Goal: Task Accomplishment & Management: Manage account settings

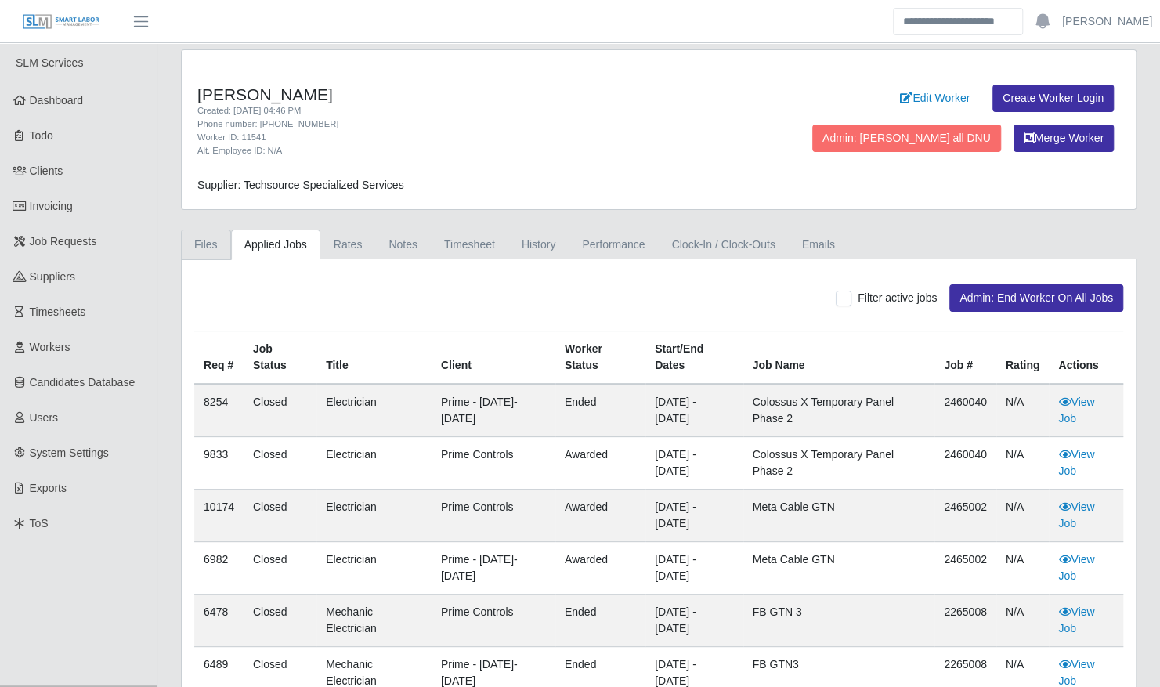
drag, startPoint x: 217, startPoint y: 237, endPoint x: 222, endPoint y: 244, distance: 8.3
click at [217, 237] on link "Files" at bounding box center [206, 244] width 50 height 31
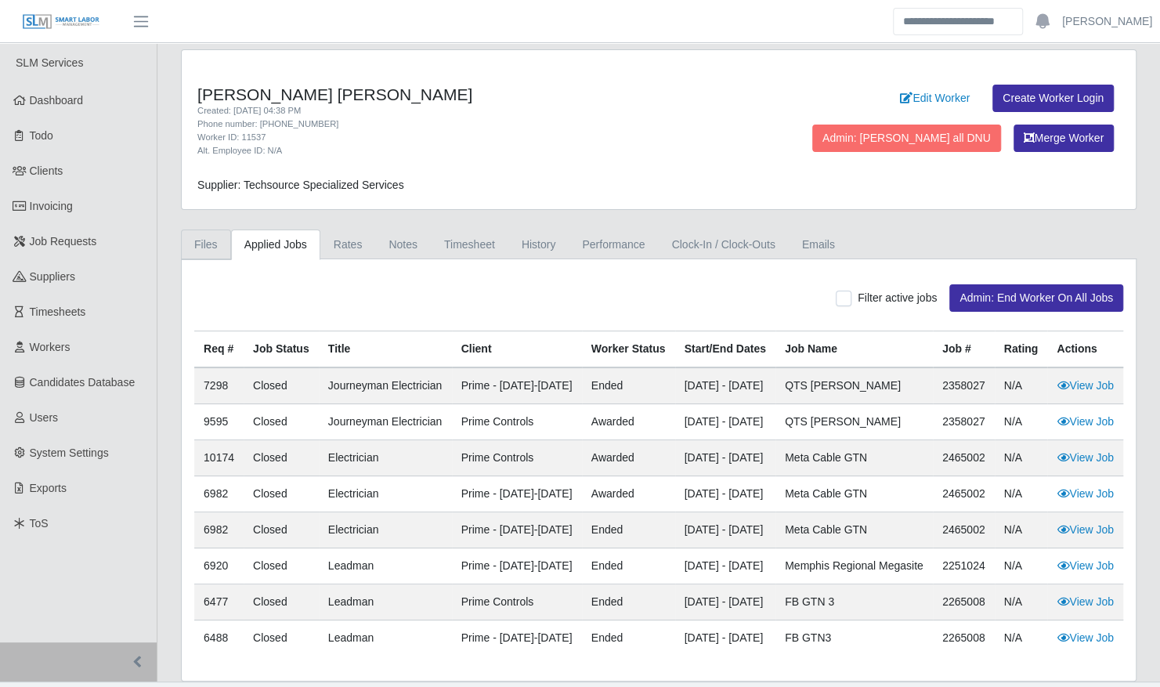
click at [199, 237] on link "Files" at bounding box center [206, 244] width 50 height 31
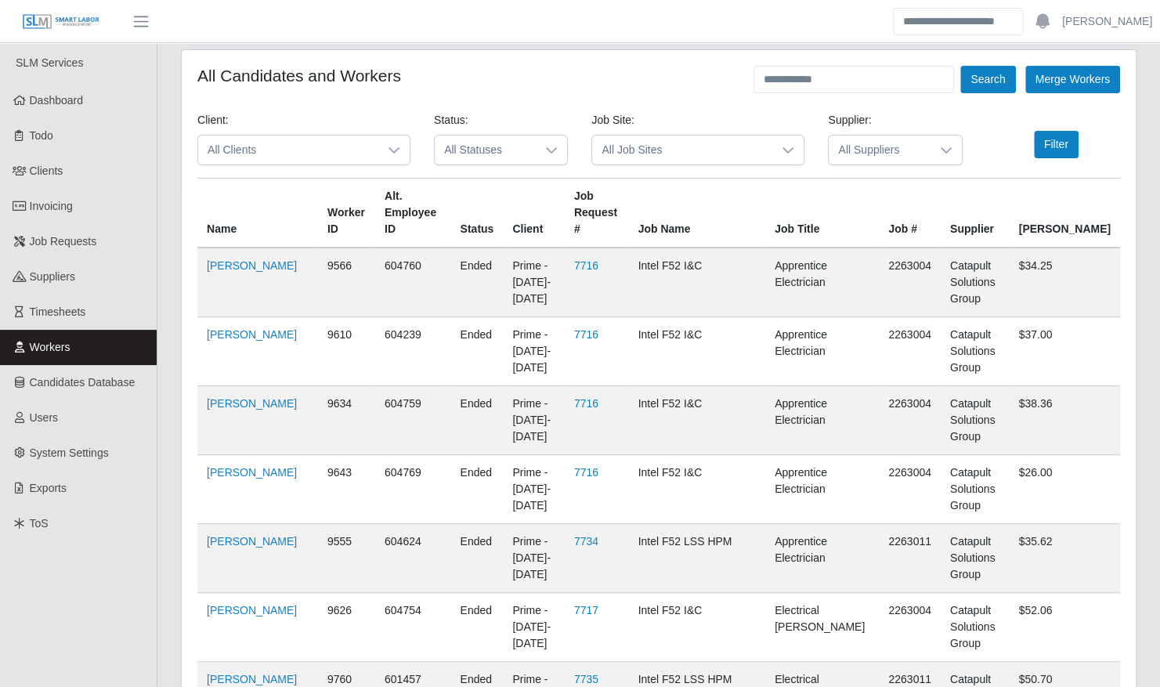
click at [511, 150] on span "All Statuses" at bounding box center [485, 149] width 101 height 29
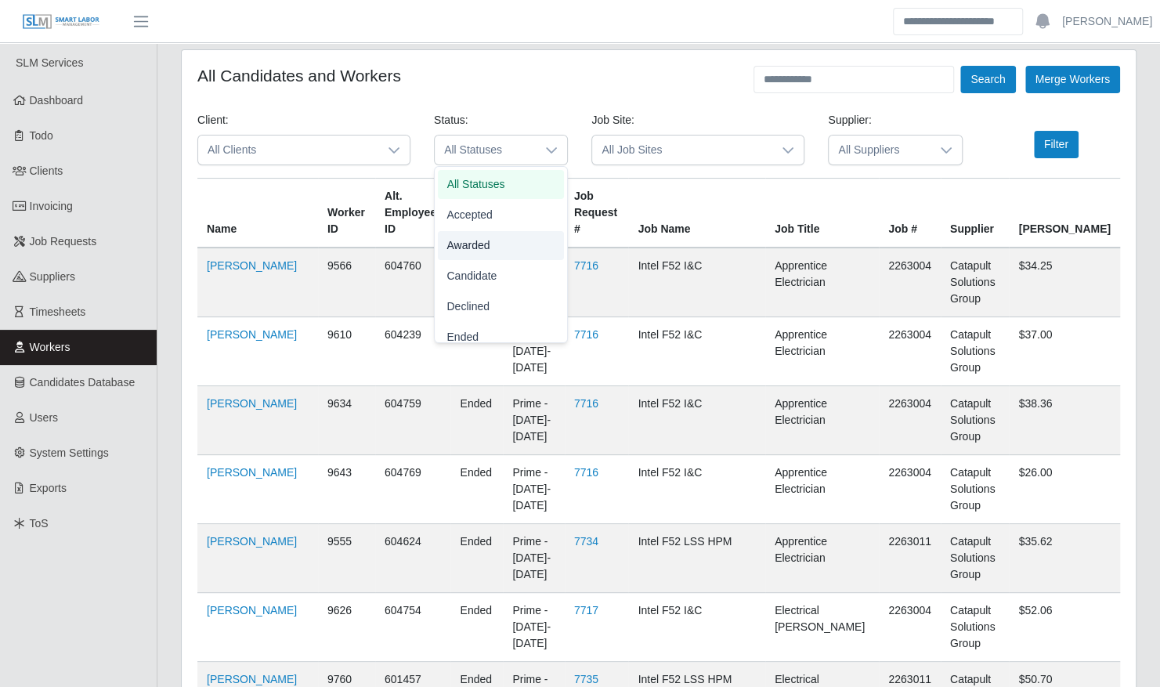
click at [493, 244] on li "Awarded" at bounding box center [501, 245] width 126 height 29
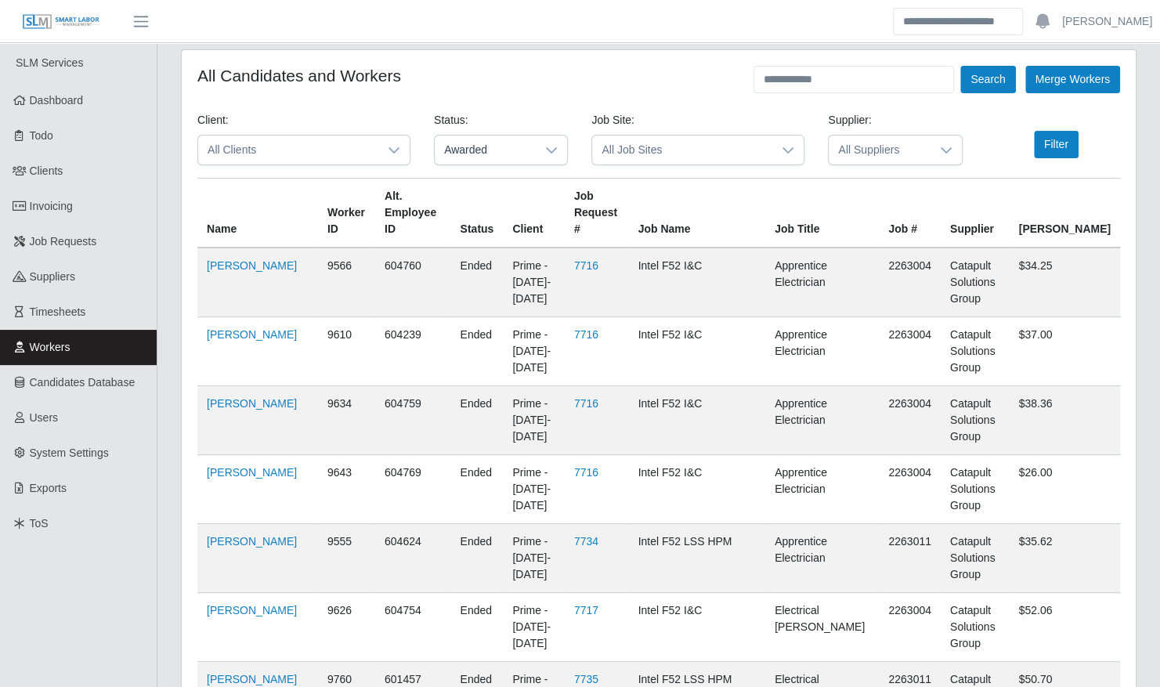
click at [786, 150] on icon at bounding box center [787, 150] width 11 height 6
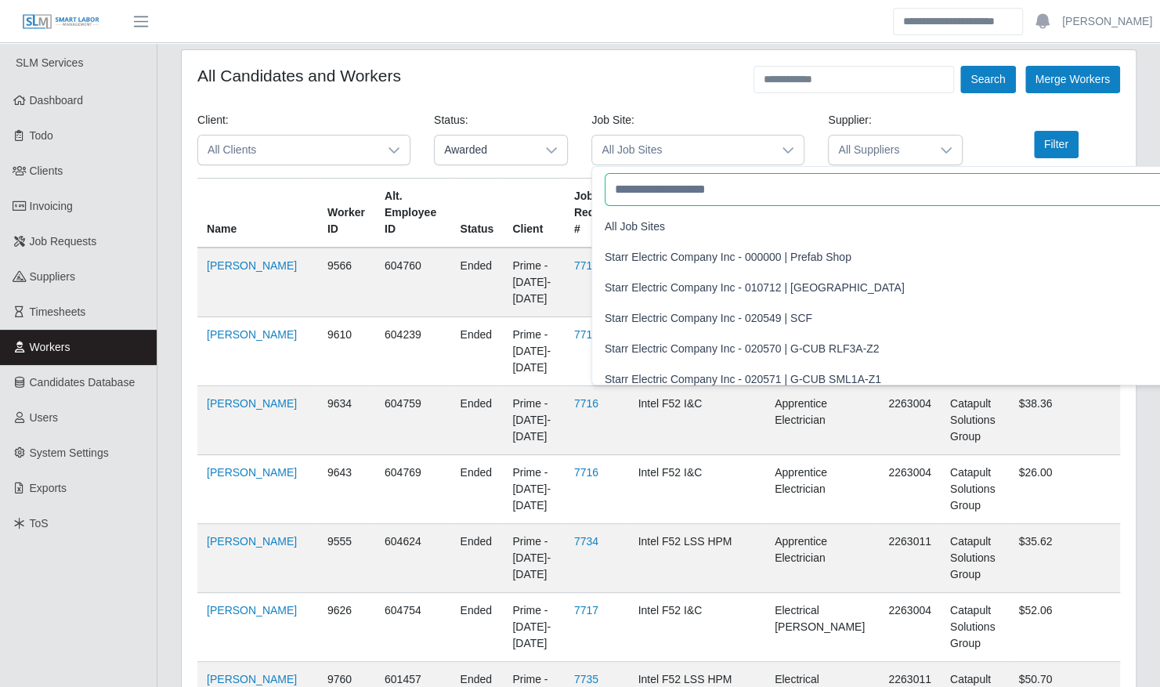
click at [780, 197] on input "text" at bounding box center [1053, 189] width 897 height 33
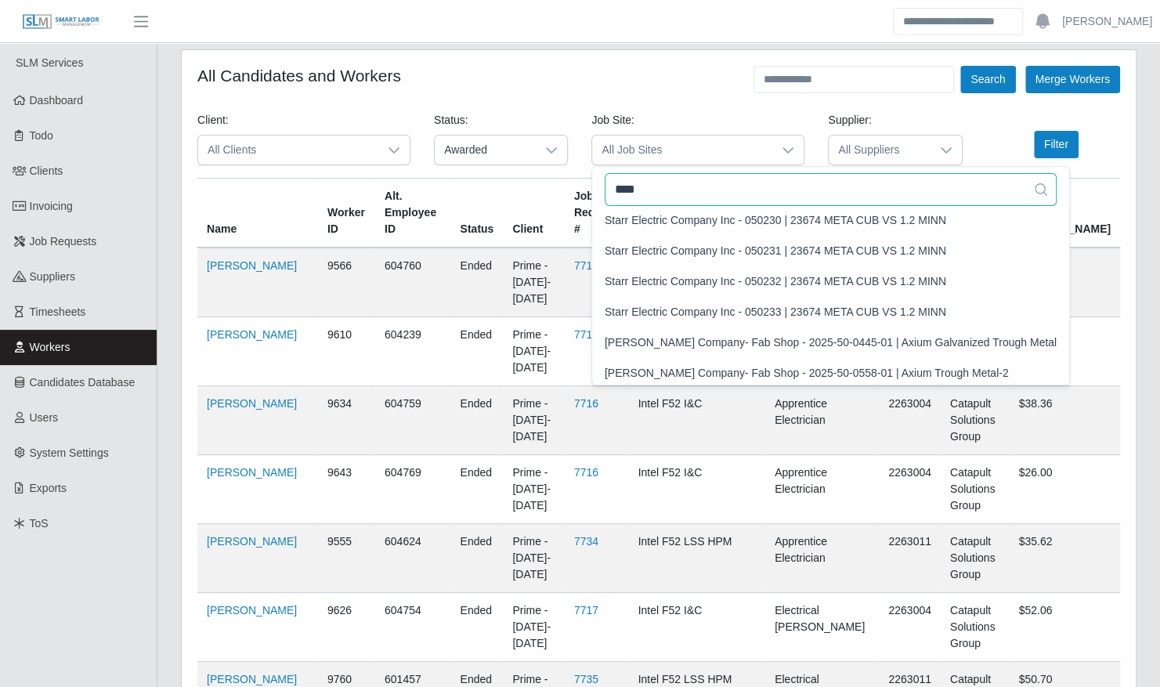
scroll to position [898, 0]
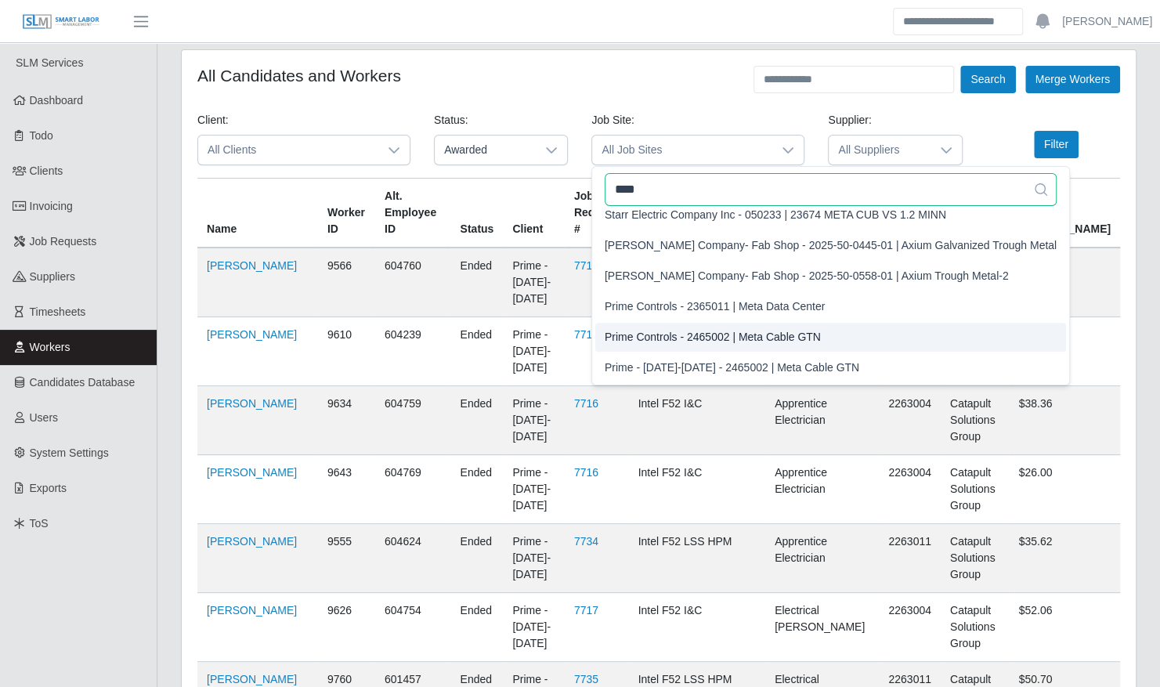
type input "****"
click at [757, 333] on span "Prime Controls - 2465002 | Meta Cable GTN" at bounding box center [713, 337] width 216 height 16
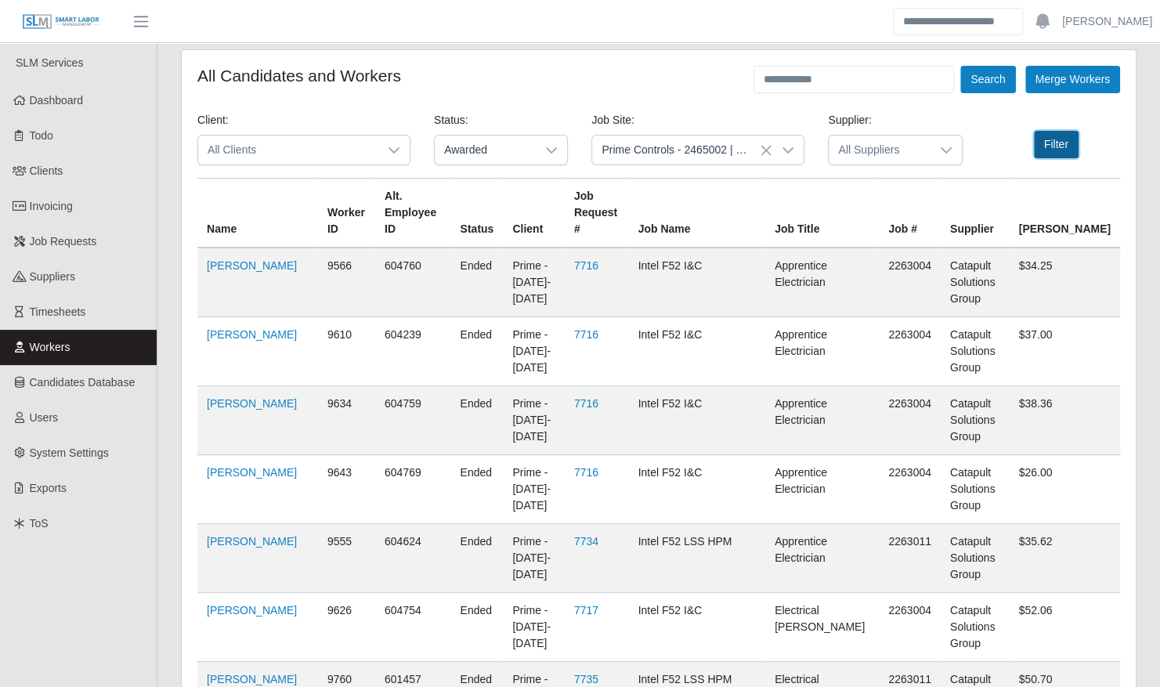
click at [1054, 141] on button "Filter" at bounding box center [1056, 144] width 45 height 27
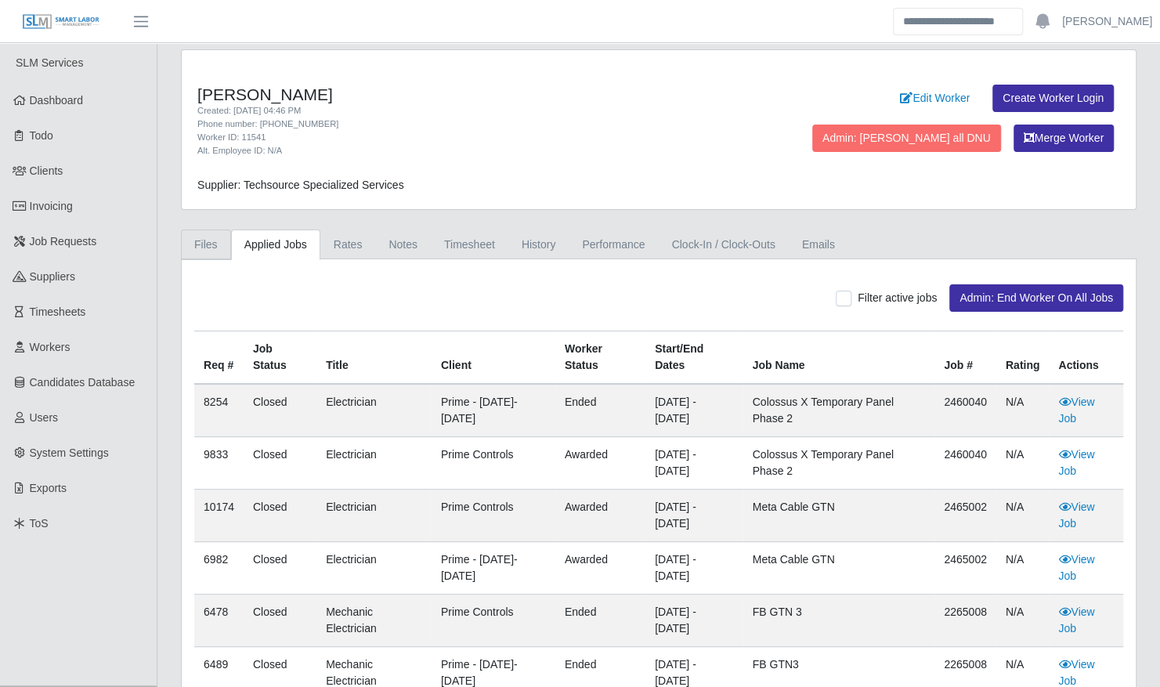
click at [196, 239] on link "Files" at bounding box center [206, 244] width 50 height 31
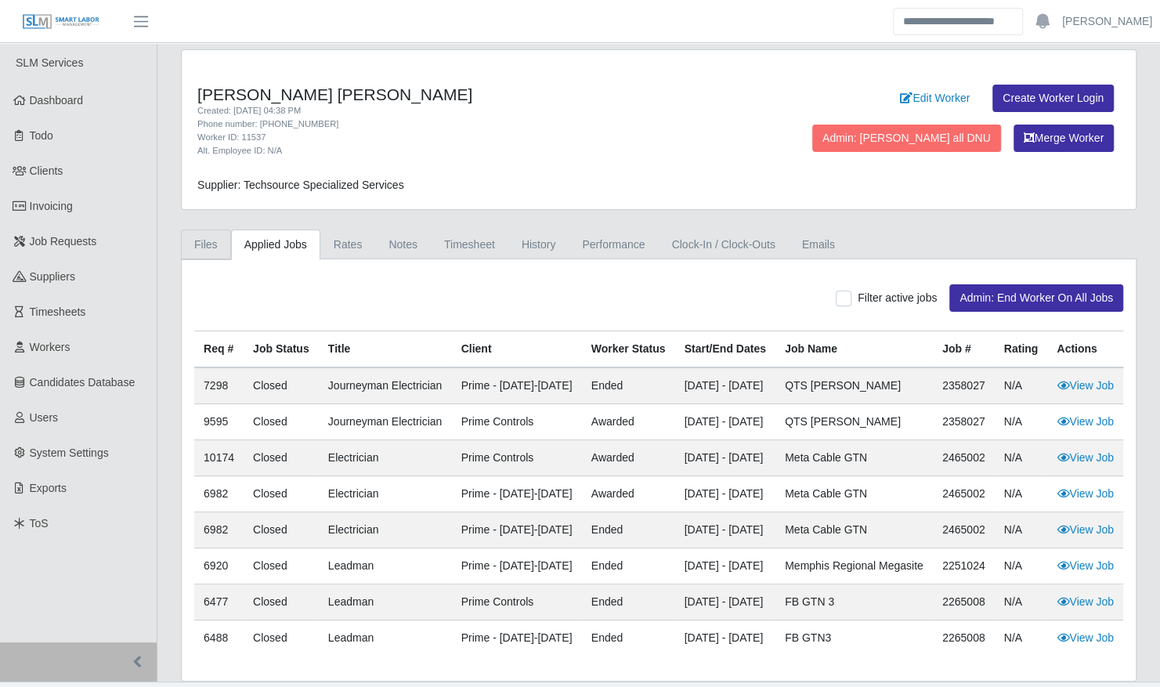
click at [219, 239] on link "Files" at bounding box center [206, 244] width 50 height 31
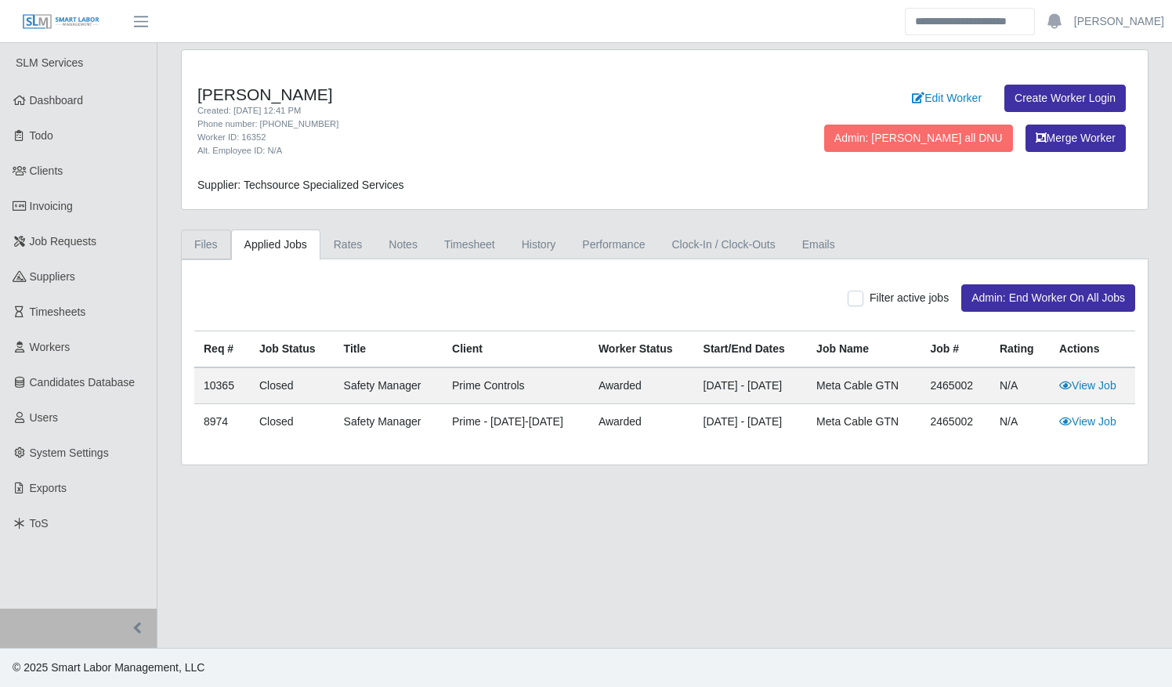
drag, startPoint x: 205, startPoint y: 232, endPoint x: 206, endPoint y: 267, distance: 35.3
click at [205, 232] on link "Files" at bounding box center [206, 244] width 50 height 31
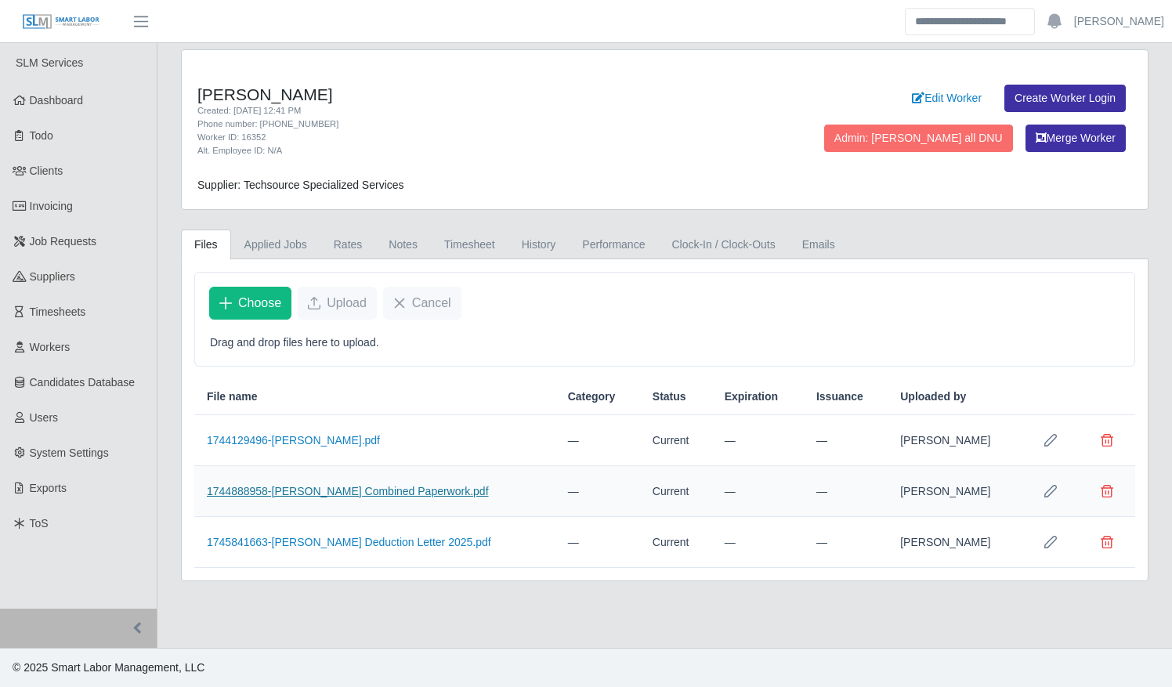
click at [331, 490] on link "1744888958-Orlando Gutierrez Combined Paperwork.pdf" at bounding box center [348, 491] width 282 height 13
click at [450, 244] on link "Timesheet" at bounding box center [470, 244] width 78 height 31
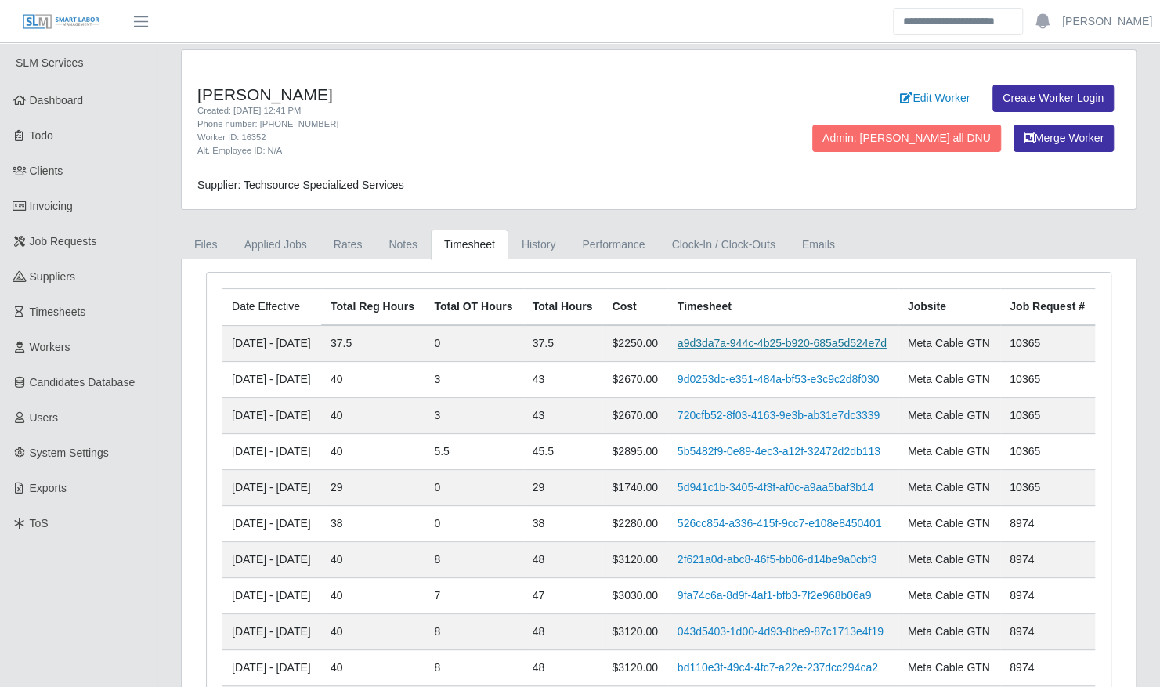
click at [735, 349] on link "a9d3da7a-944c-4b25-b920-685a5d524e7d" at bounding box center [781, 343] width 209 height 13
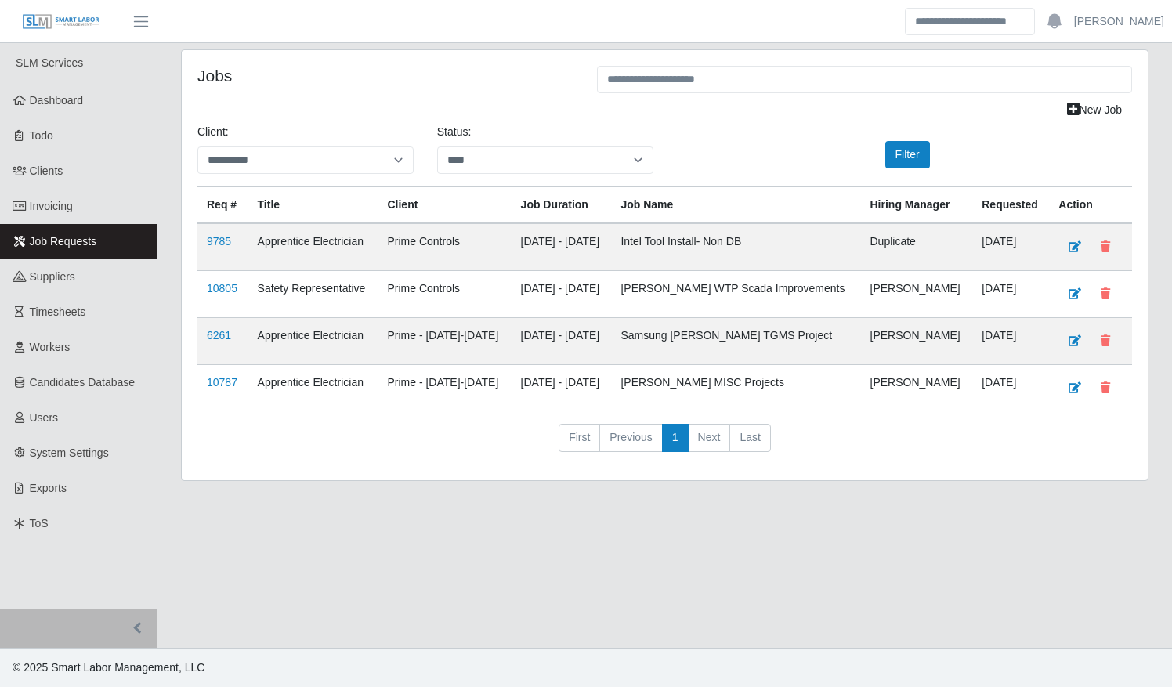
select select "****"
click at [219, 376] on link "10787" at bounding box center [222, 382] width 31 height 13
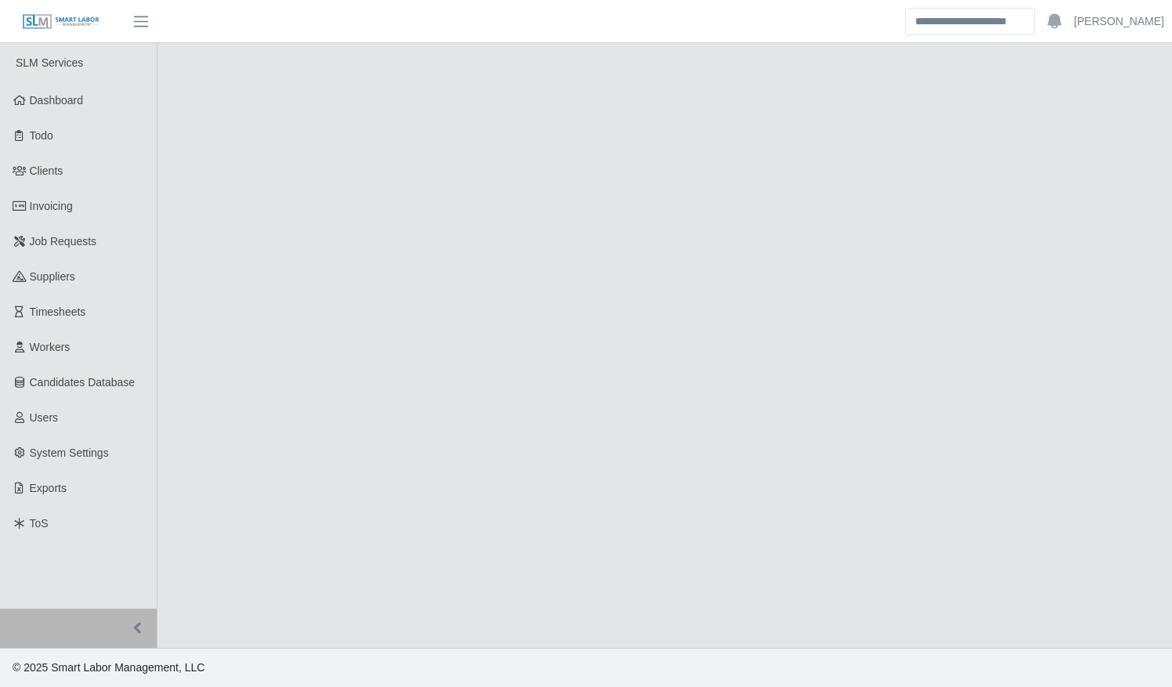
select select "****"
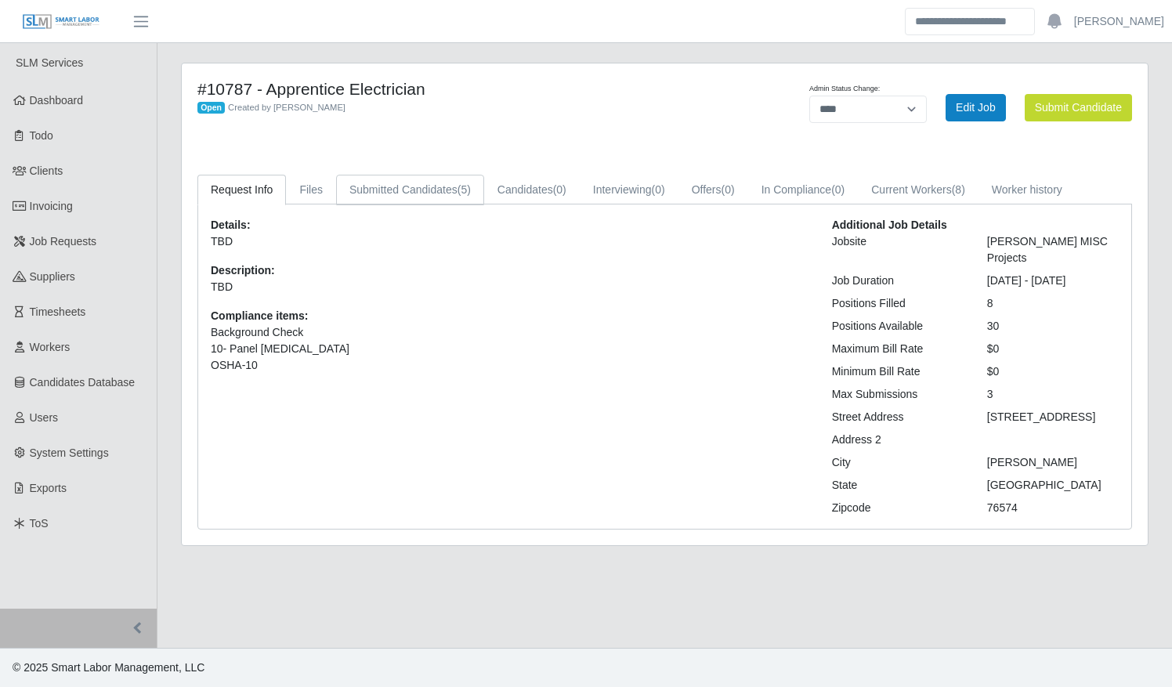
click at [437, 187] on link "Submitted Candidates (5)" at bounding box center [410, 190] width 148 height 31
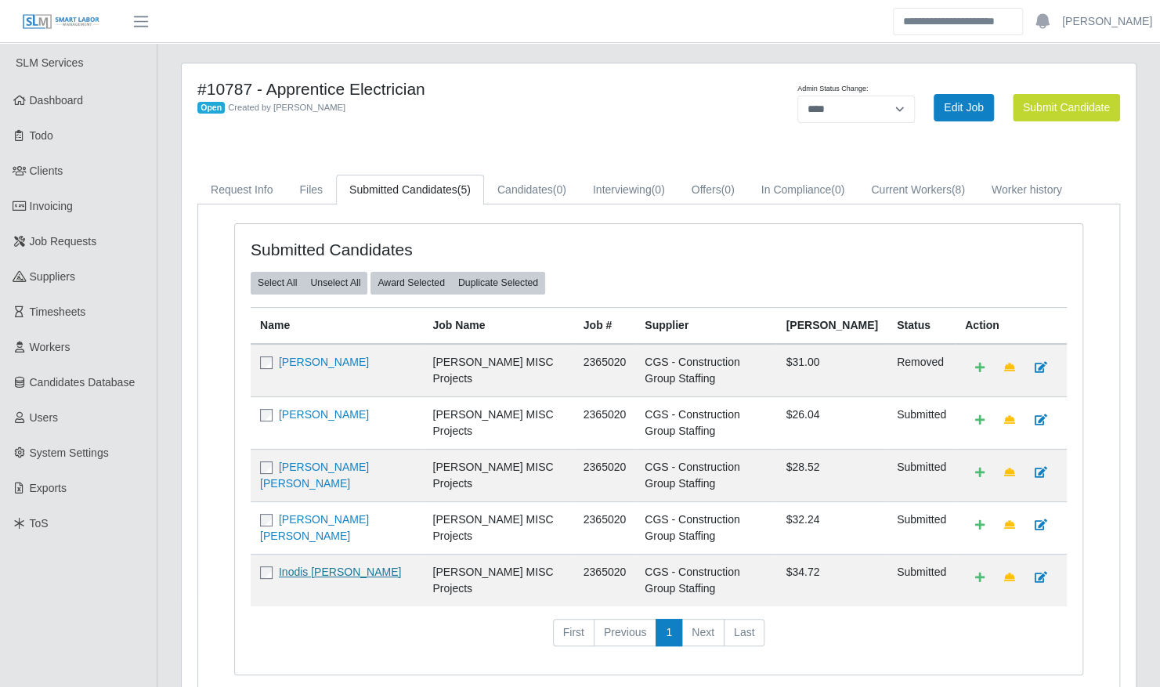
click at [321, 565] on link "Inodis [PERSON_NAME]" at bounding box center [340, 571] width 122 height 13
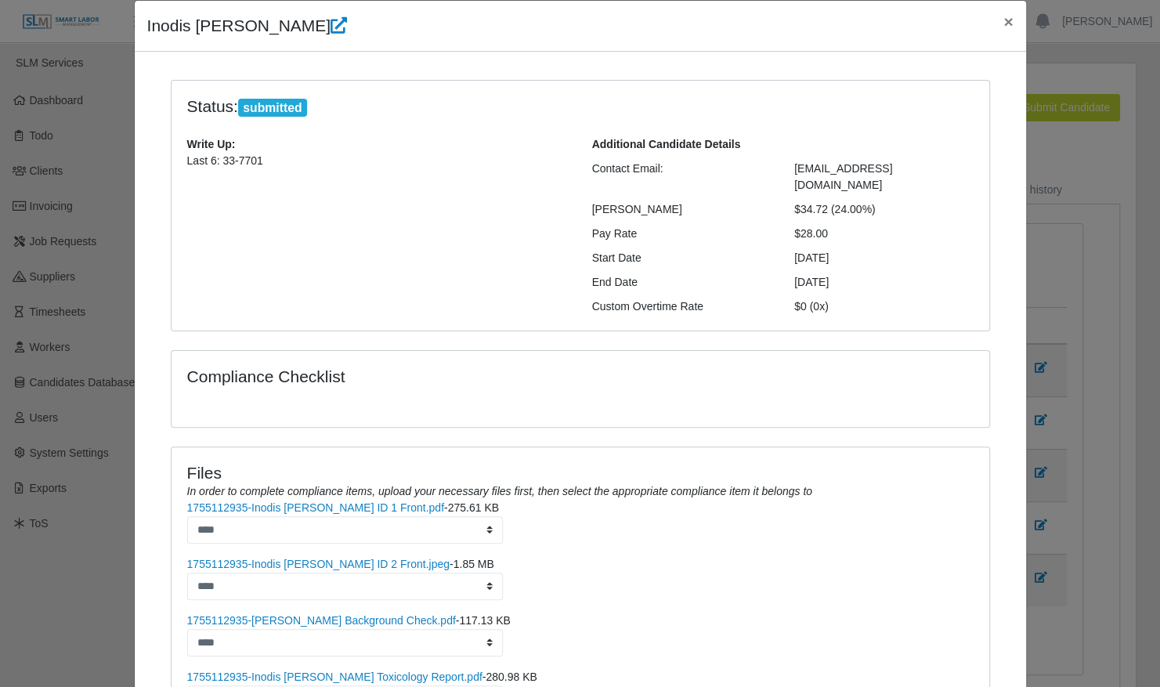
scroll to position [109, 0]
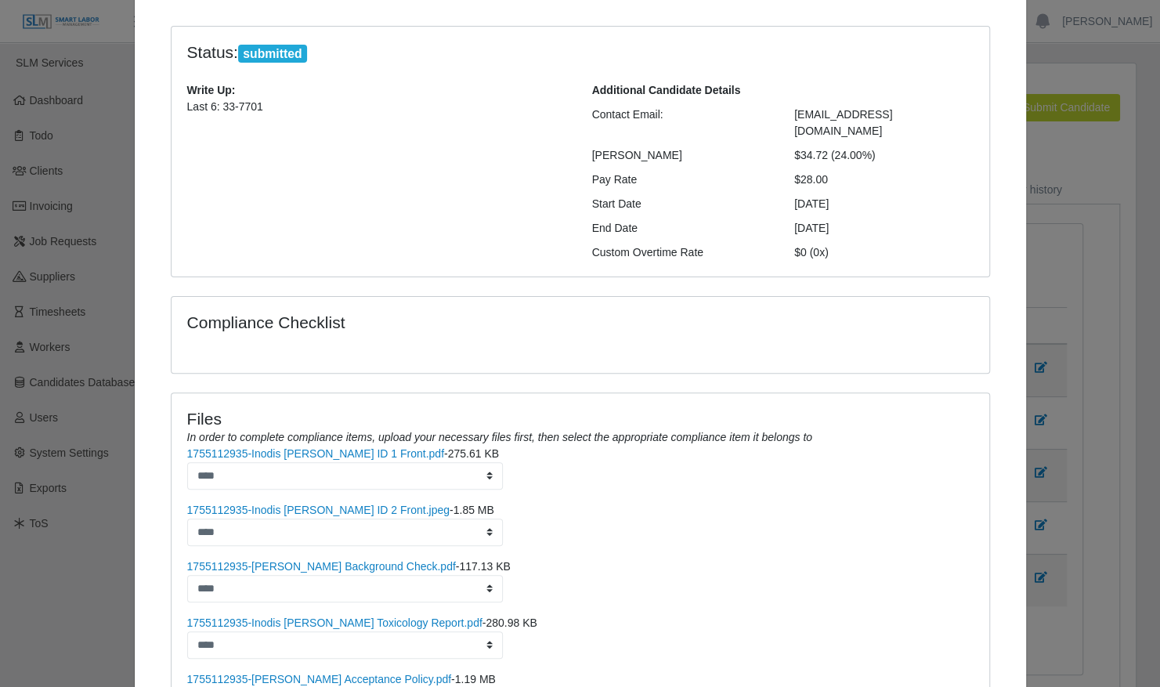
click at [296, 502] on li "1755112935-Inodis Baptista ID 1 Front.pdf - 275.61 KB ****" at bounding box center [580, 524] width 786 height 44
click at [295, 447] on link "1755112935-Inodis Baptista ID 1 Front.pdf" at bounding box center [315, 453] width 257 height 13
click at [830, 419] on div "Files In order to complete compliance items, upload your necessary files first,…" at bounding box center [580, 427] width 810 height 36
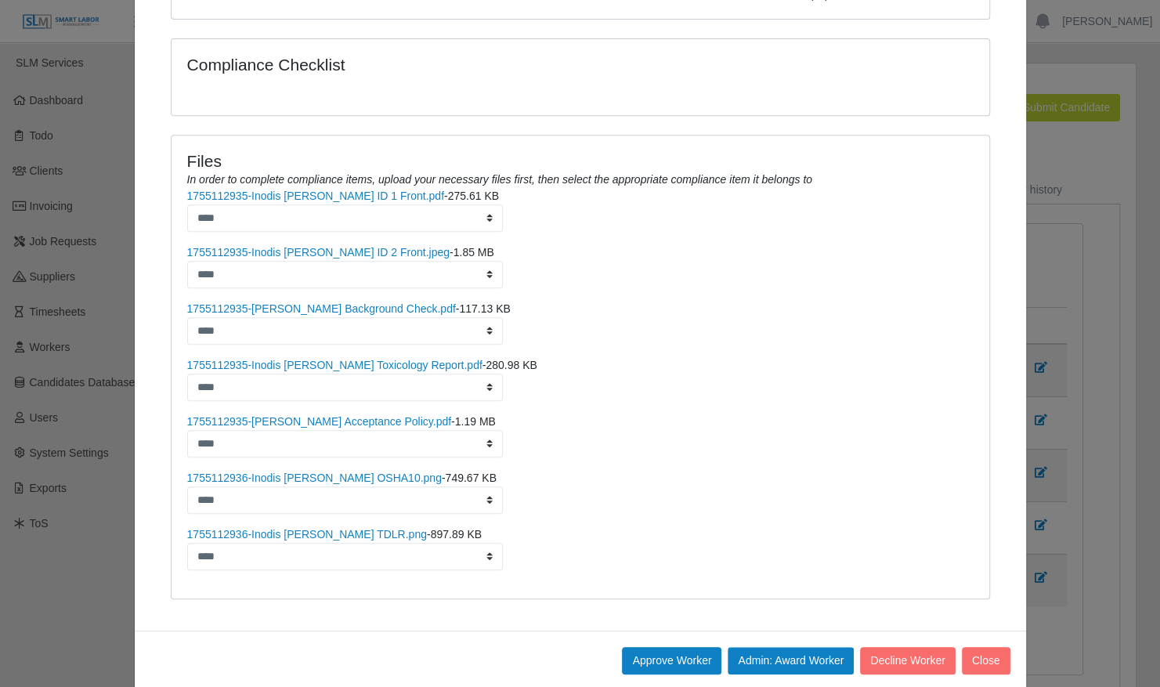
scroll to position [371, 0]
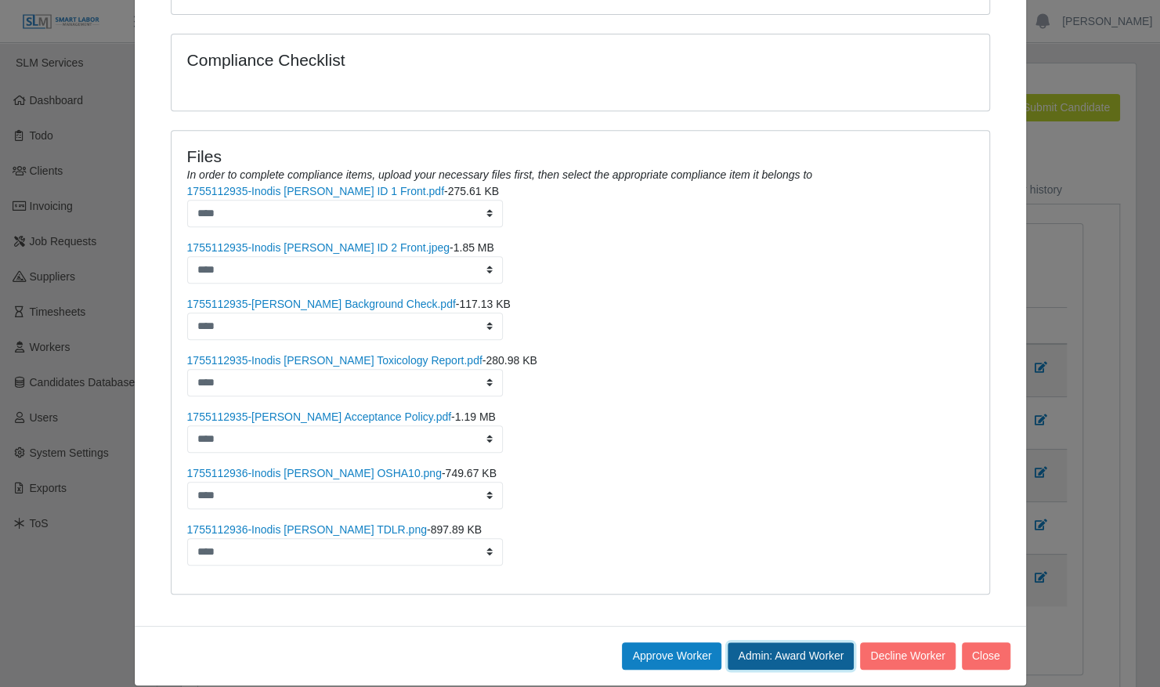
click at [779, 642] on button "Admin: Award Worker" at bounding box center [791, 655] width 126 height 27
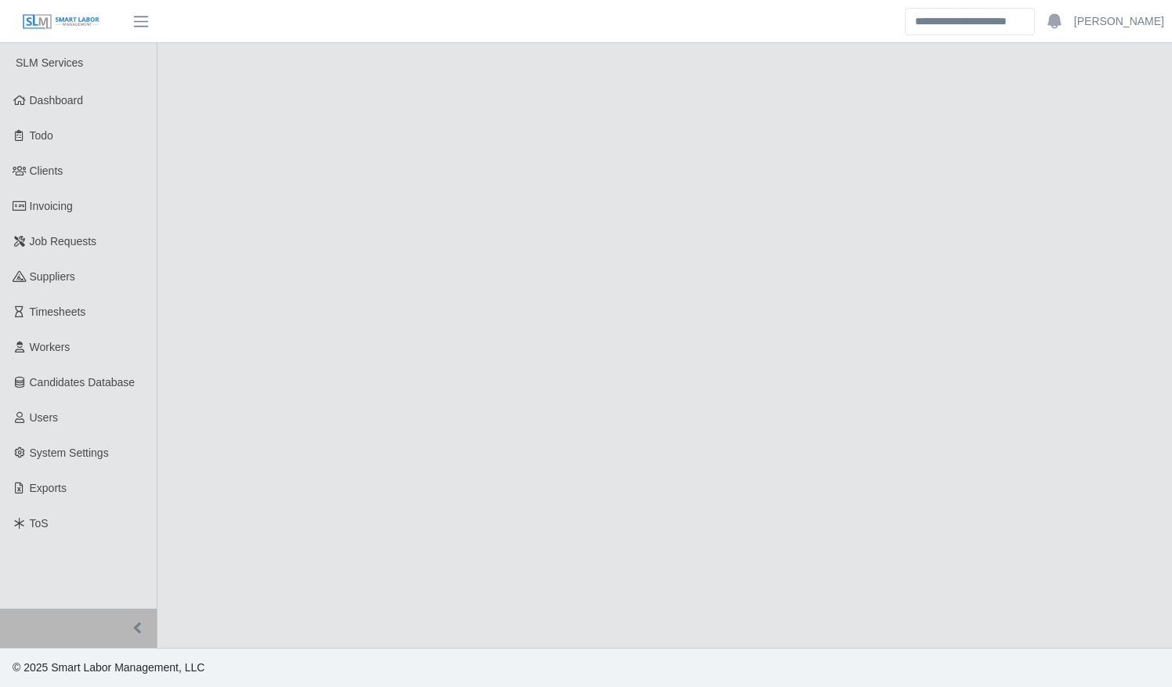
select select "****"
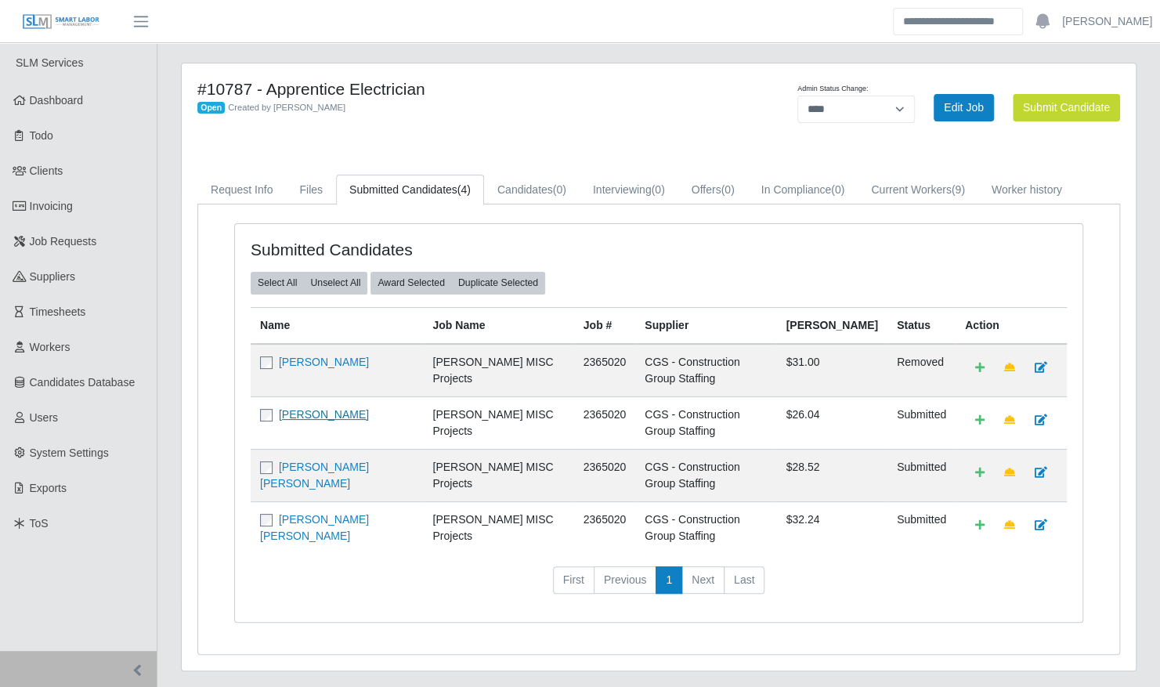
click at [338, 408] on link "[PERSON_NAME]" at bounding box center [324, 414] width 90 height 13
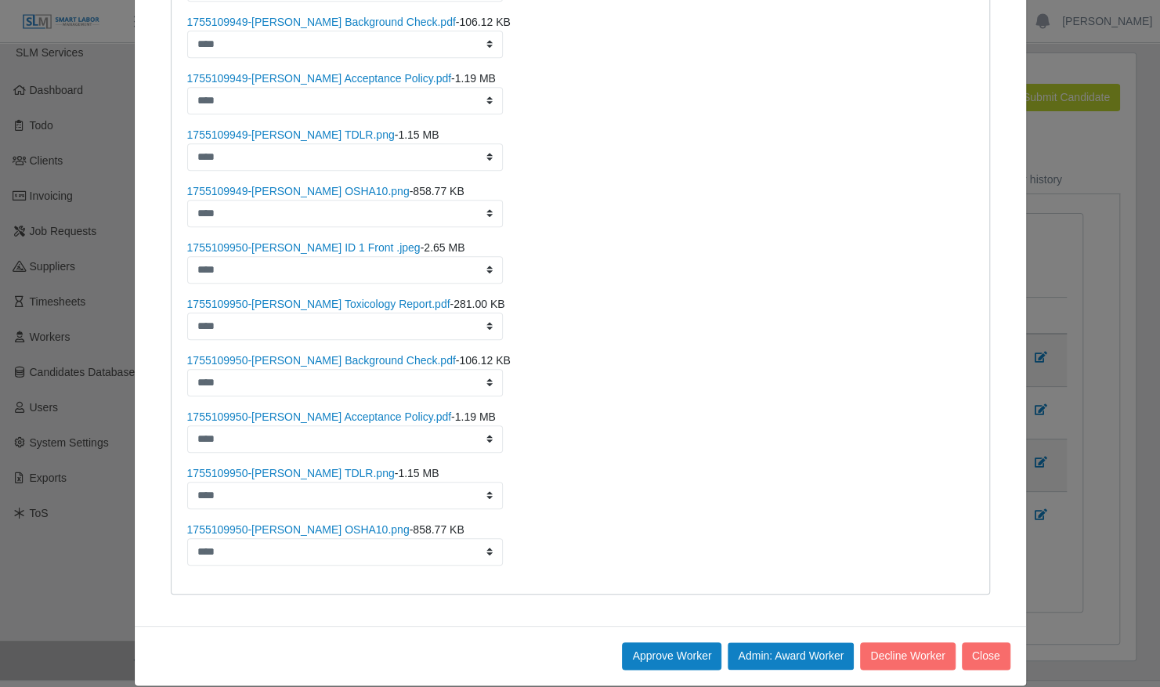
scroll to position [13, 0]
click at [779, 642] on button "Admin: Award Worker" at bounding box center [791, 655] width 126 height 27
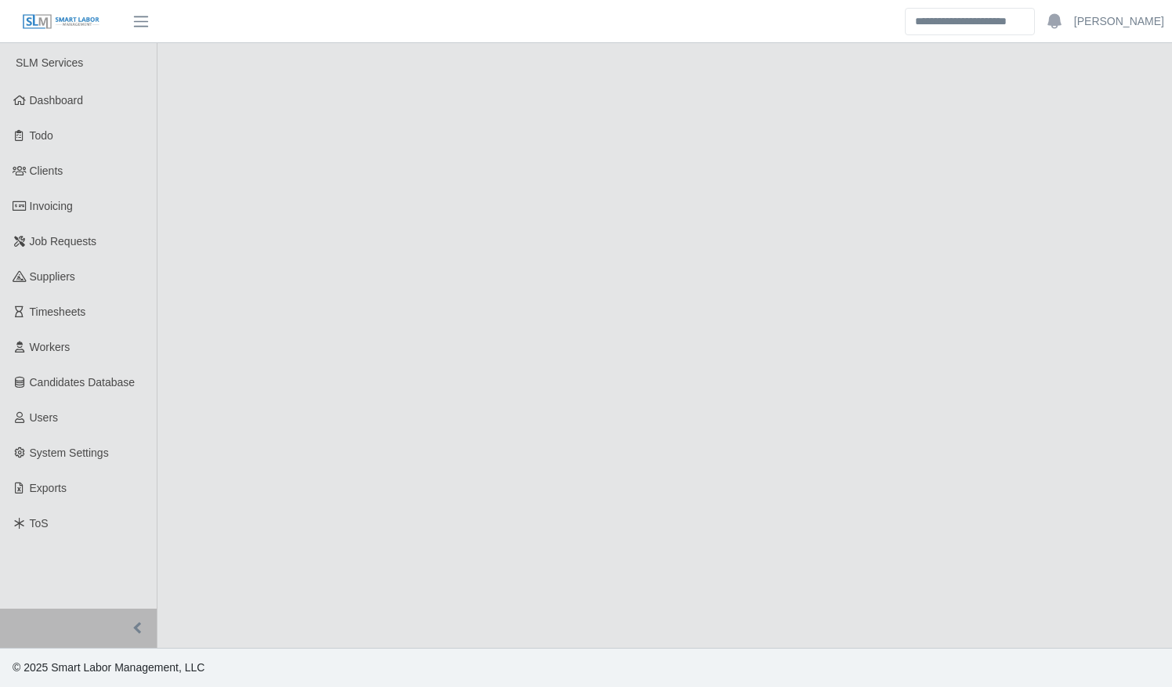
select select "****"
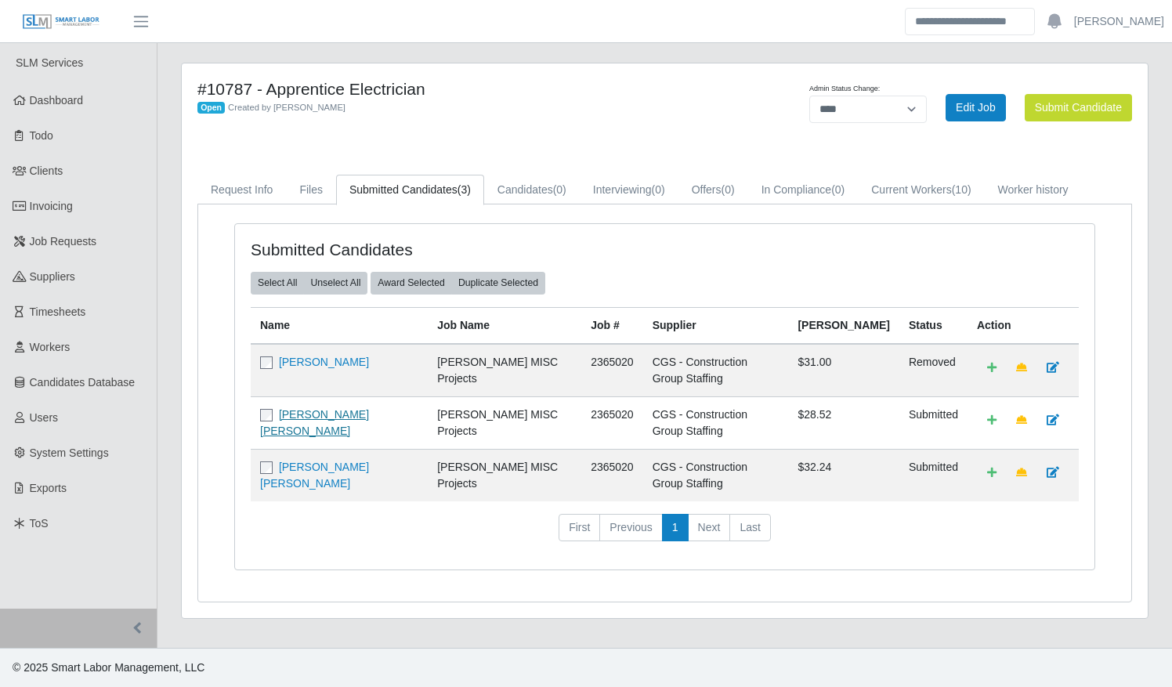
click at [369, 408] on link "Efrain Antonio Contreras Jaimes" at bounding box center [314, 422] width 109 height 29
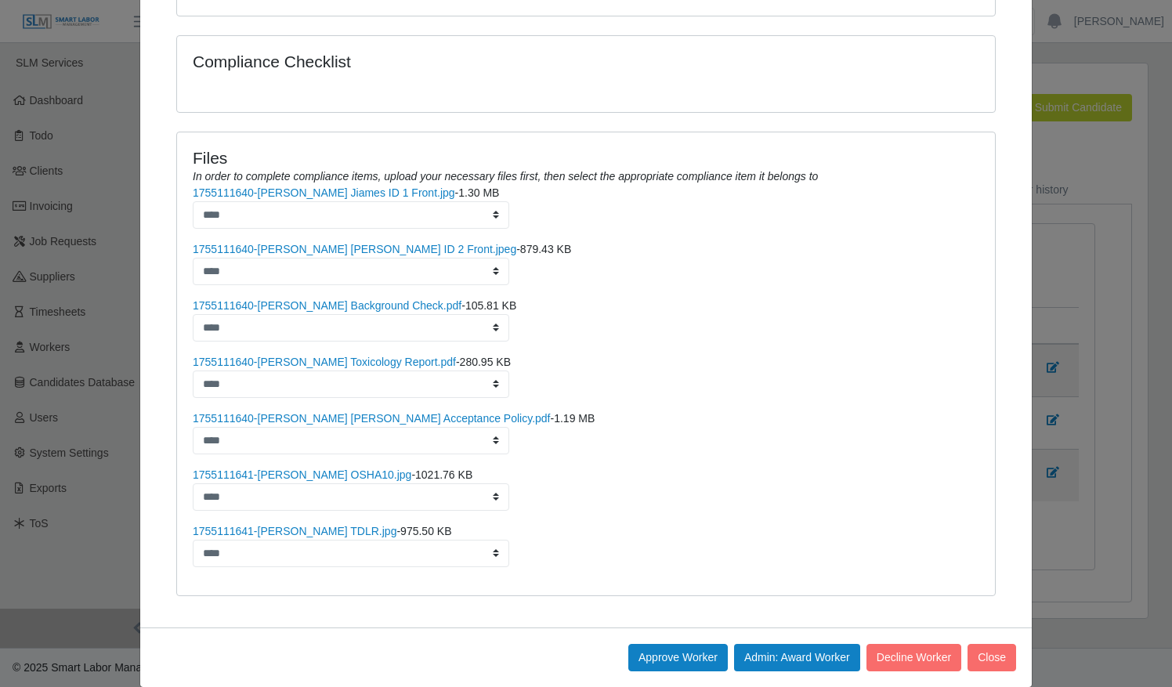
scroll to position [371, 0]
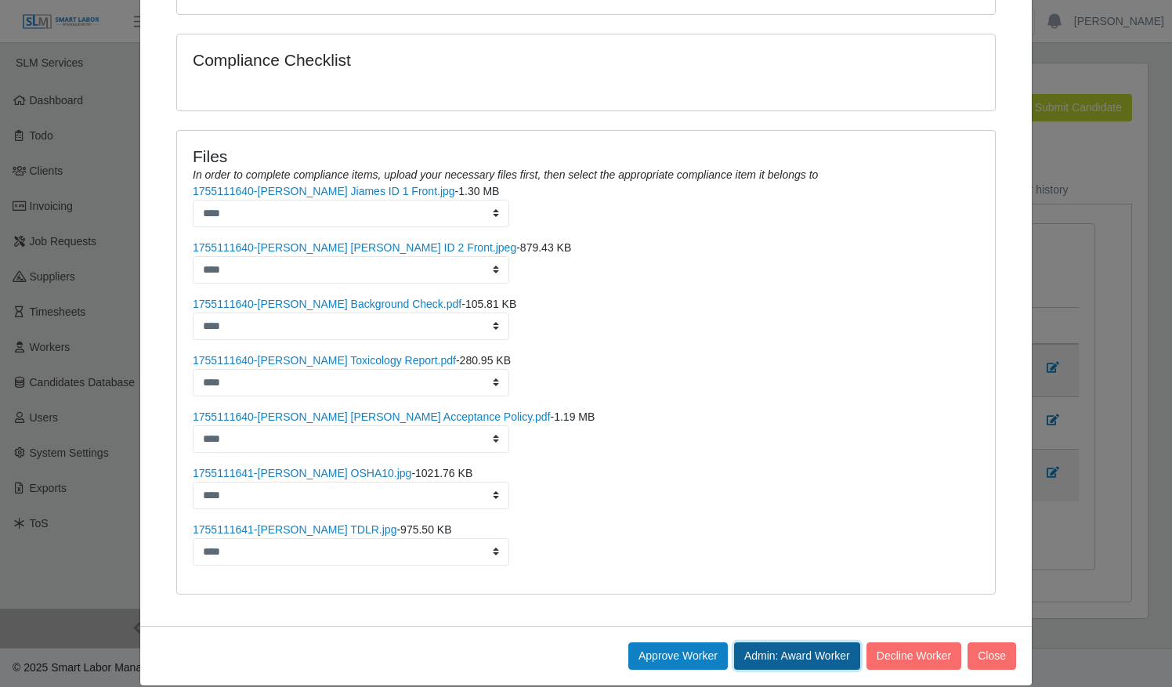
click at [764, 642] on button "Admin: Award Worker" at bounding box center [797, 655] width 126 height 27
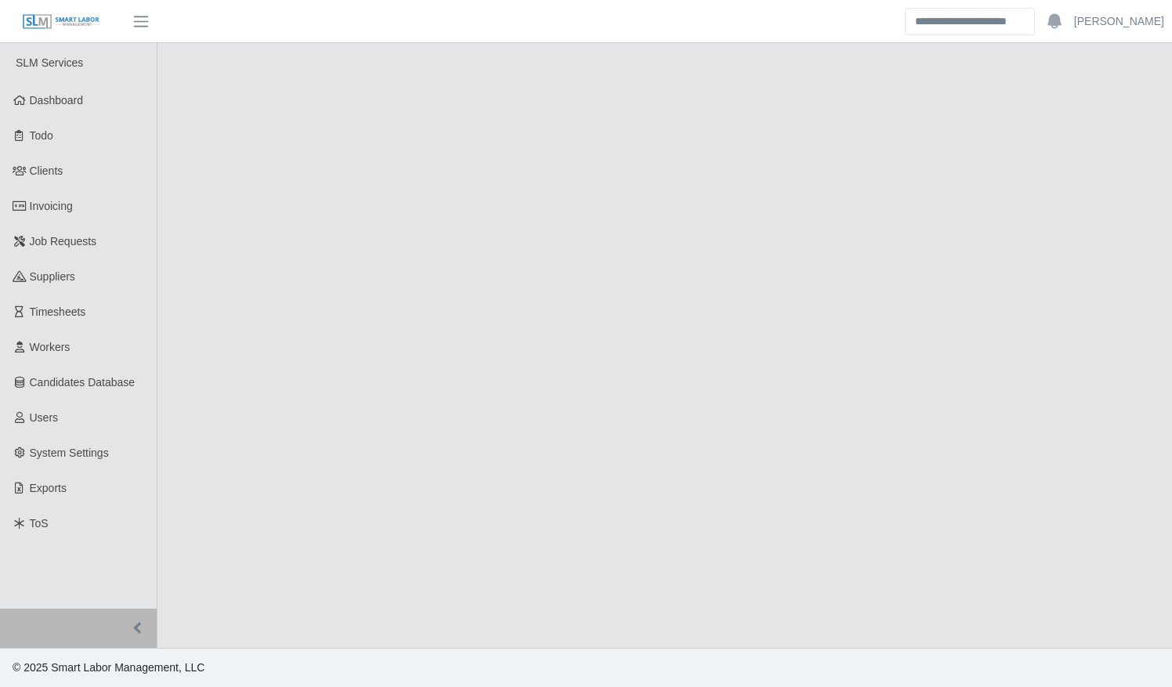
select select "****"
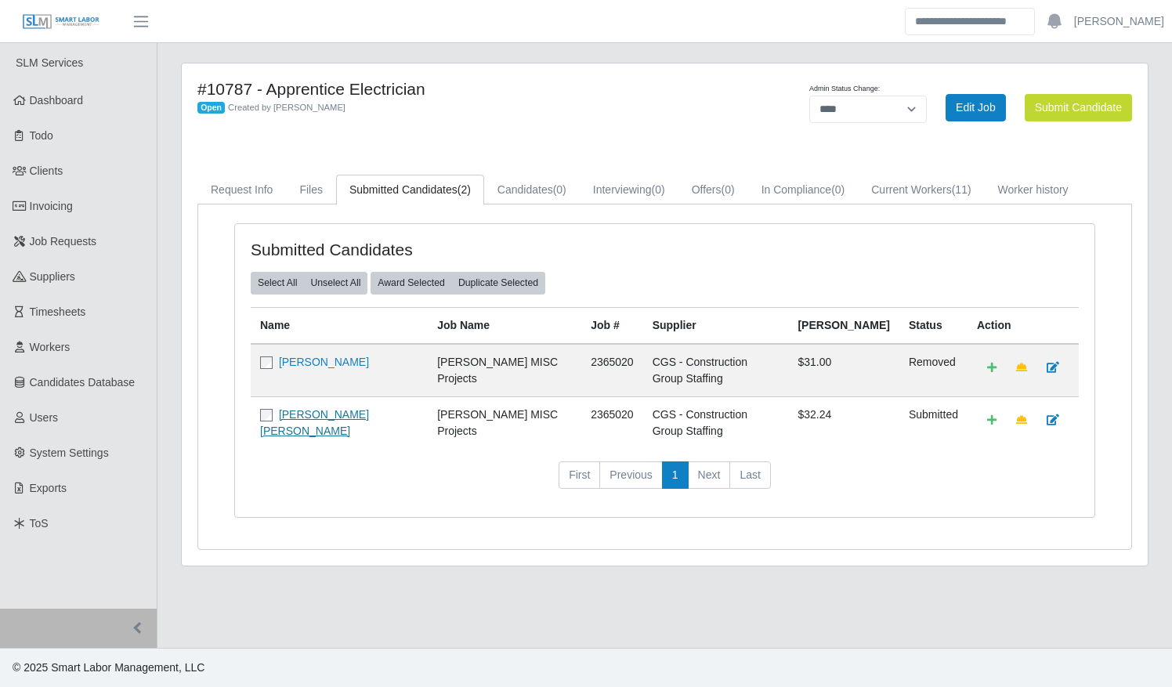
click at [332, 408] on link "[PERSON_NAME] [PERSON_NAME]" at bounding box center [314, 422] width 109 height 29
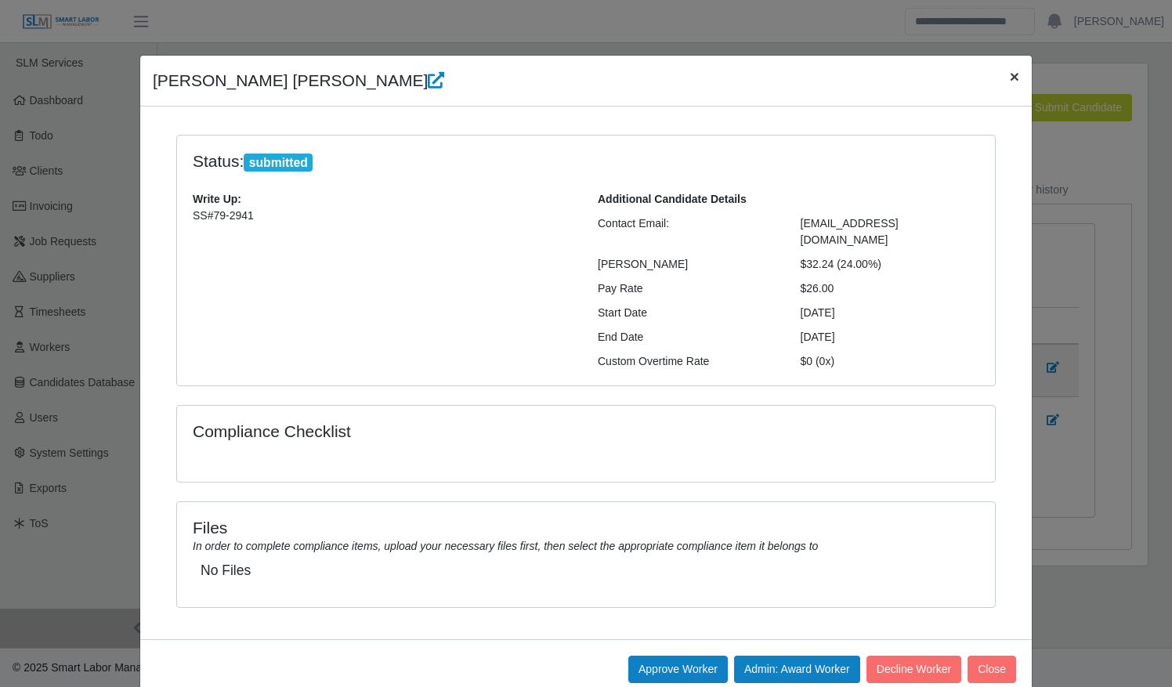
click at [1010, 74] on span "×" at bounding box center [1014, 76] width 9 height 18
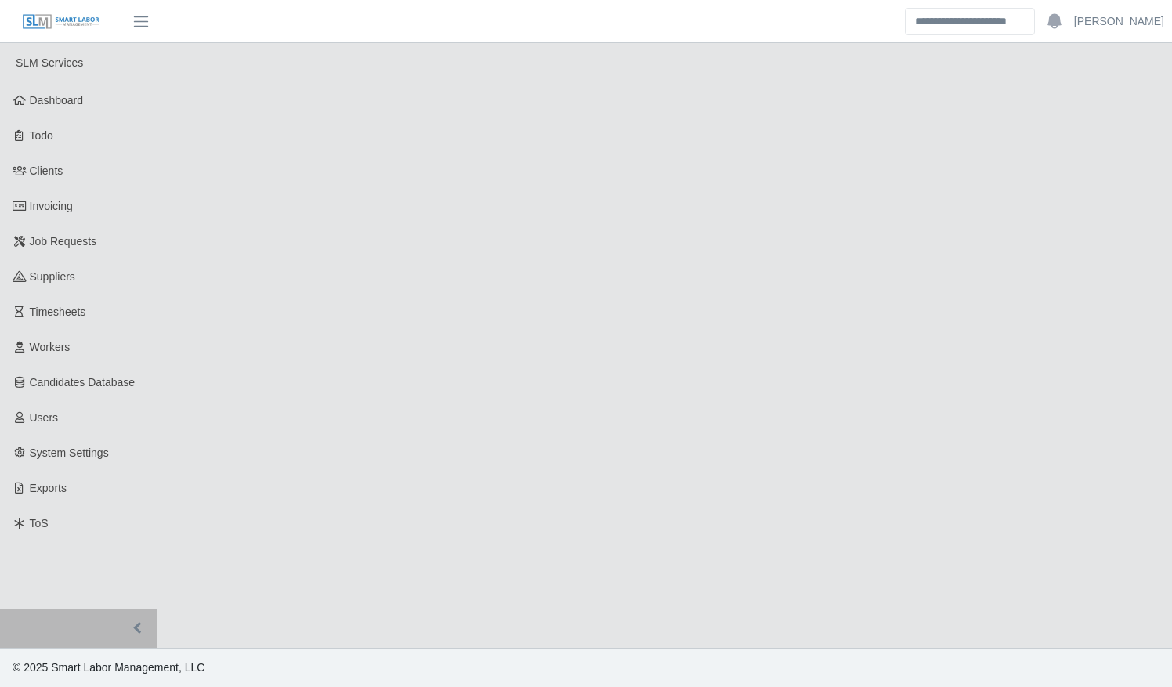
select select "****"
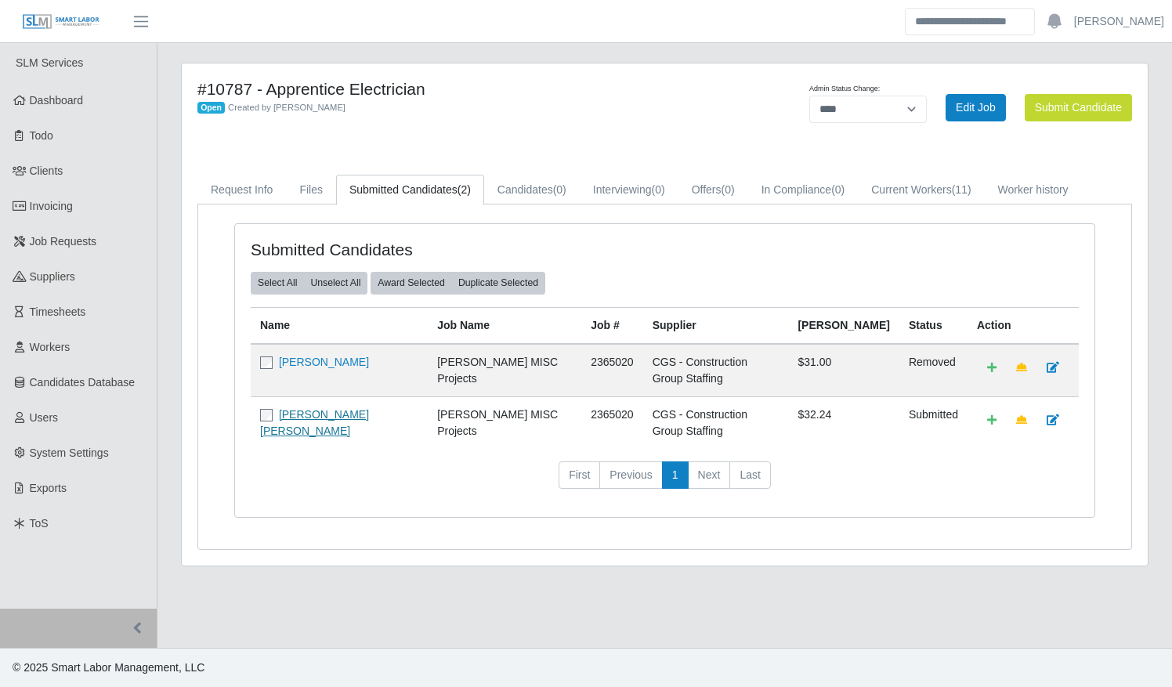
click at [323, 408] on link "[PERSON_NAME] [PERSON_NAME]" at bounding box center [314, 422] width 109 height 29
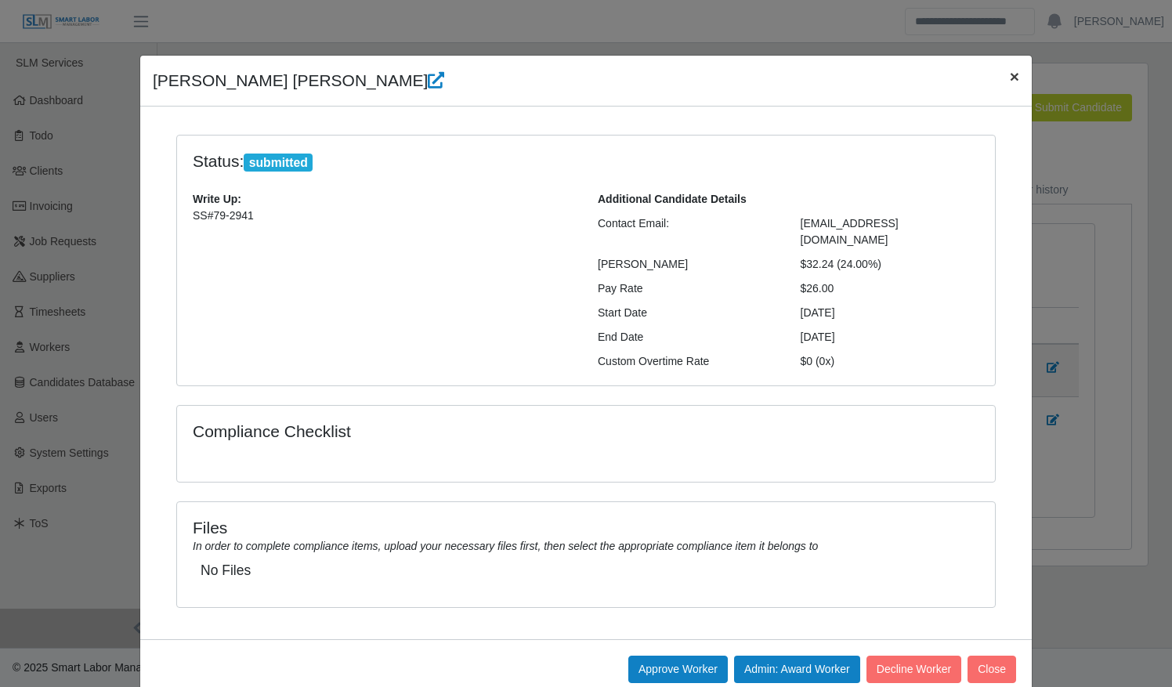
click at [1010, 69] on span "×" at bounding box center [1014, 76] width 9 height 18
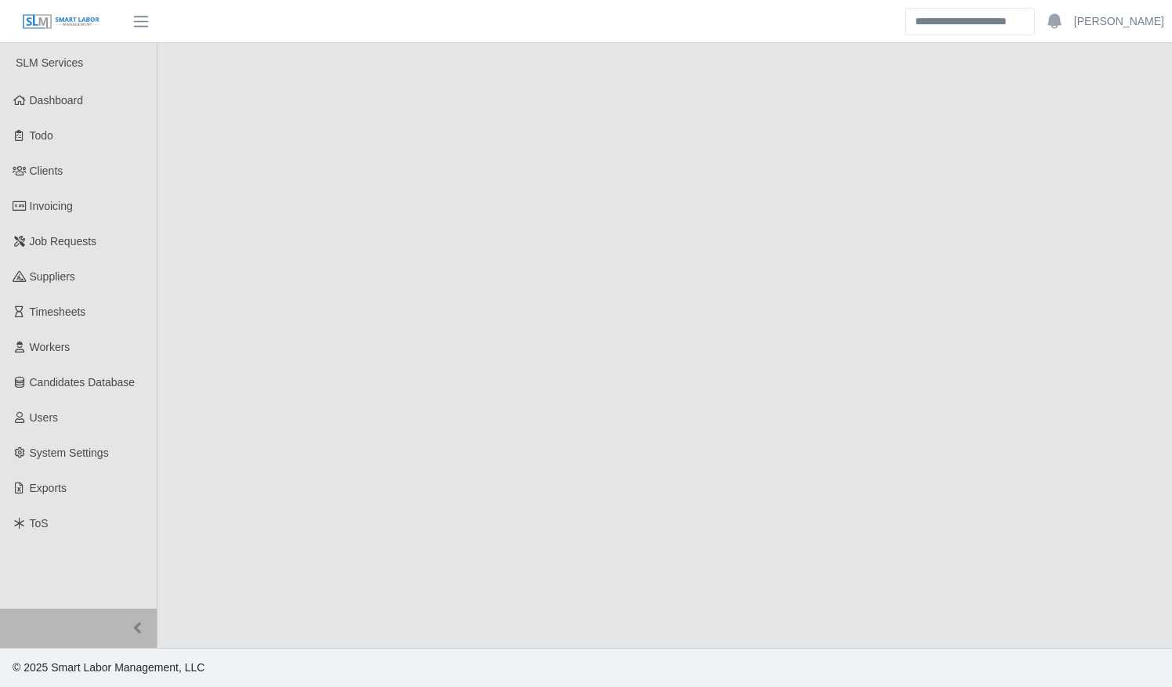
select select "****"
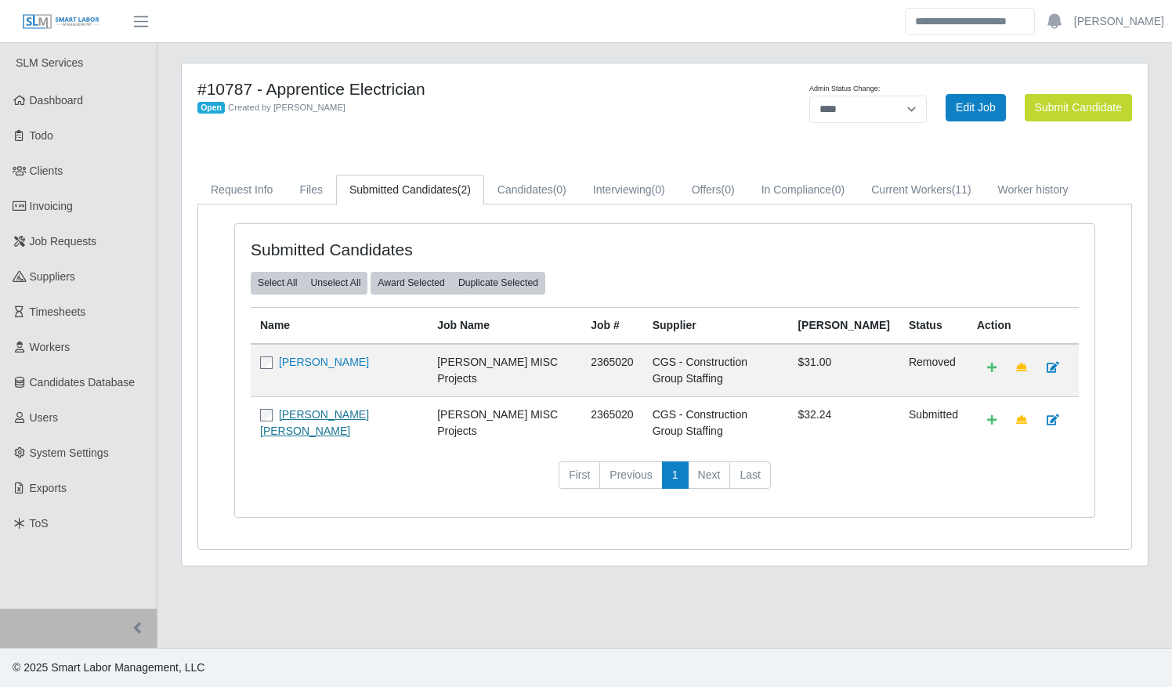
click at [321, 408] on link "[PERSON_NAME] [PERSON_NAME]" at bounding box center [314, 422] width 109 height 29
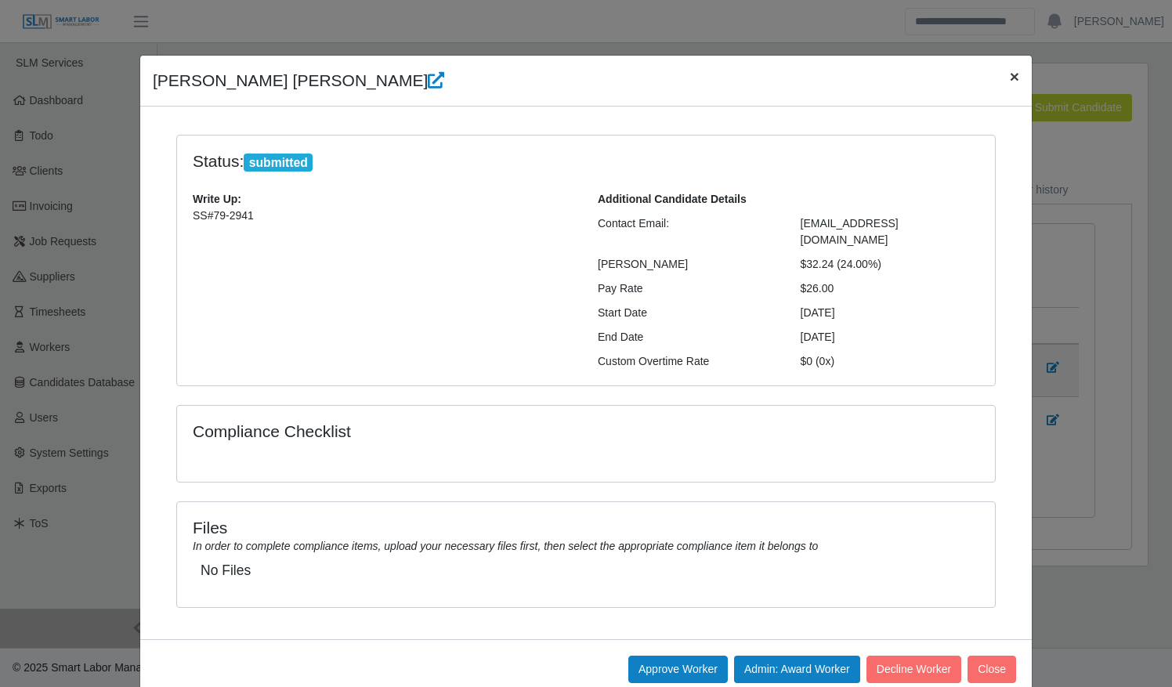
click at [1010, 74] on span "×" at bounding box center [1014, 76] width 9 height 18
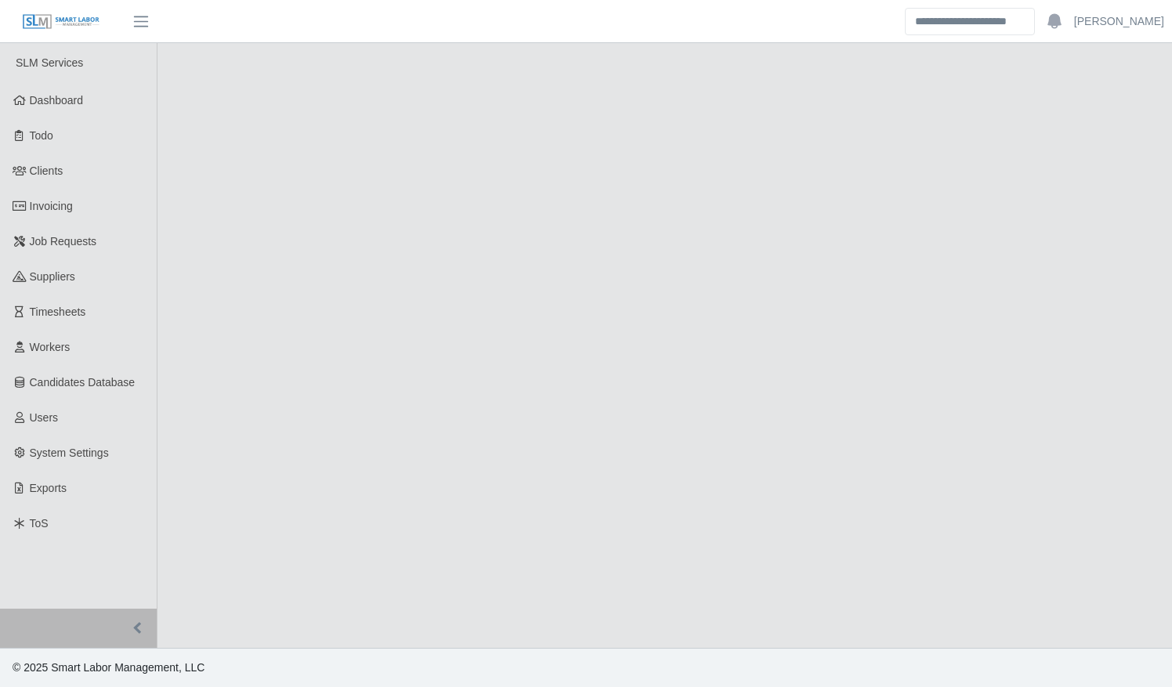
select select "****"
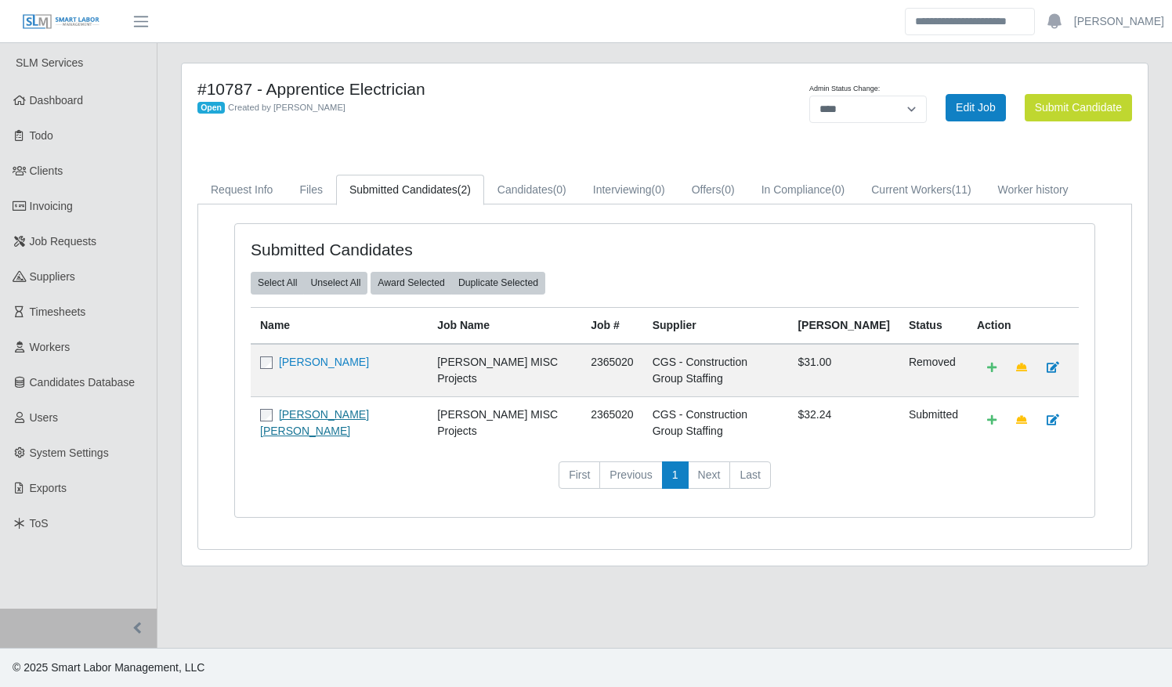
click at [339, 408] on link "[PERSON_NAME] [PERSON_NAME]" at bounding box center [314, 422] width 109 height 29
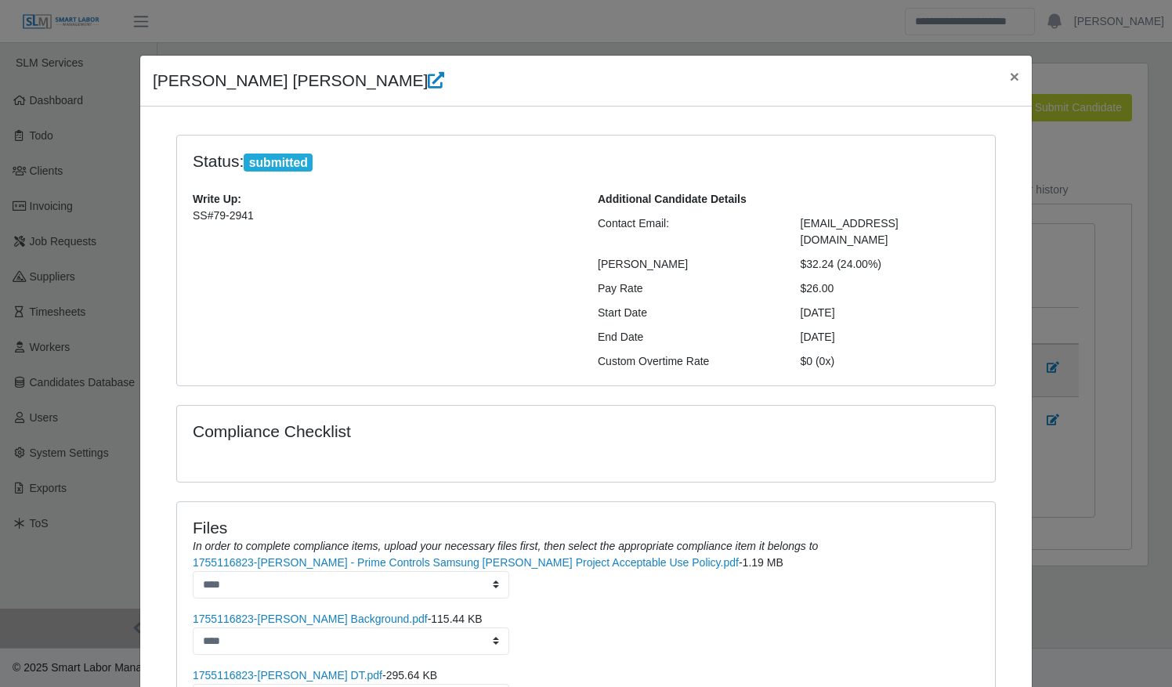
click at [782, 474] on div "Compliance Checklist" at bounding box center [585, 453] width 843 height 96
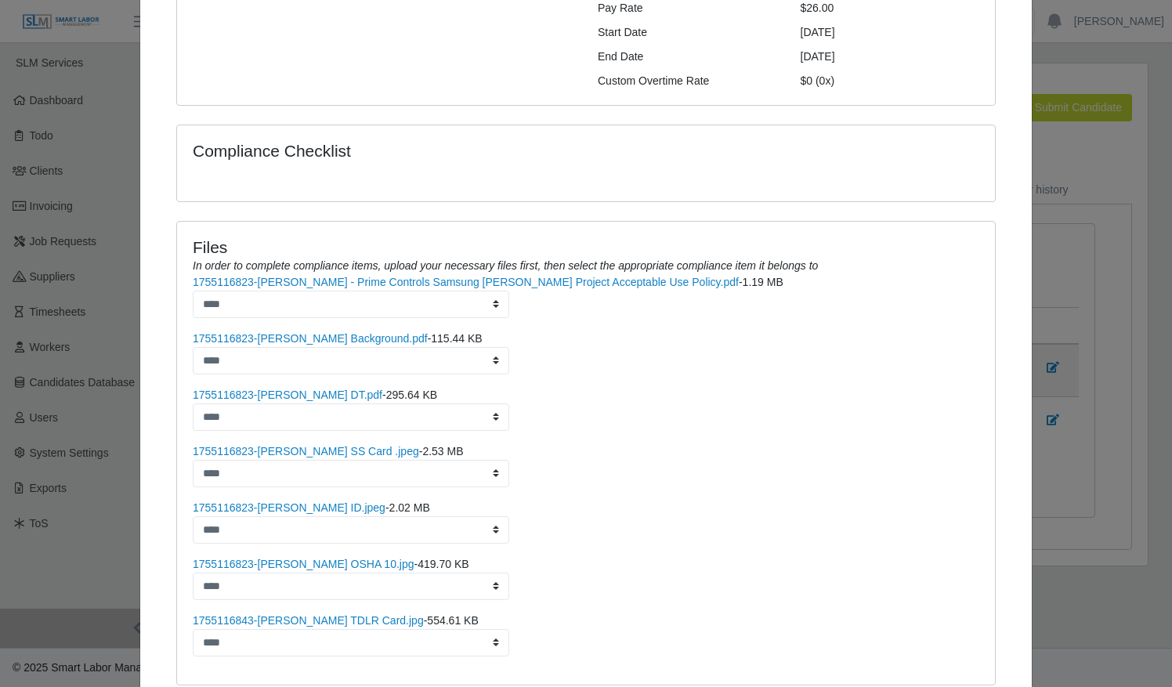
scroll to position [282, 0]
click at [380, 274] on link "1755116823-Richard Hernandez - Prime Controls Samsung Taylor Project Acceptable…" at bounding box center [466, 280] width 546 height 13
click at [309, 331] on link "1755116823-Richard Hernandez Background.pdf" at bounding box center [310, 337] width 235 height 13
click at [288, 387] on link "1755116823-Richard Hernandez DT.pdf" at bounding box center [288, 393] width 190 height 13
click at [333, 443] on link "1755116823-Richard Hernandez SS Card .jpeg" at bounding box center [306, 449] width 226 height 13
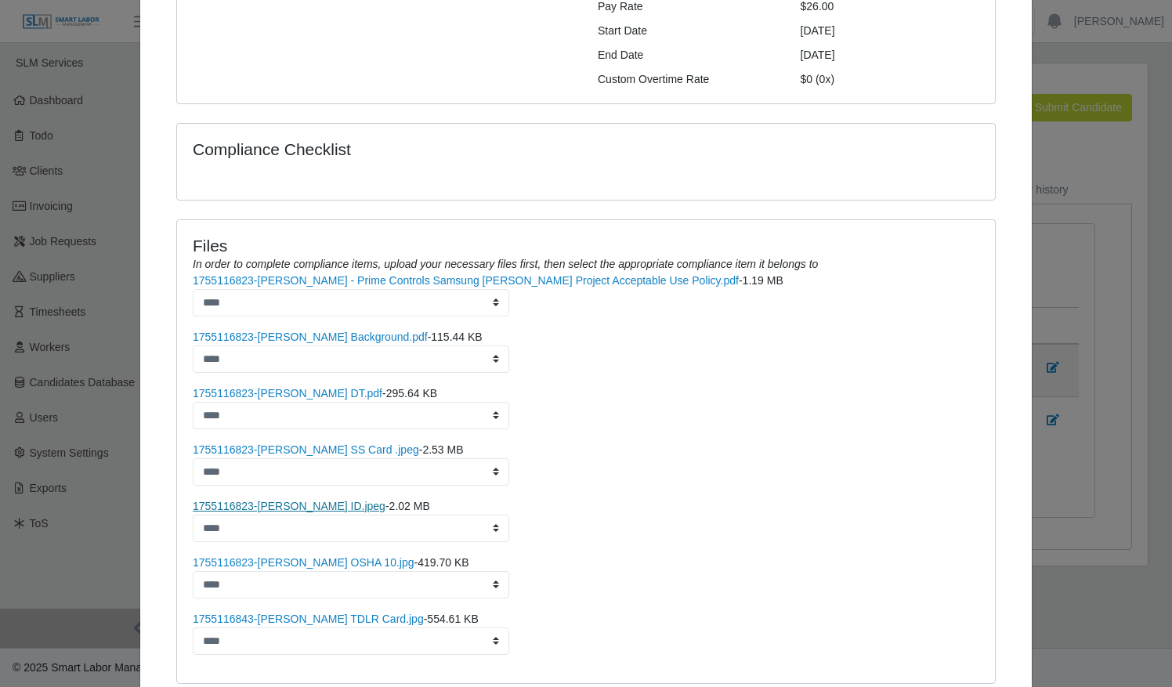
click at [305, 500] on link "1755116823-Richard Hernandez ID.jpeg" at bounding box center [289, 506] width 193 height 13
click at [304, 556] on link "1755116823-Richard Hernandez OSHA 10.jpg" at bounding box center [304, 562] width 222 height 13
click at [299, 612] on link "1755116843-Richard Herandez TDLR Card.jpg" at bounding box center [308, 618] width 231 height 13
click at [617, 329] on li "1755116823-Richard Hernandez - Prime Controls Samsung Taylor Project Acceptable…" at bounding box center [586, 351] width 786 height 44
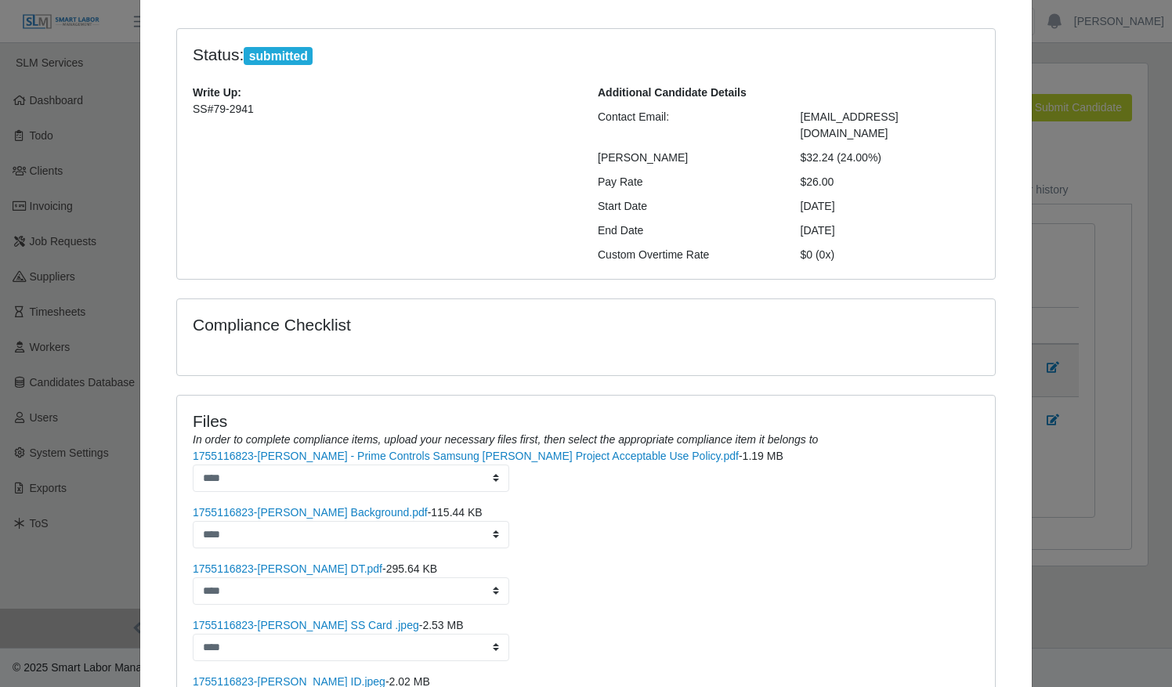
scroll to position [94, 0]
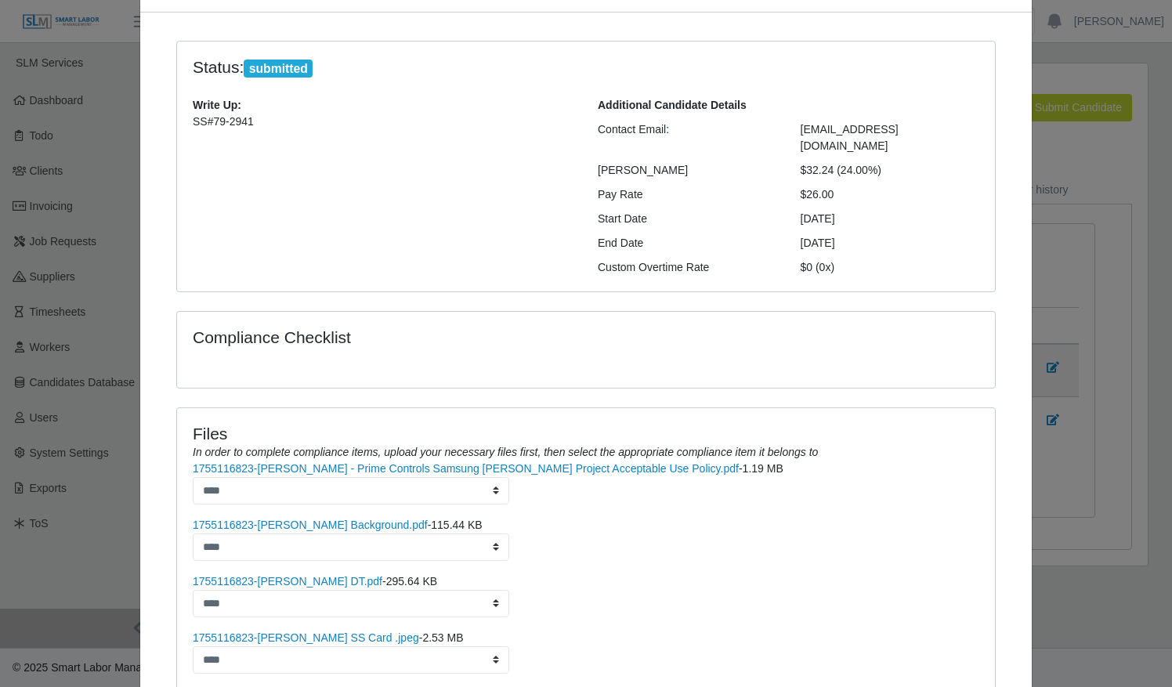
click at [659, 327] on h4 "Compliance Checklist" at bounding box center [451, 337] width 516 height 20
click at [884, 330] on div "Compliance Checklist" at bounding box center [586, 350] width 818 height 76
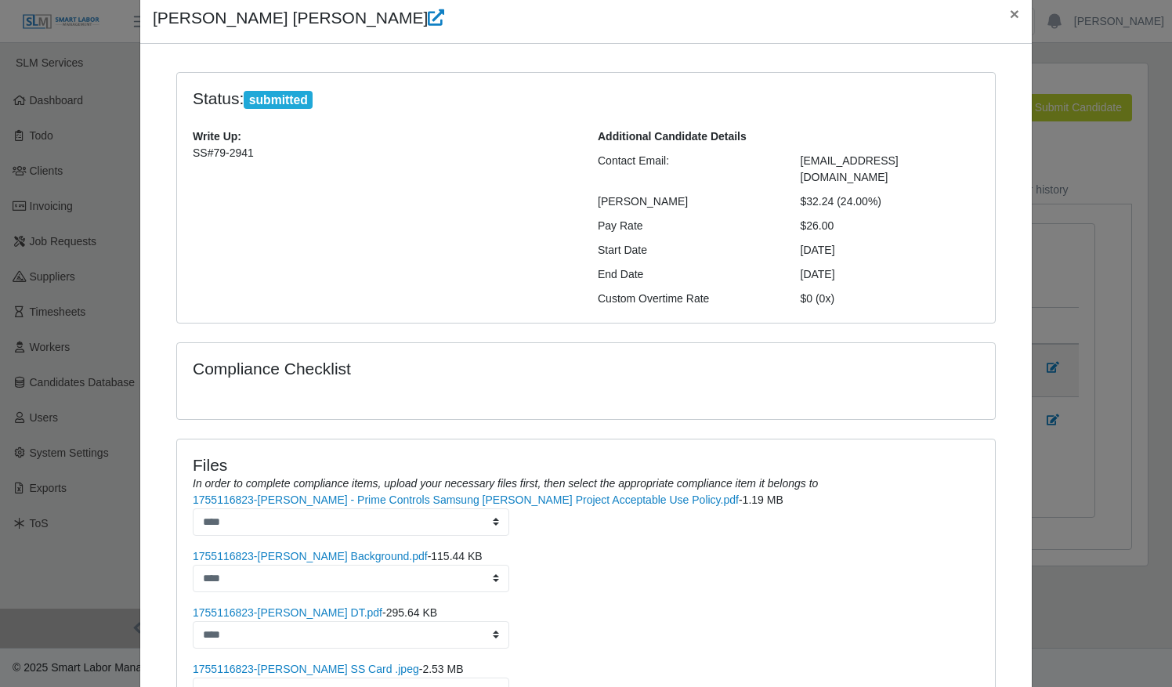
scroll to position [0, 0]
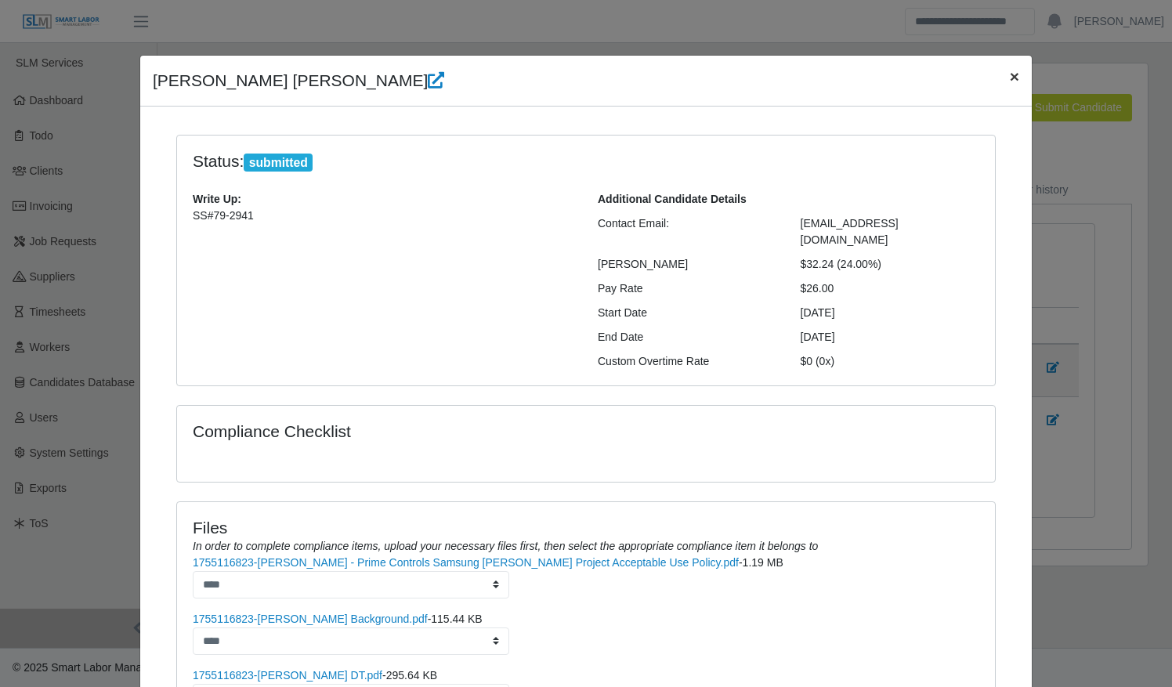
click at [1010, 77] on span "×" at bounding box center [1014, 76] width 9 height 18
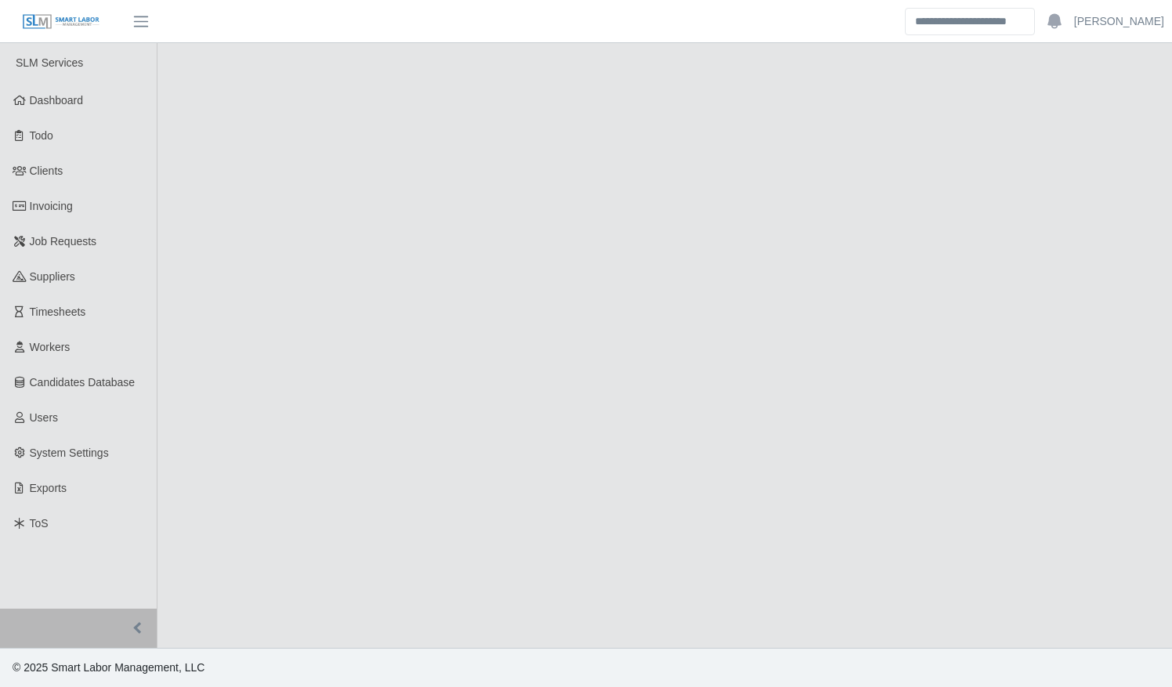
select select "****"
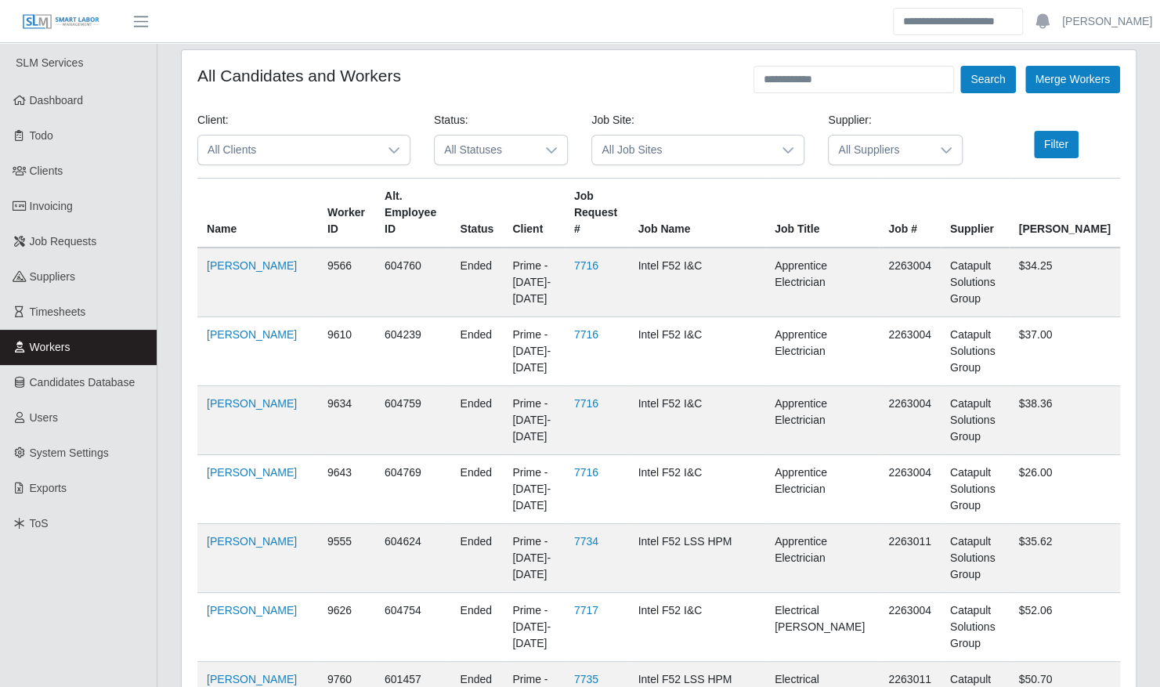
click at [554, 142] on div at bounding box center [551, 149] width 31 height 29
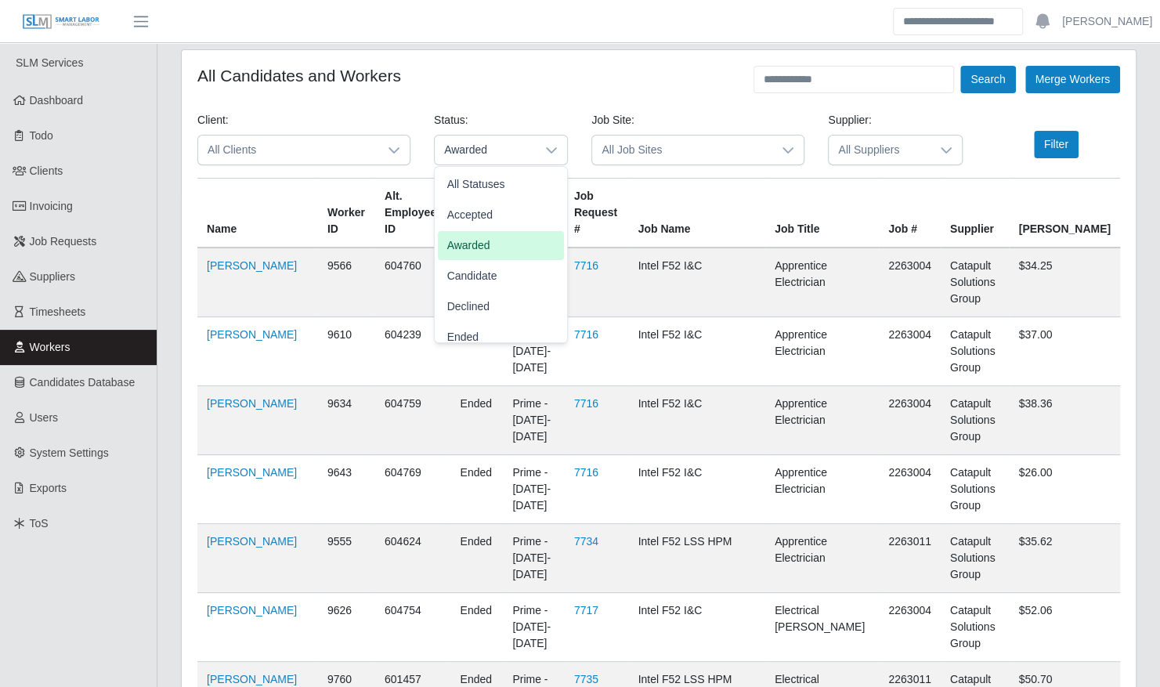
click at [516, 240] on li "Awarded" at bounding box center [501, 245] width 126 height 29
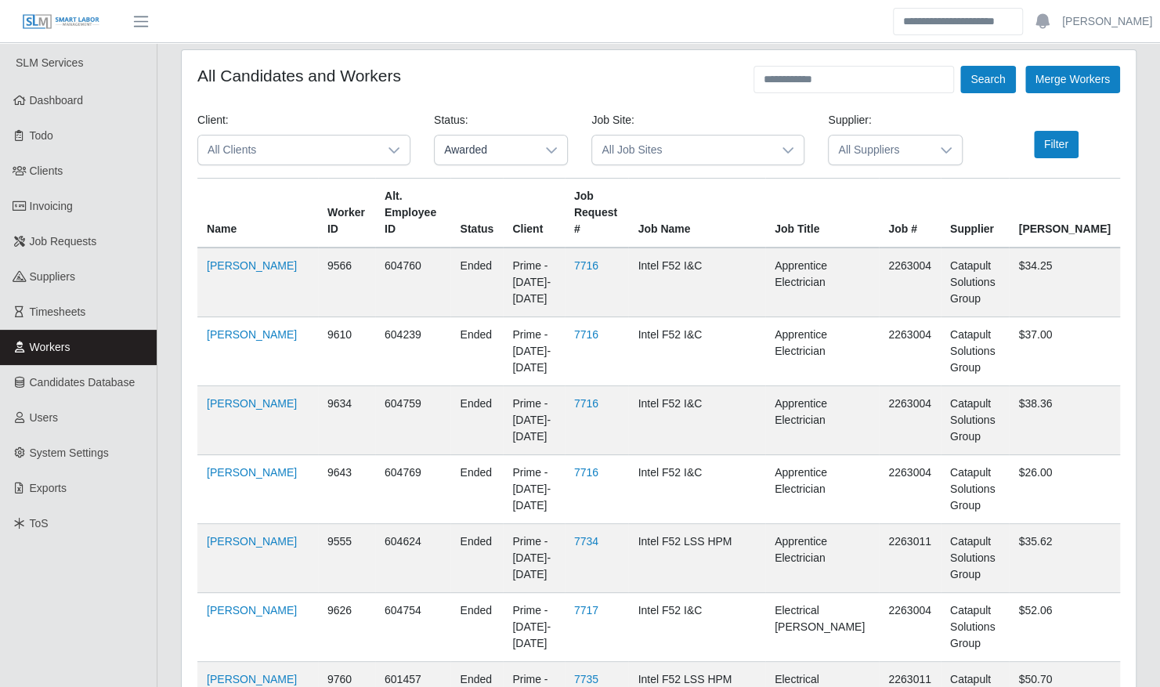
click at [785, 154] on icon at bounding box center [788, 150] width 13 height 13
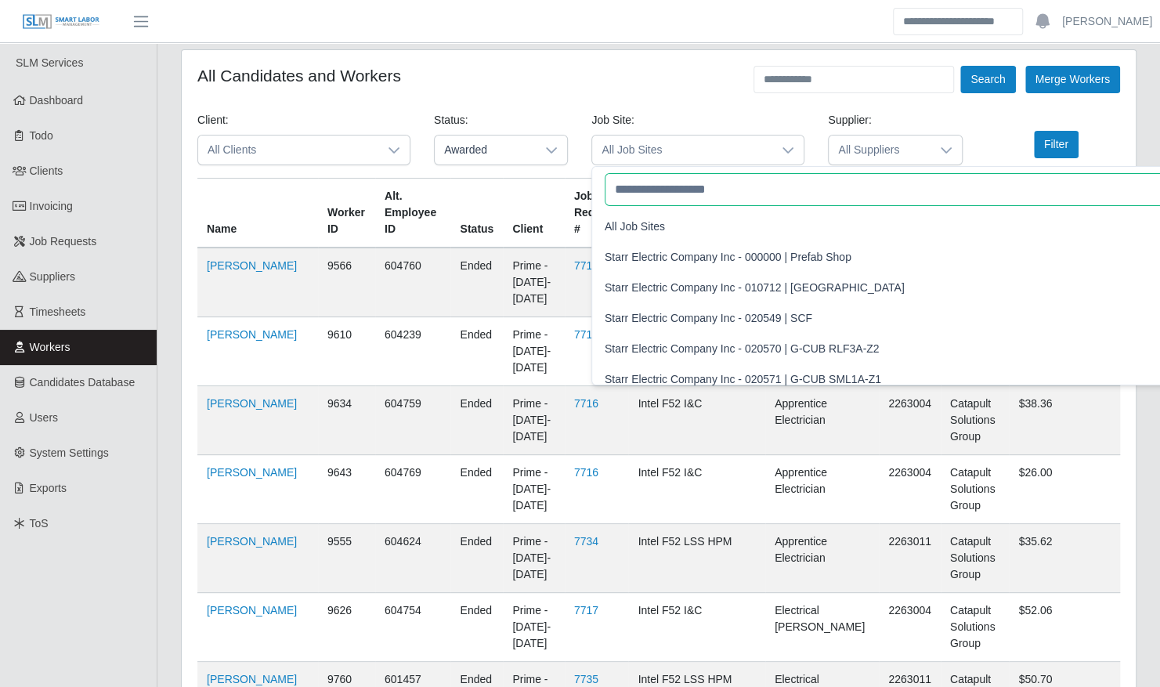
click at [768, 188] on input "text" at bounding box center [1053, 189] width 897 height 33
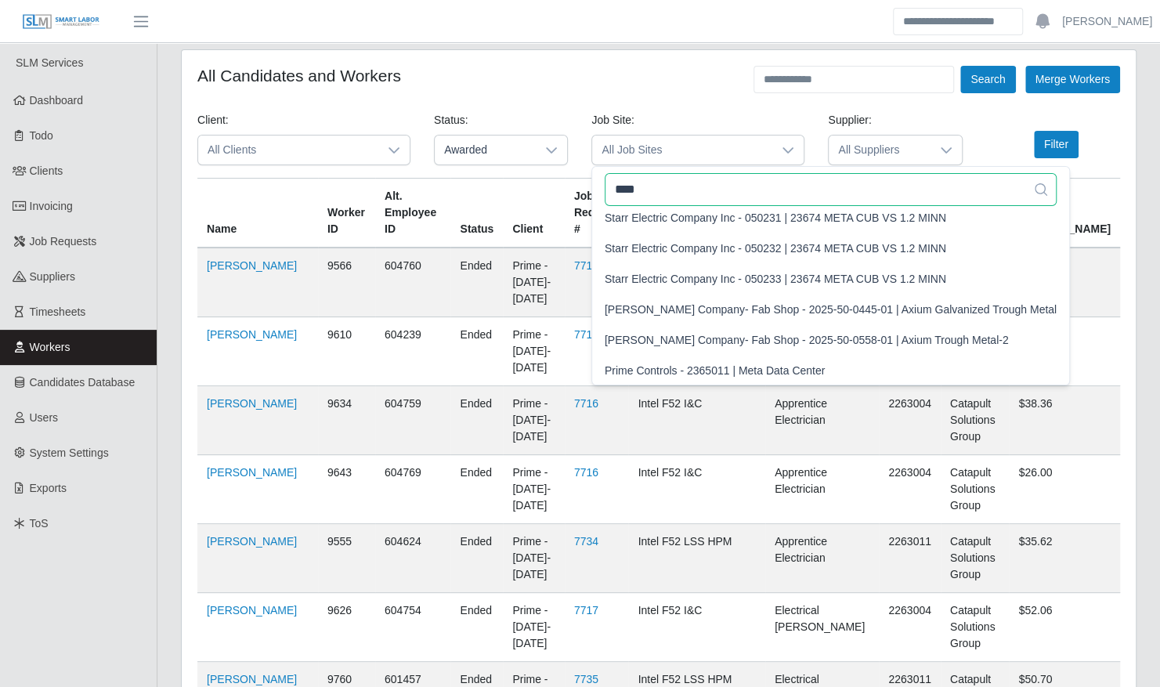
scroll to position [898, 0]
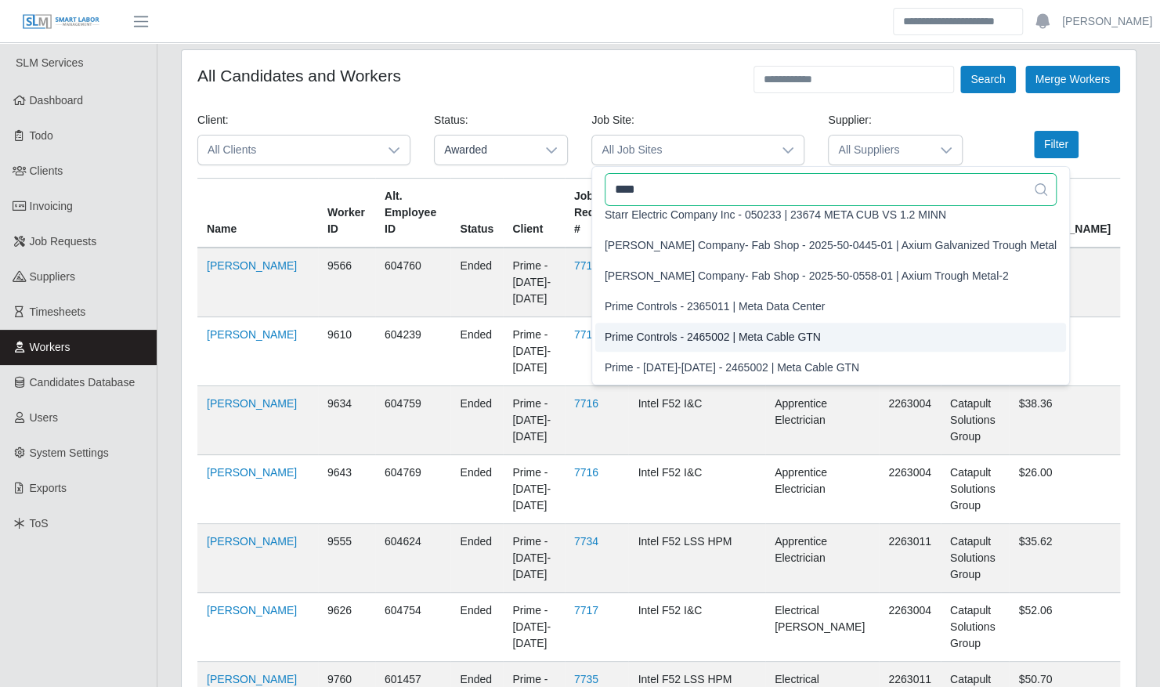
type input "****"
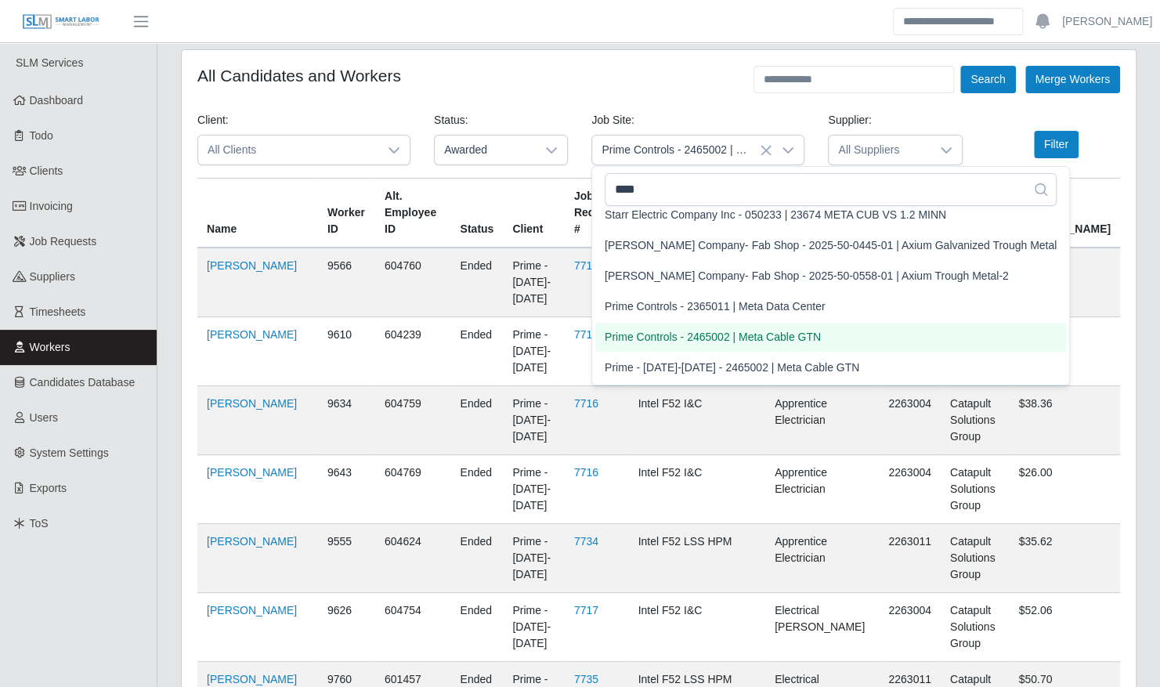
click at [789, 335] on span "Prime Controls - 2465002 | Meta Cable GTN" at bounding box center [713, 337] width 216 height 16
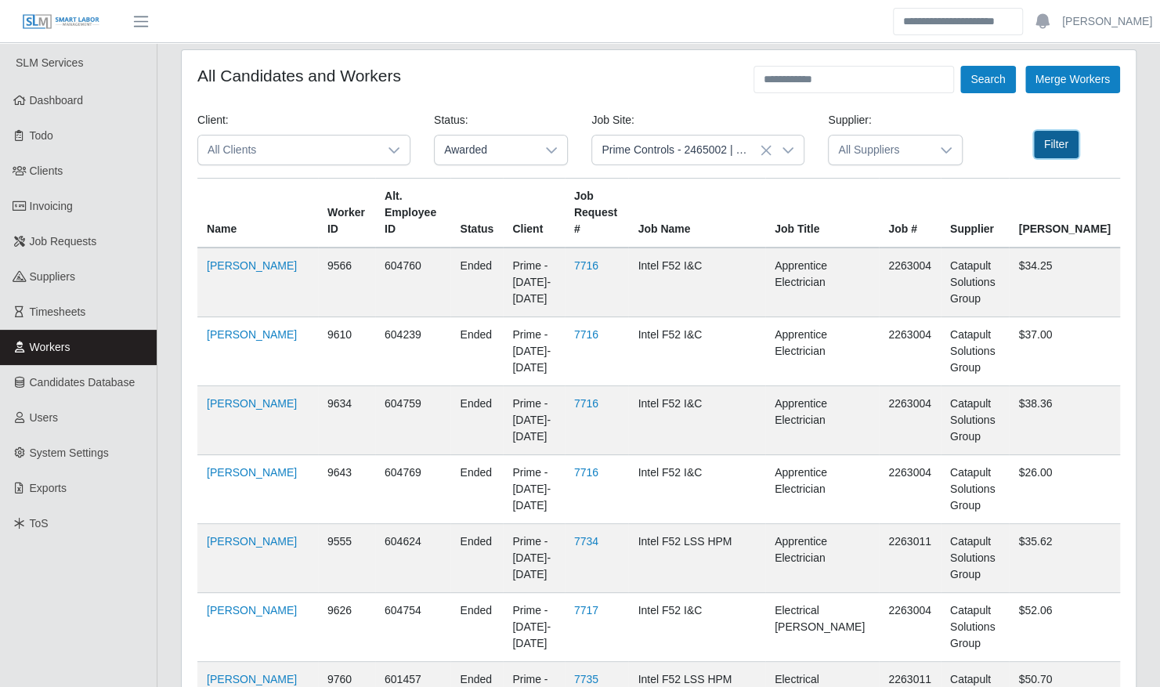
click at [1060, 150] on button "Filter" at bounding box center [1056, 144] width 45 height 27
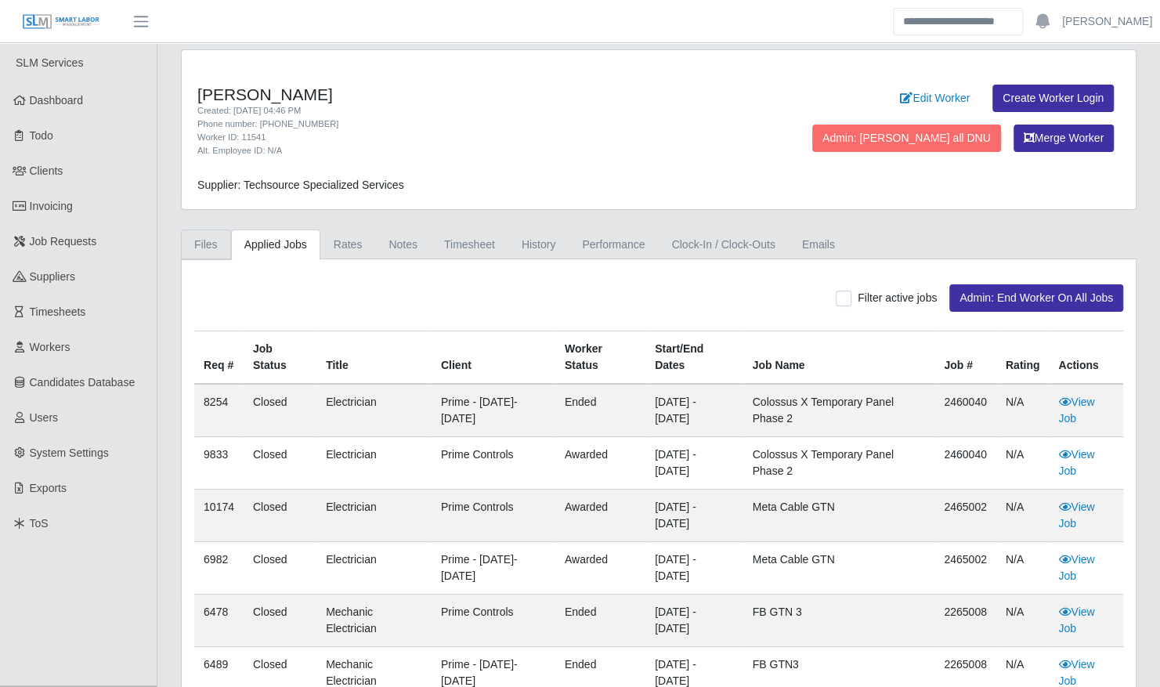
click at [200, 235] on link "Files" at bounding box center [206, 244] width 50 height 31
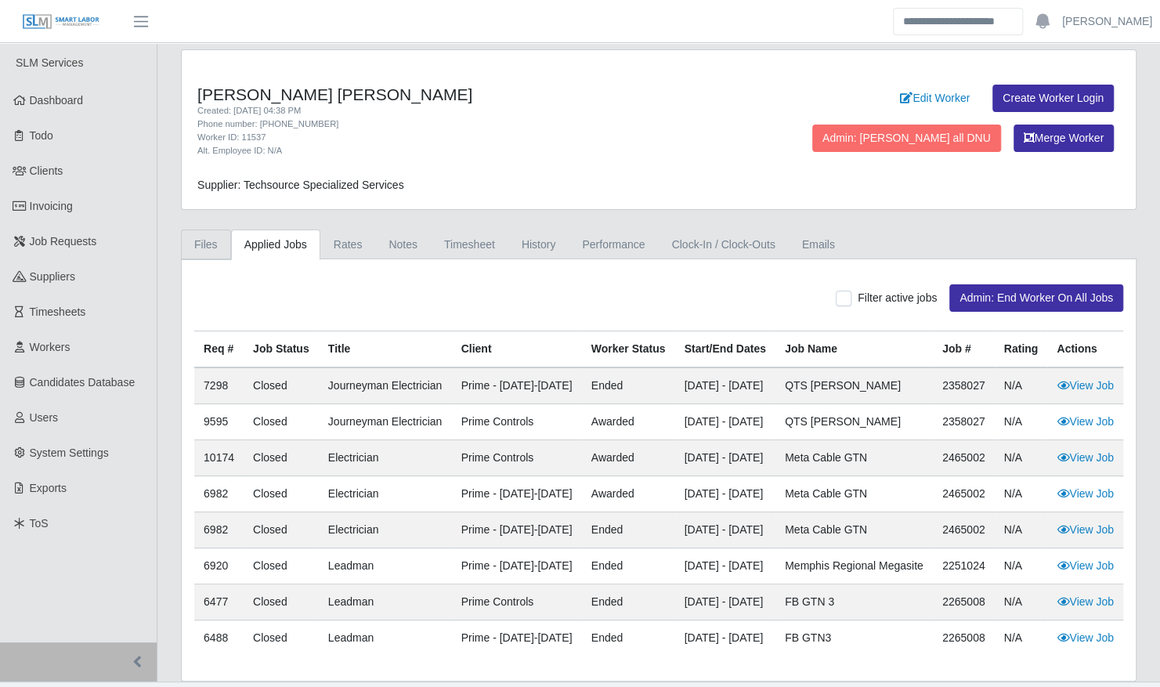
click at [208, 243] on link "Files" at bounding box center [206, 244] width 50 height 31
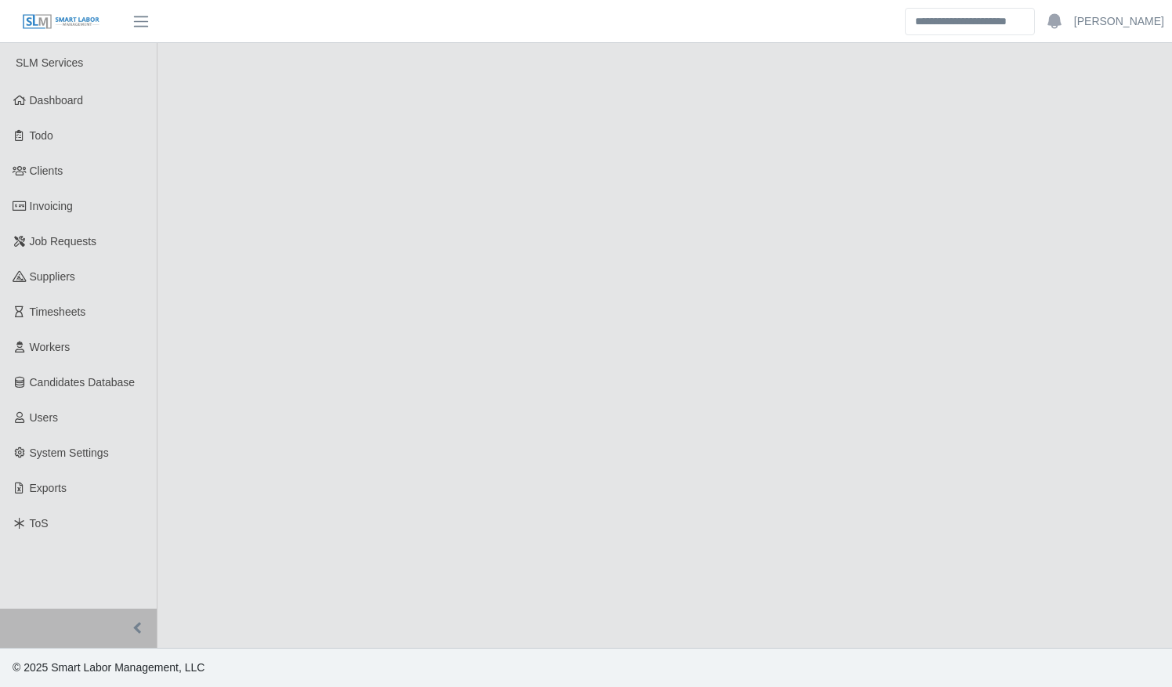
select select "****"
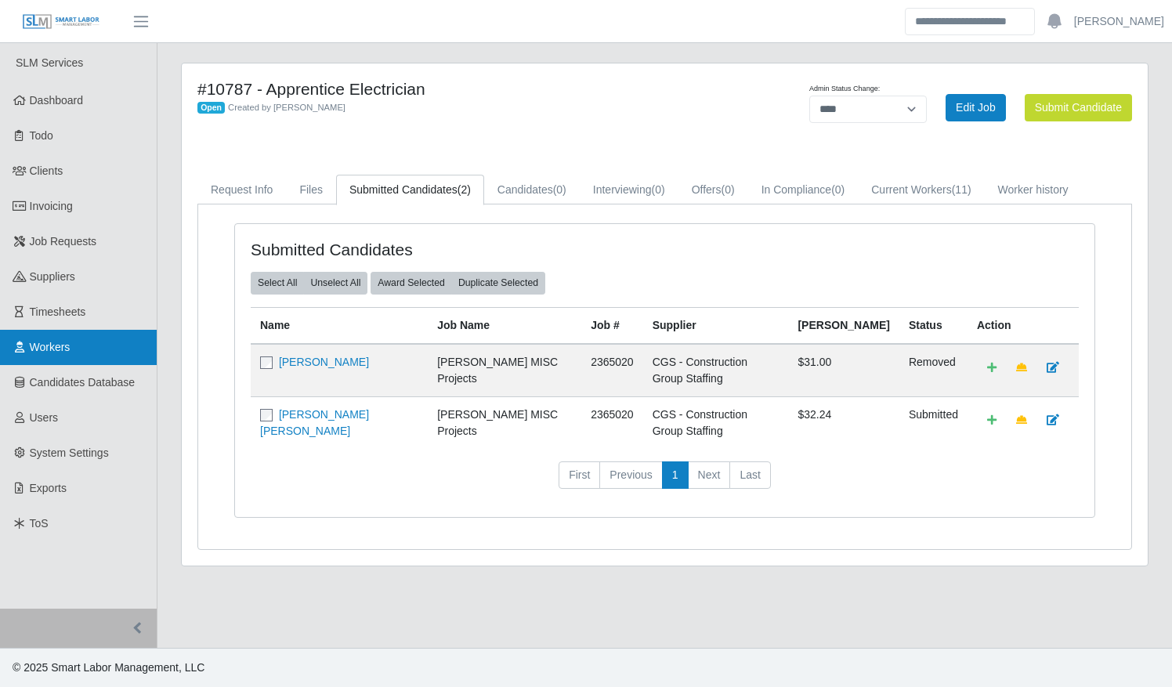
click at [41, 341] on span "Workers" at bounding box center [50, 347] width 41 height 13
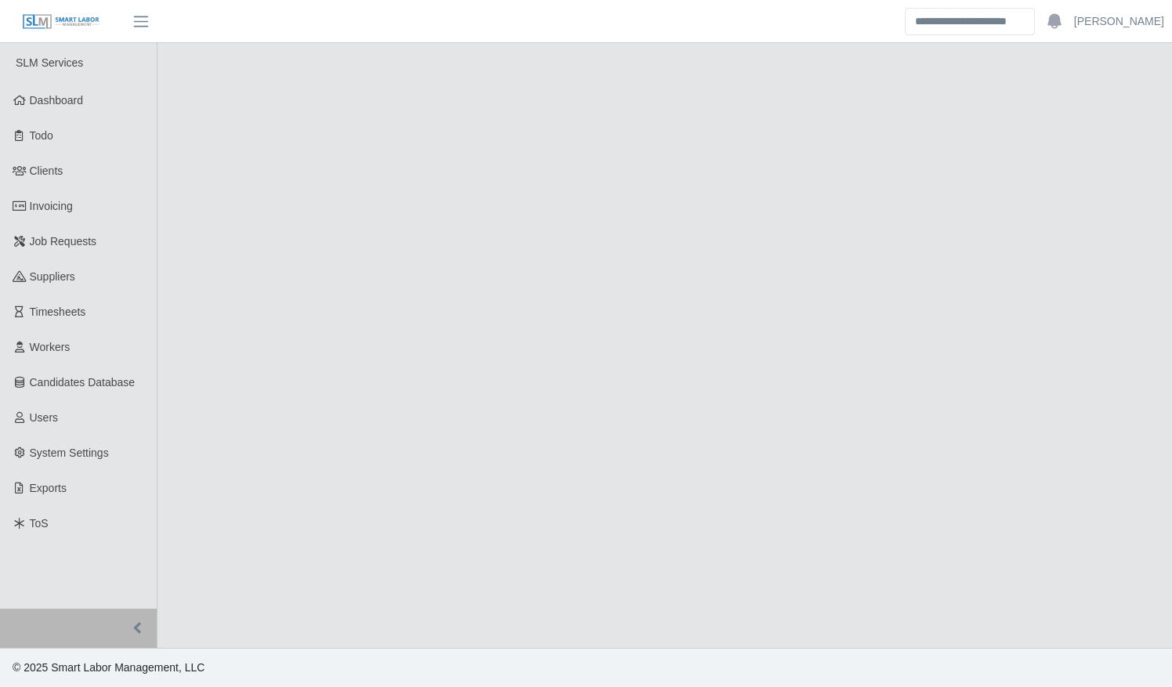
select select "****"
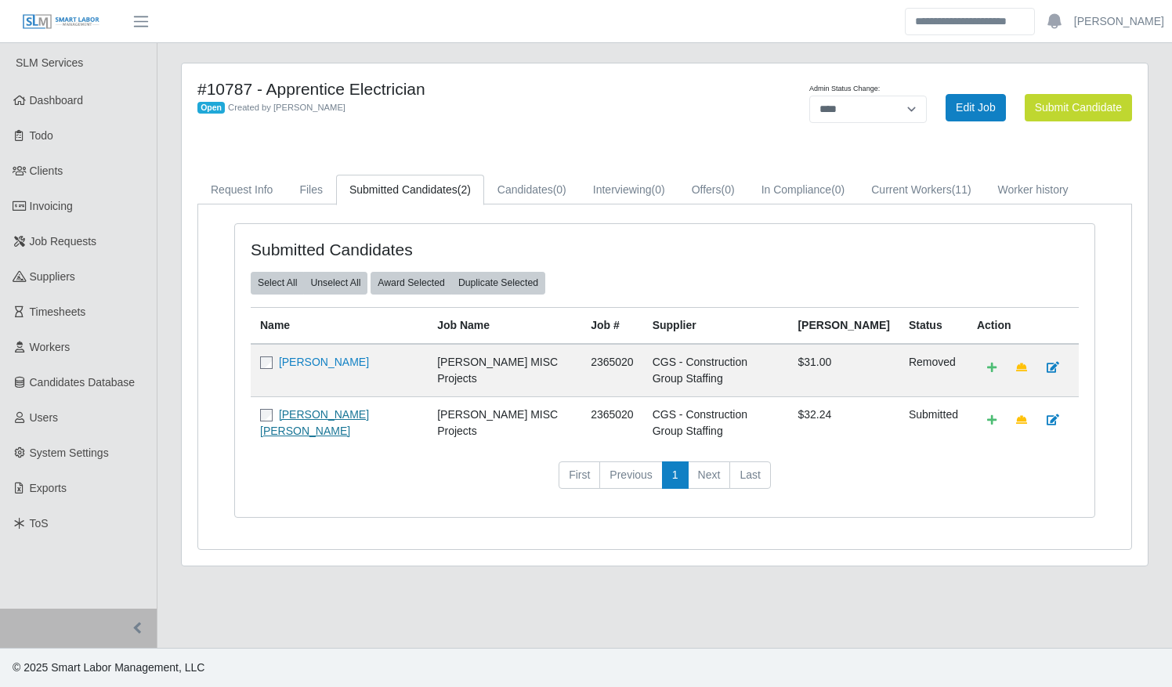
click at [357, 410] on link "Richard A Hernandez Carrillo" at bounding box center [314, 422] width 109 height 29
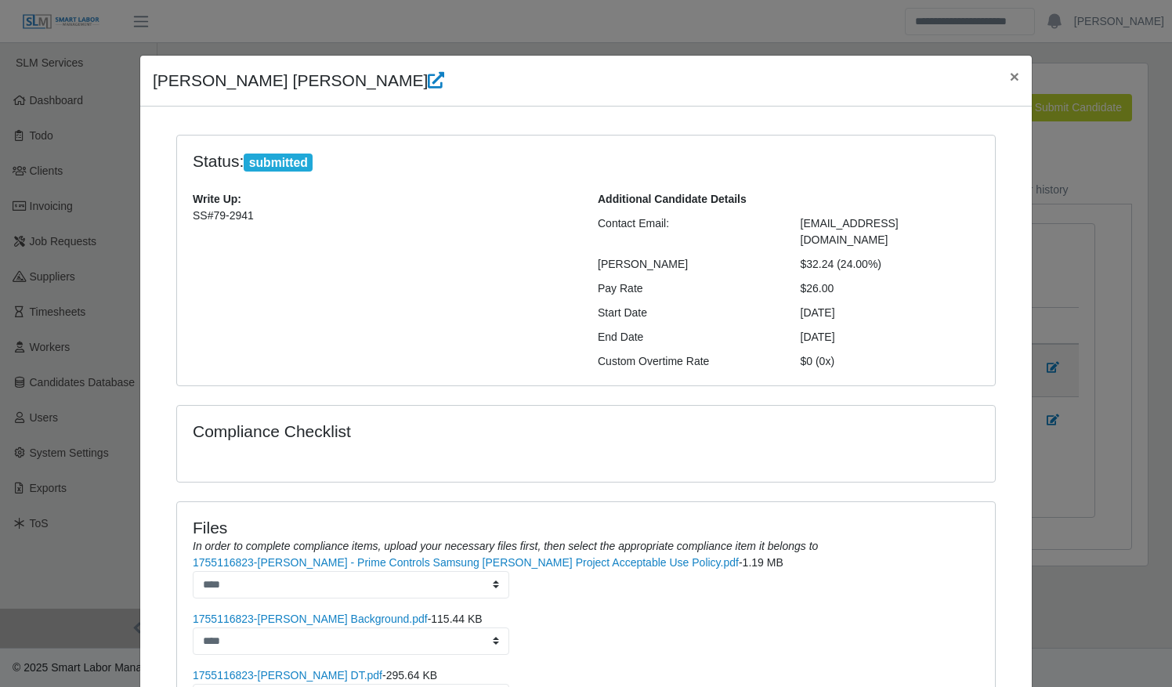
drag, startPoint x: 963, startPoint y: 224, endPoint x: 795, endPoint y: 209, distance: 169.0
click at [795, 209] on div "Additional Candidate Details Contact Email: richardhernandez3014@gmail.com Bill…" at bounding box center [788, 280] width 405 height 179
copy span "richardhernandez3014@gmail.com"
click at [307, 669] on link "1755116823-Richard Hernandez DT.pdf" at bounding box center [288, 675] width 190 height 13
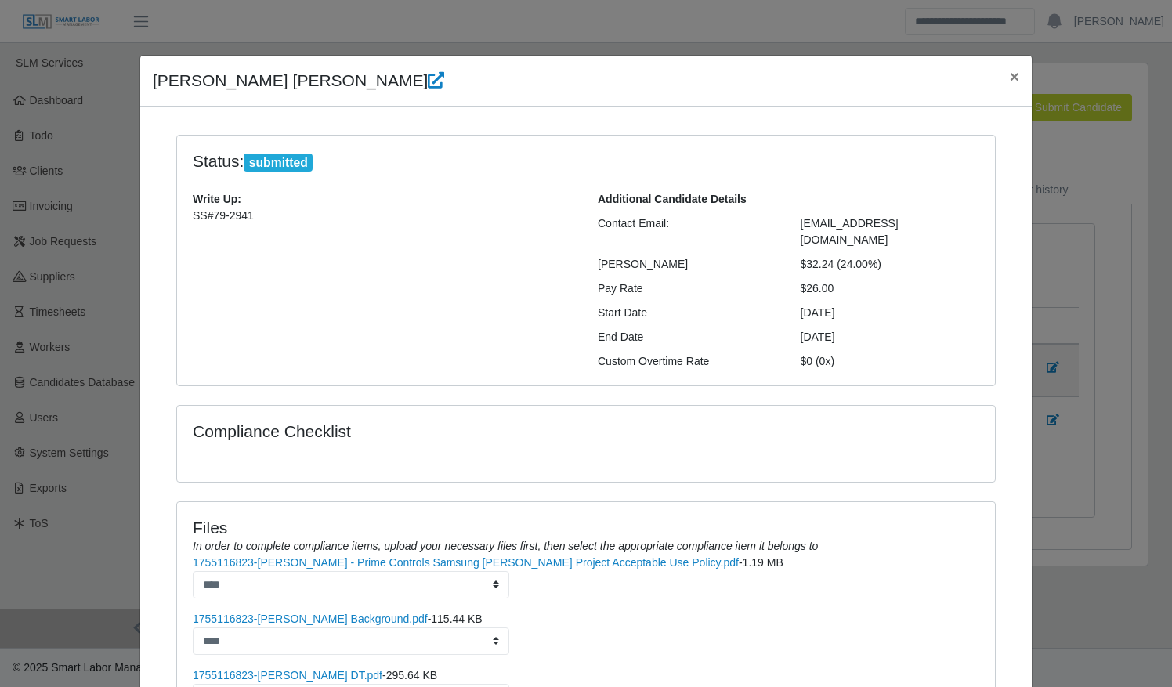
click at [808, 406] on div "Compliance Checklist" at bounding box center [586, 444] width 818 height 76
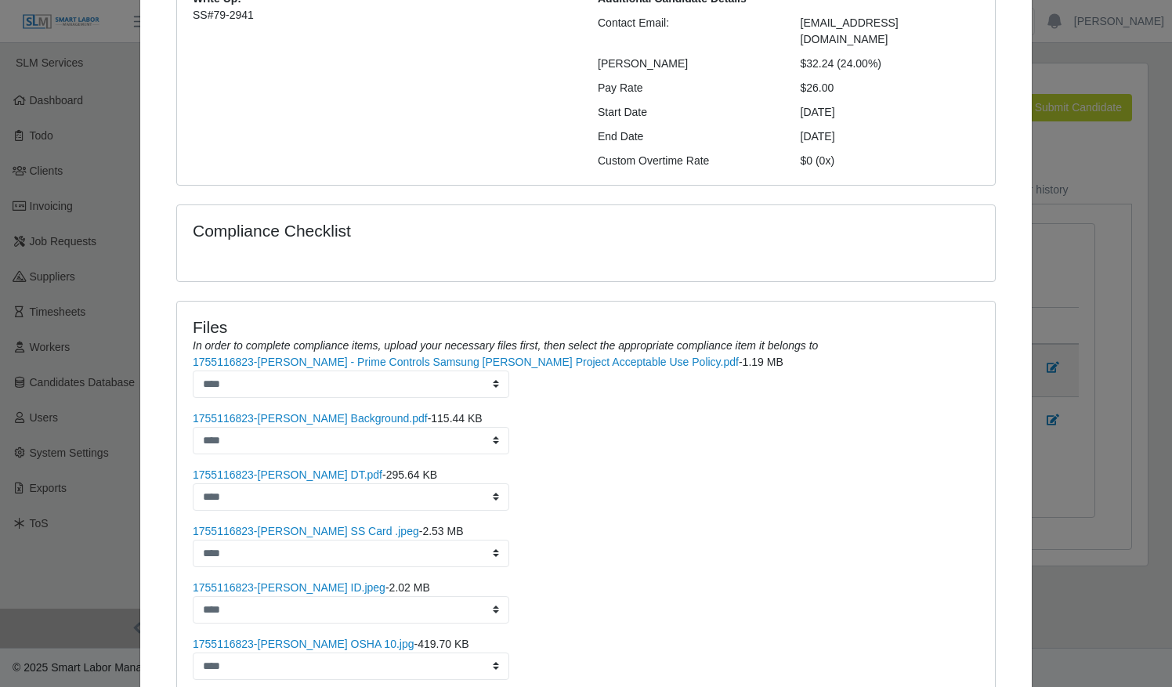
scroll to position [371, 0]
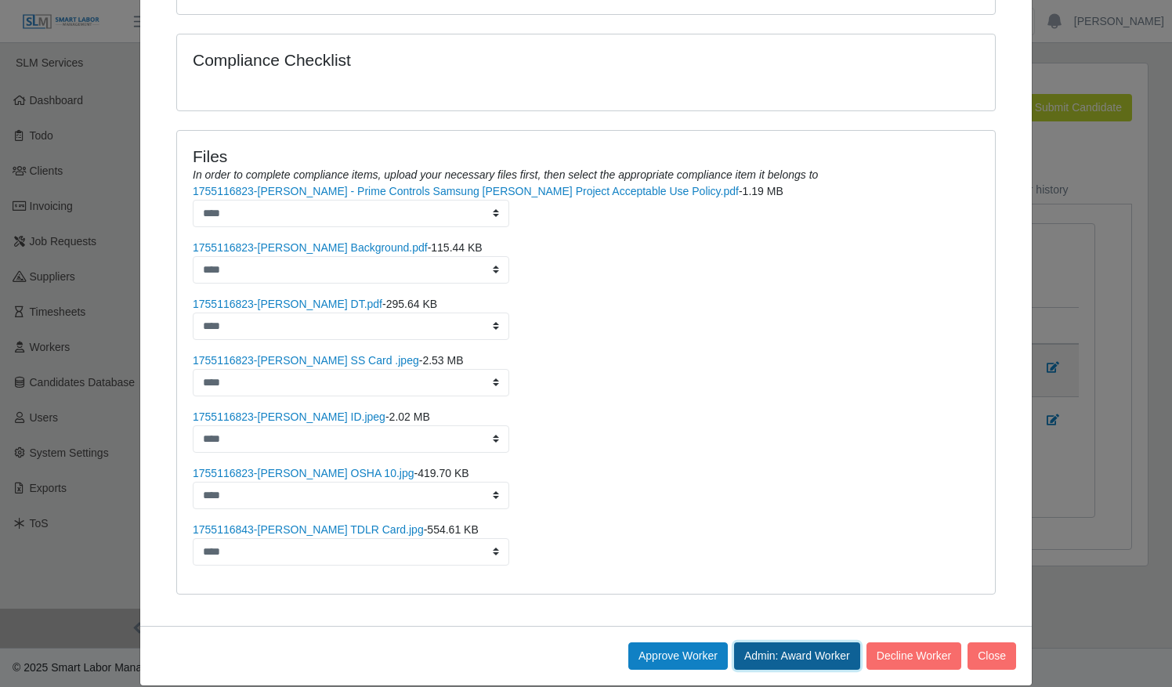
click at [755, 642] on button "Admin: Award Worker" at bounding box center [797, 655] width 126 height 27
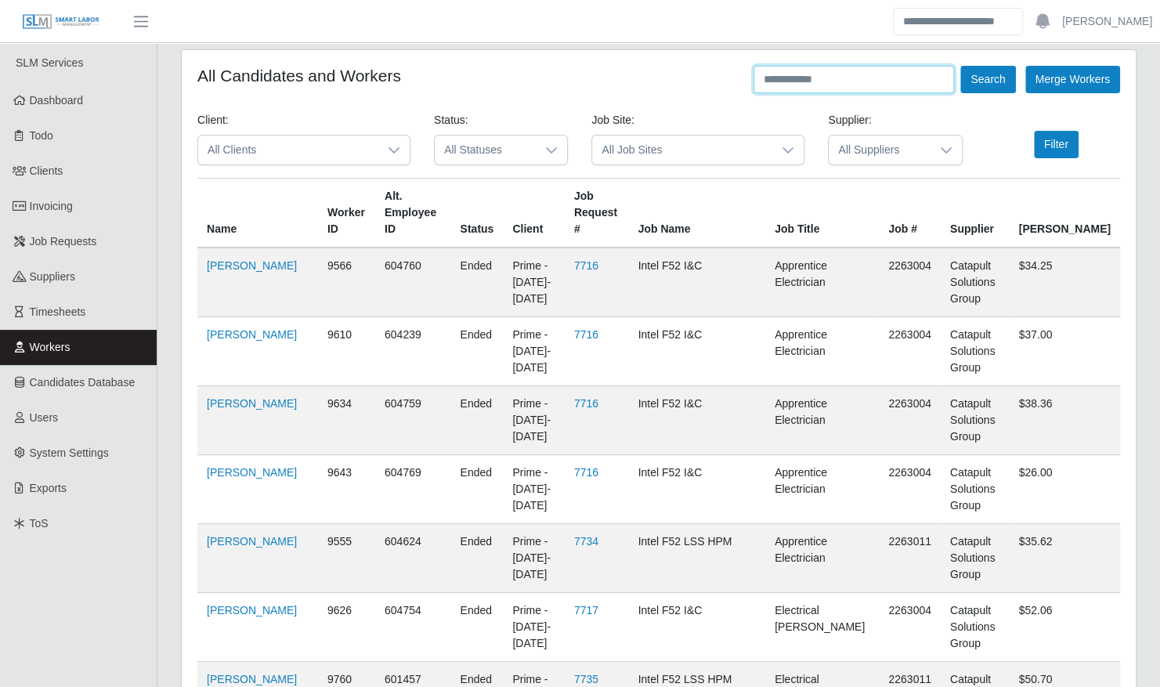
click at [813, 85] on input "text" at bounding box center [853, 79] width 200 height 27
click at [1051, 142] on button "Filter" at bounding box center [1056, 144] width 45 height 27
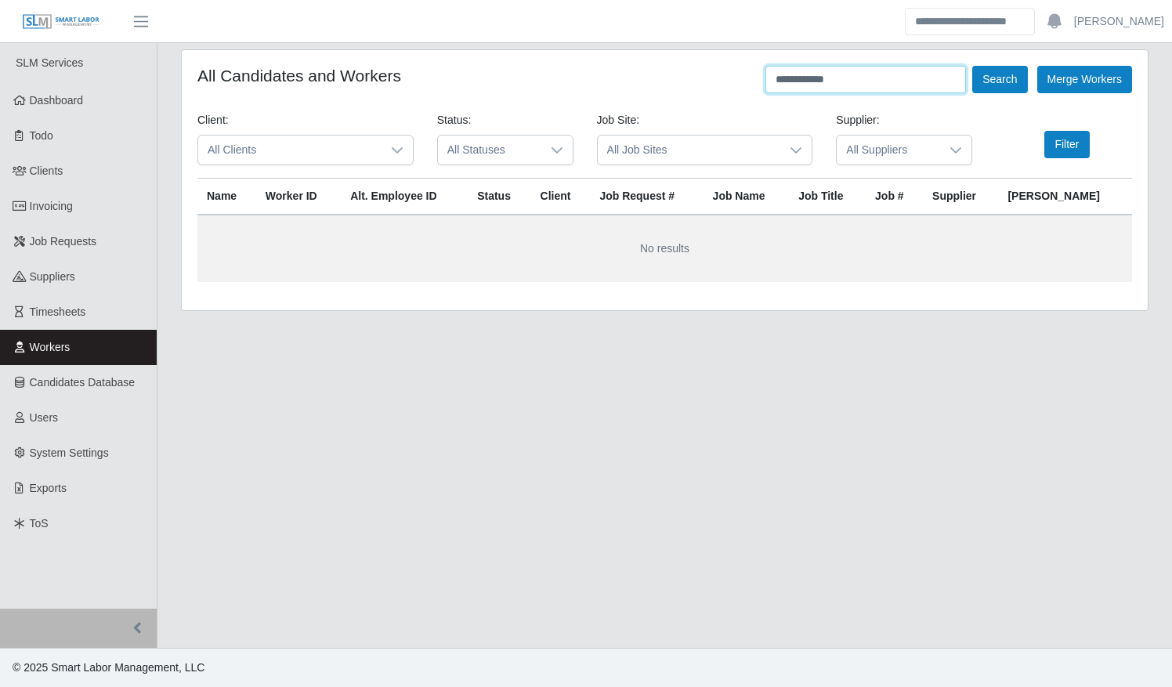
click at [865, 78] on input "**********" at bounding box center [865, 79] width 200 height 27
type input "*****"
click at [1065, 142] on button "Filter" at bounding box center [1066, 144] width 45 height 27
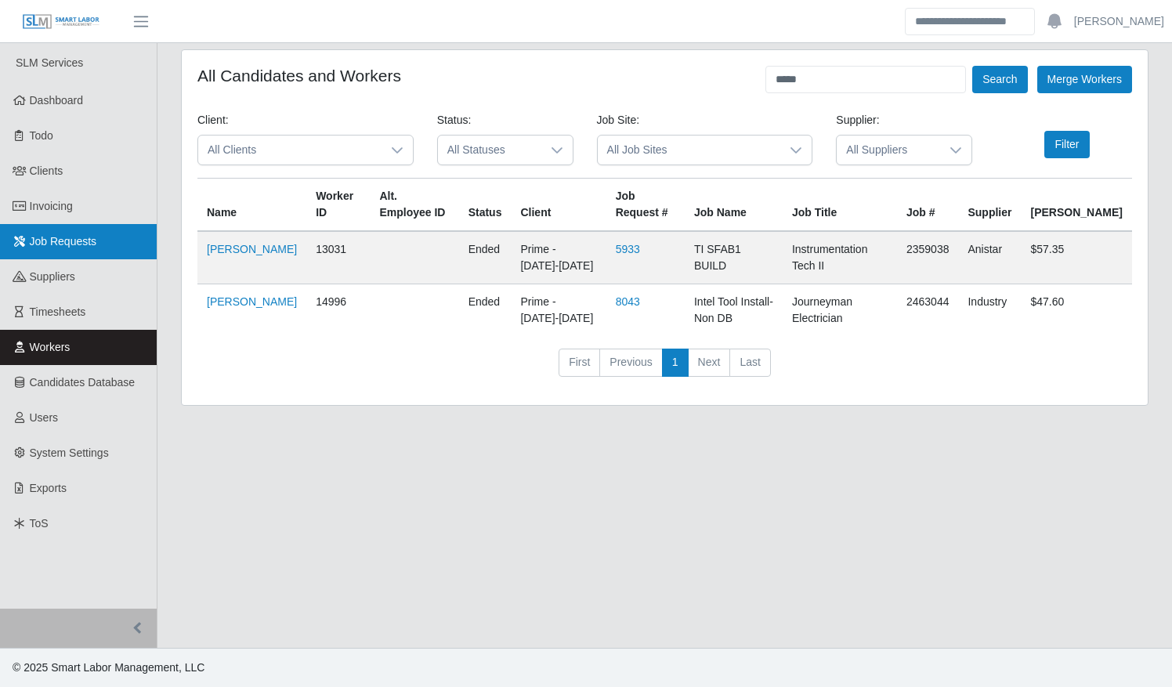
click at [72, 239] on span "Job Requests" at bounding box center [63, 241] width 67 height 13
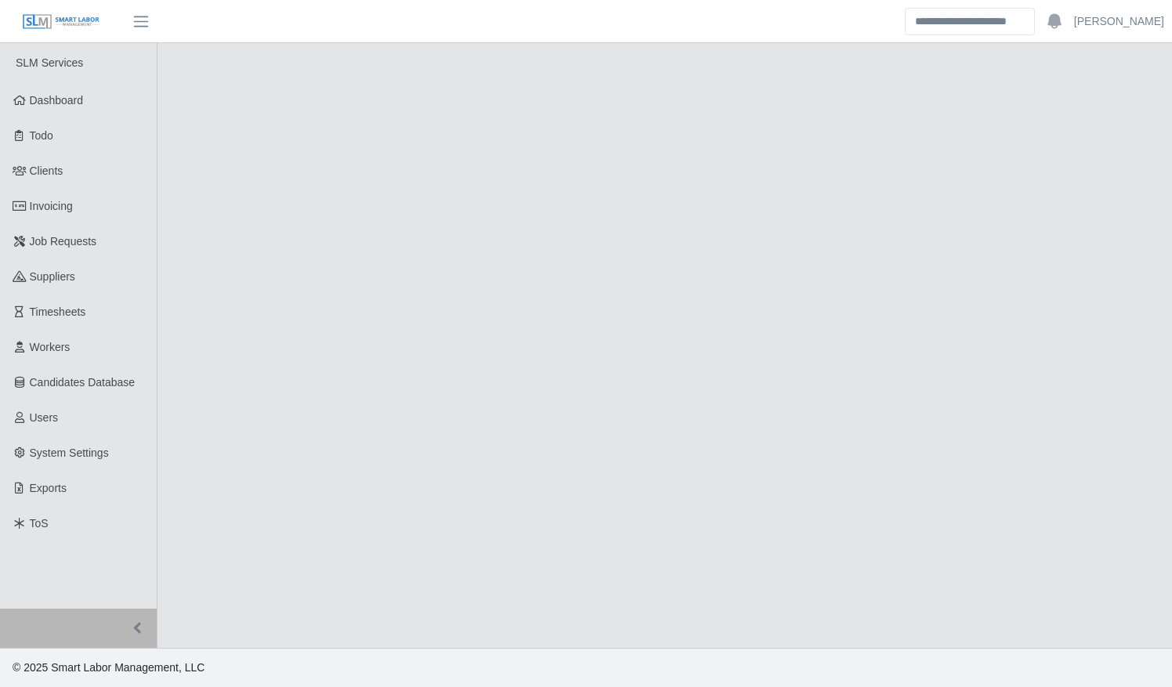
select select "****"
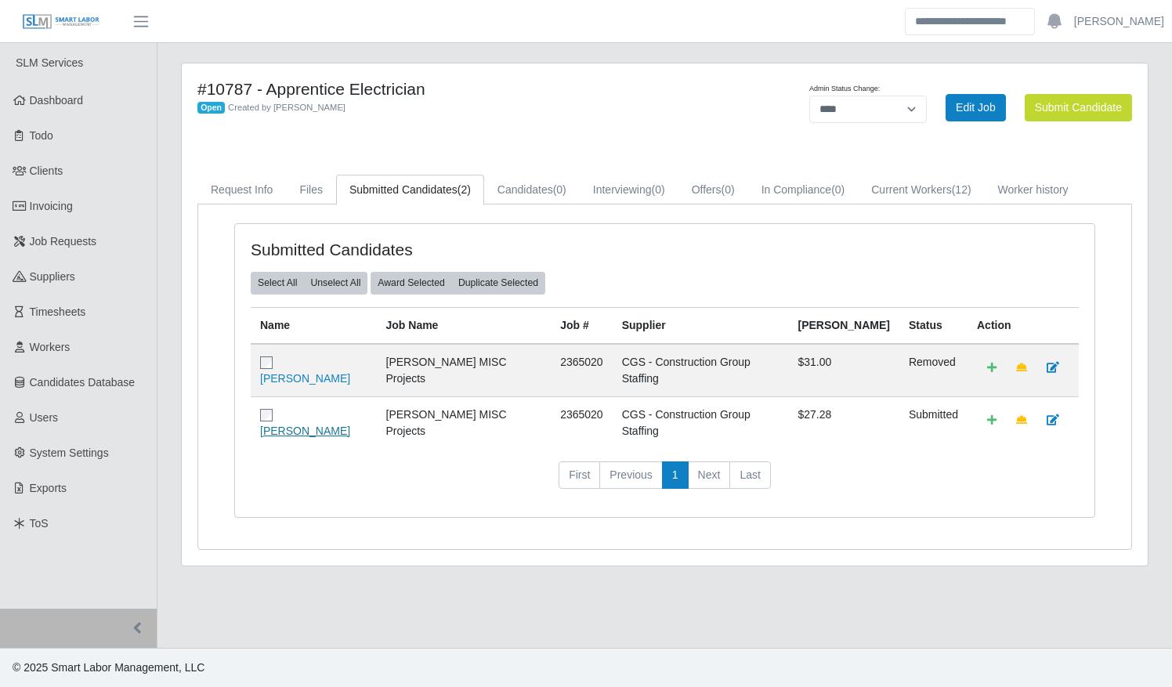
click at [340, 424] on link "Corey Meadows" at bounding box center [305, 430] width 90 height 13
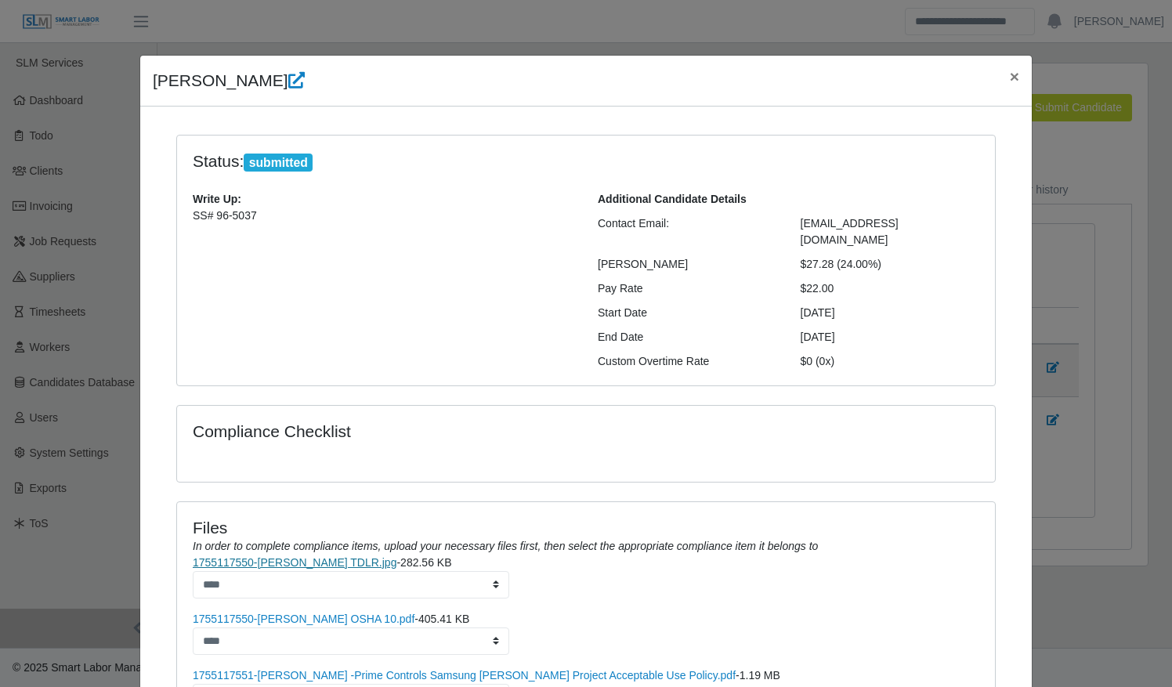
click at [341, 556] on link "1755117550-Corey Meadows TDLR.jpg" at bounding box center [295, 562] width 204 height 13
click at [345, 612] on link "1755117550-Corey meadows OSHA 10.pdf" at bounding box center [304, 618] width 222 height 13
click at [530, 316] on div "Write Up: SS# 96-5037" at bounding box center [383, 280] width 405 height 179
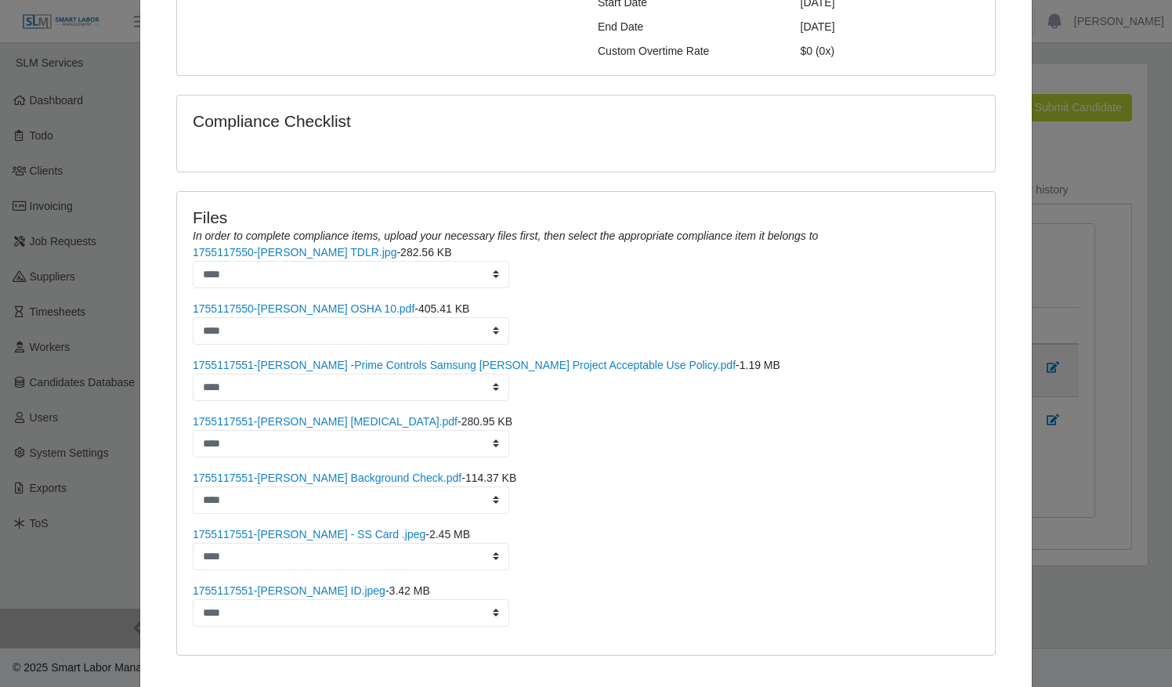
scroll to position [313, 0]
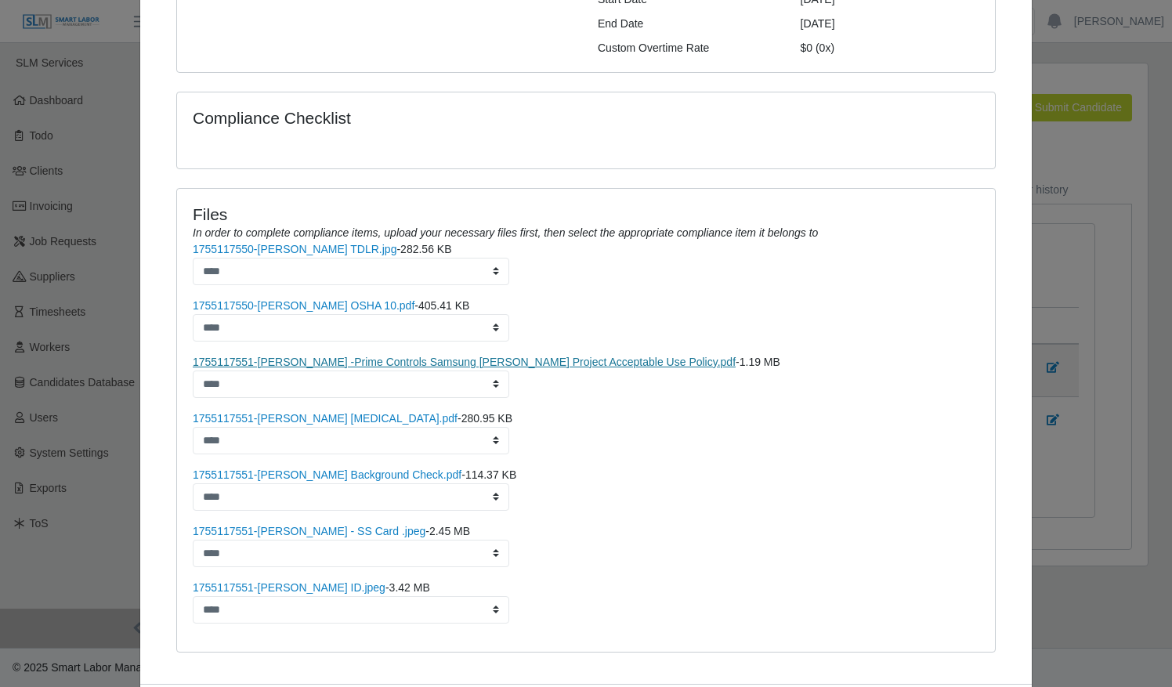
click at [478, 356] on link "1755117551-Corey Meadow -Prime Controls Samsung Taylor Project Acceptable Use P…" at bounding box center [464, 362] width 543 height 13
click at [353, 412] on link "1755117551-Corey Meadows Drug Screen.pdf" at bounding box center [325, 418] width 265 height 13
click at [359, 468] on link "1755117551-Corey Meadows Background Check.pdf" at bounding box center [327, 474] width 269 height 13
click at [314, 581] on link "1755117551-Corey Meadow ID.jpeg" at bounding box center [289, 587] width 193 height 13
click at [313, 525] on link "1755117551-Corey Meadow - SS Card .jpeg" at bounding box center [309, 531] width 233 height 13
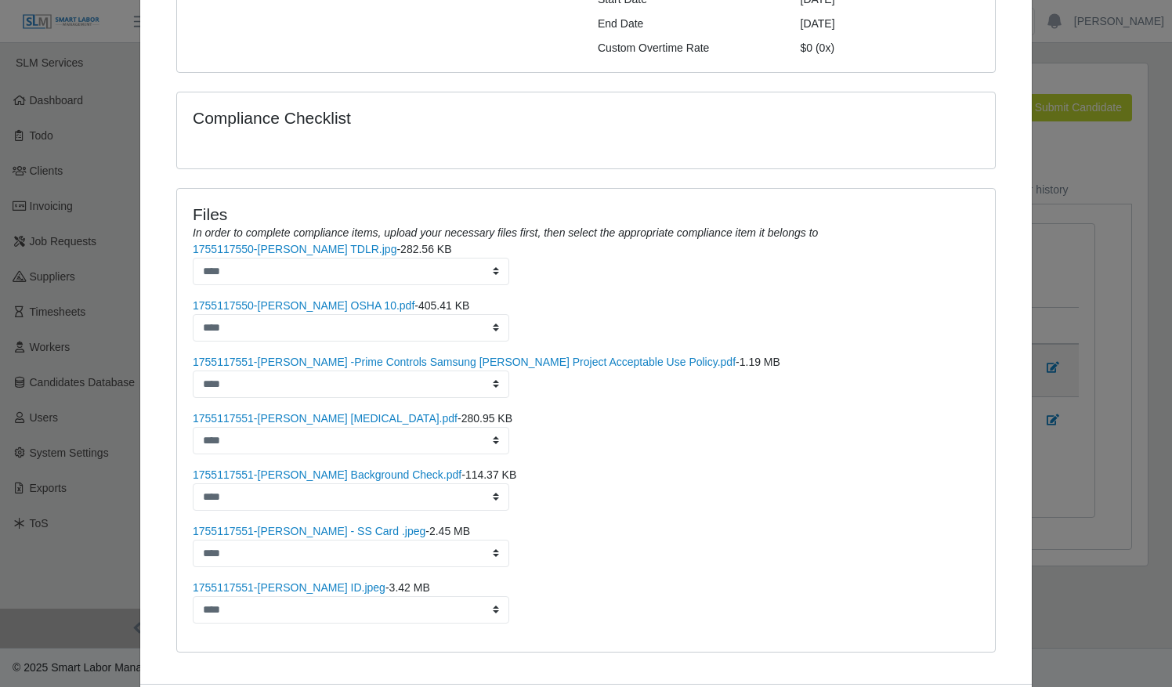
click at [766, 140] on div at bounding box center [586, 146] width 810 height 13
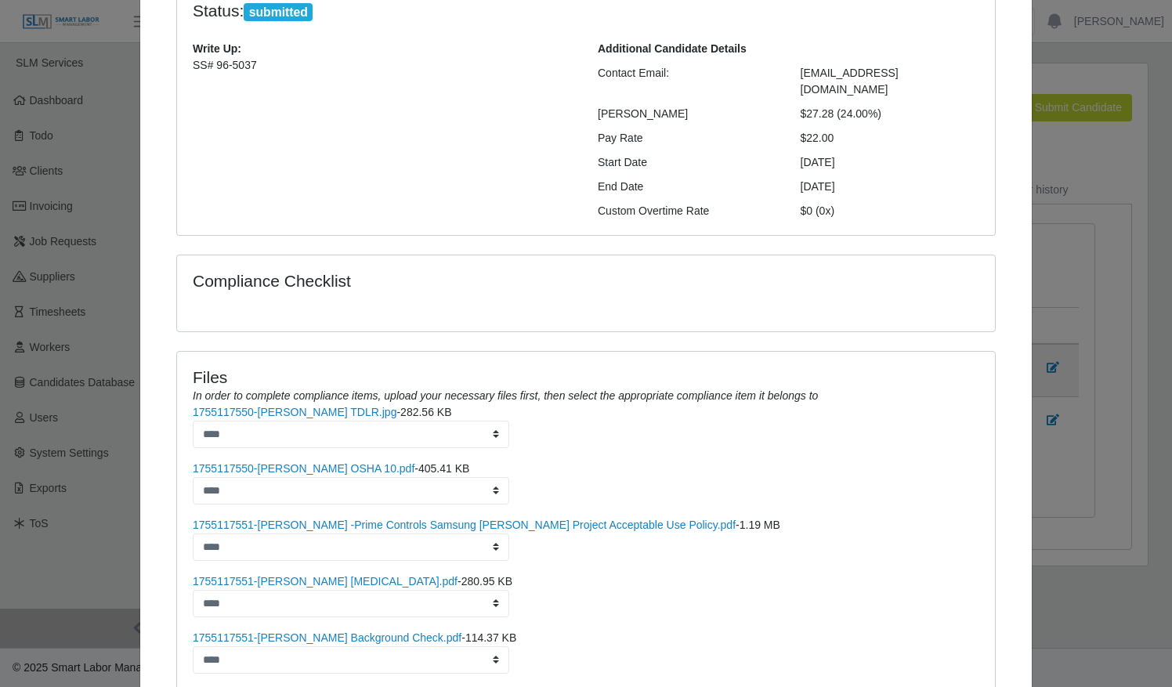
scroll to position [63, 0]
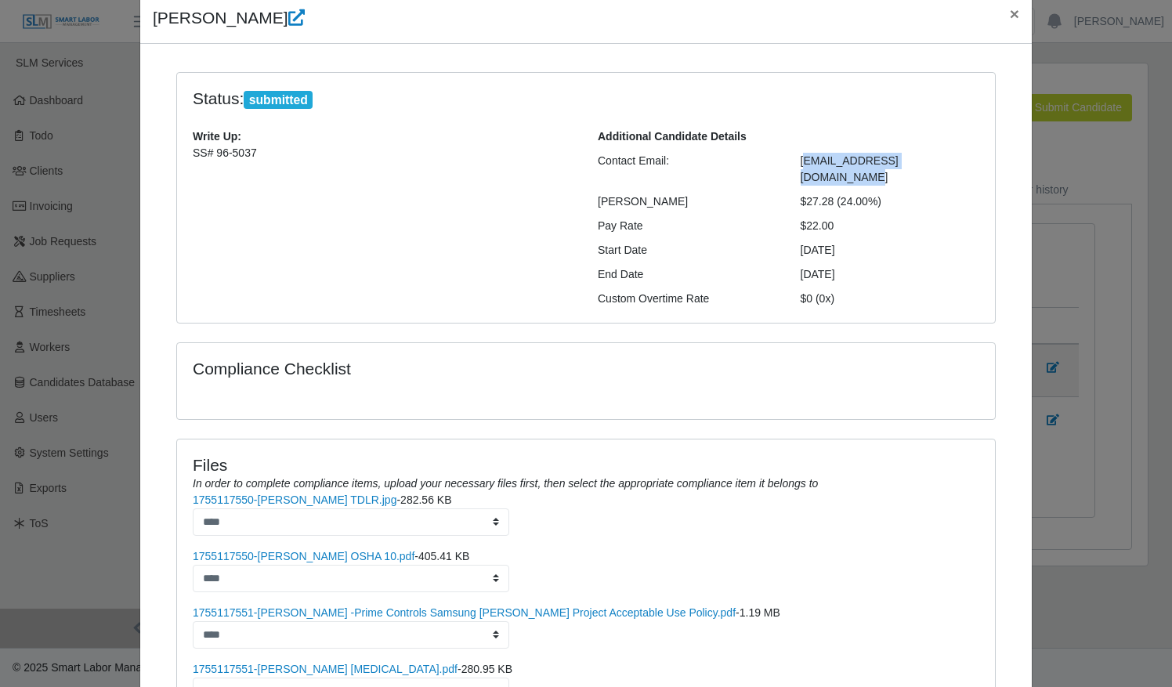
drag, startPoint x: 954, startPoint y: 160, endPoint x: 798, endPoint y: 154, distance: 156.0
click at [798, 154] on div "coreymeadows4523@icloud.com" at bounding box center [890, 169] width 203 height 33
drag, startPoint x: 798, startPoint y: 154, endPoint x: 957, endPoint y: 155, distance: 159.0
click at [957, 155] on div "coreymeadows4523@icloud.com" at bounding box center [890, 169] width 203 height 33
click at [955, 157] on div "coreymeadows4523@icloud.com" at bounding box center [890, 169] width 203 height 33
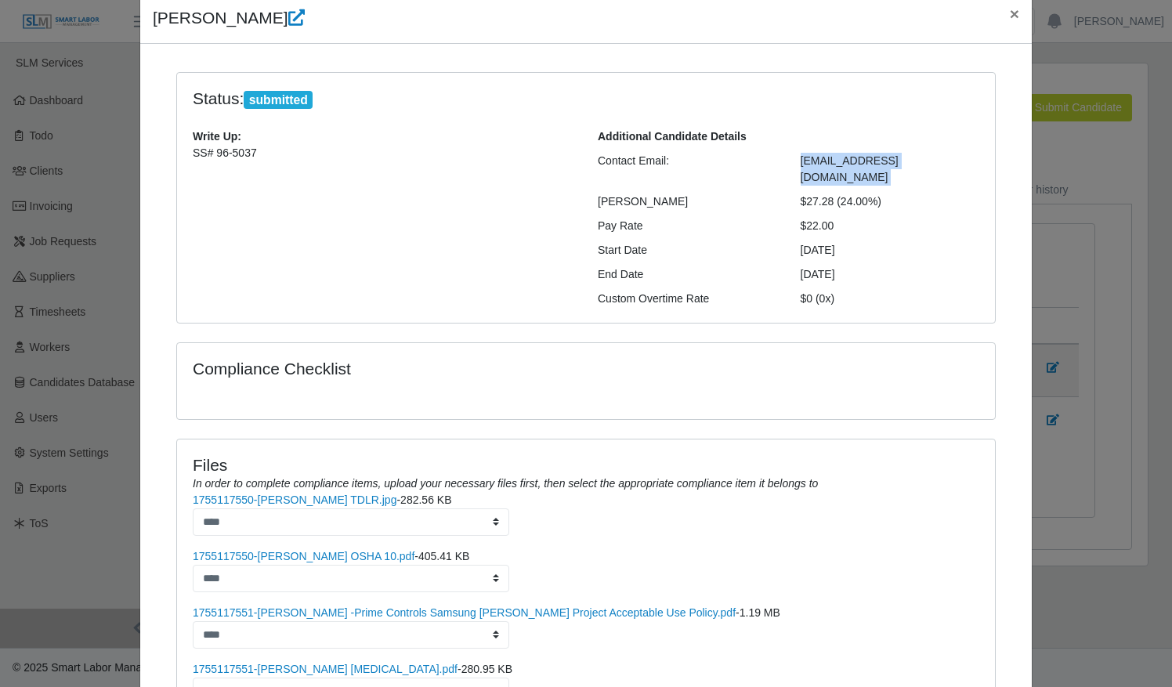
drag, startPoint x: 955, startPoint y: 157, endPoint x: 833, endPoint y: 147, distance: 121.8
click at [833, 147] on div "Additional Candidate Details Contact Email: coreymeadows4523@icloud.com Bill Ra…" at bounding box center [788, 217] width 405 height 179
click at [793, 359] on div "Compliance Checklist" at bounding box center [586, 369] width 810 height 20
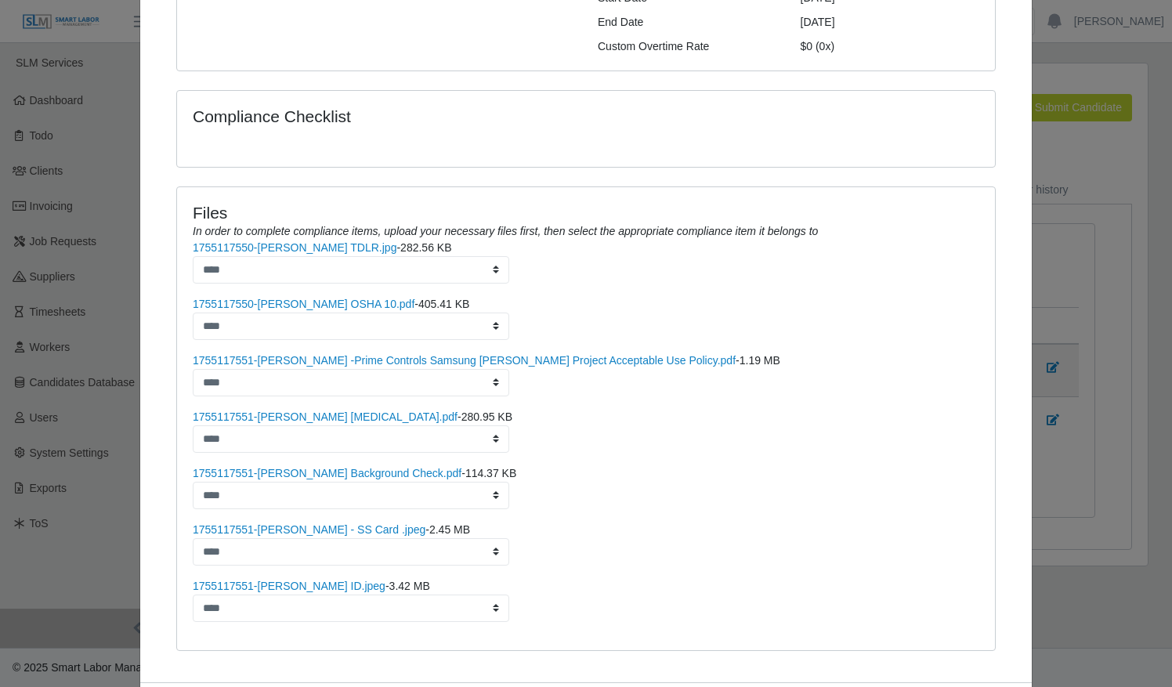
scroll to position [371, 0]
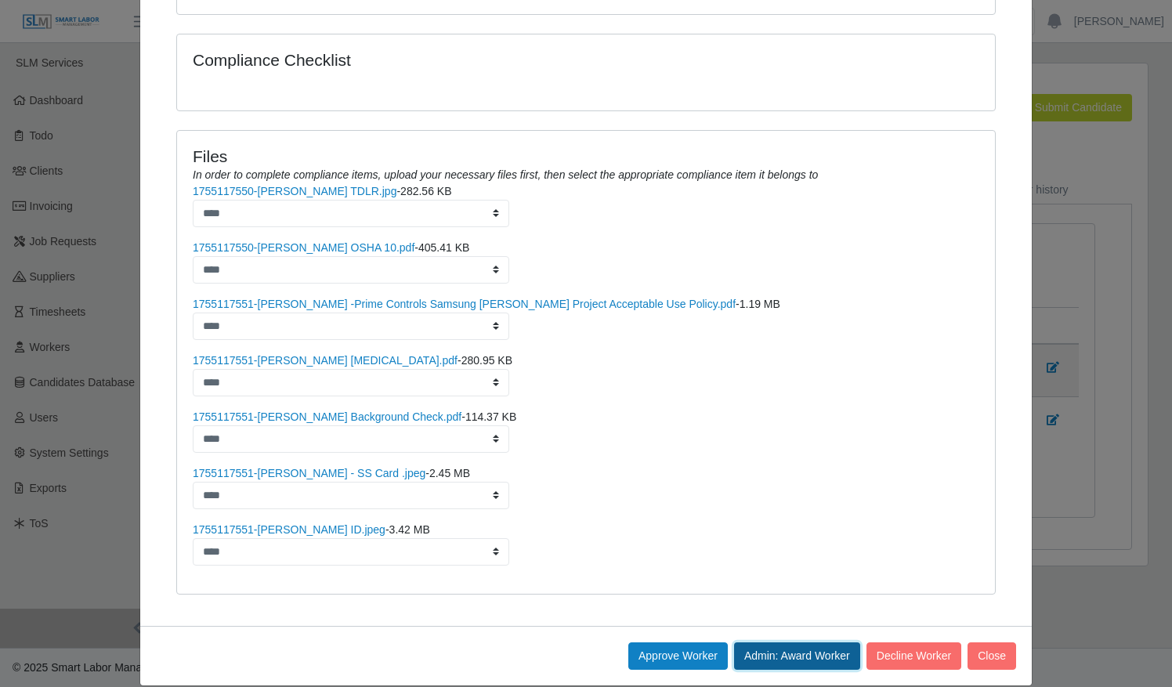
click at [780, 642] on button "Admin: Award Worker" at bounding box center [797, 655] width 126 height 27
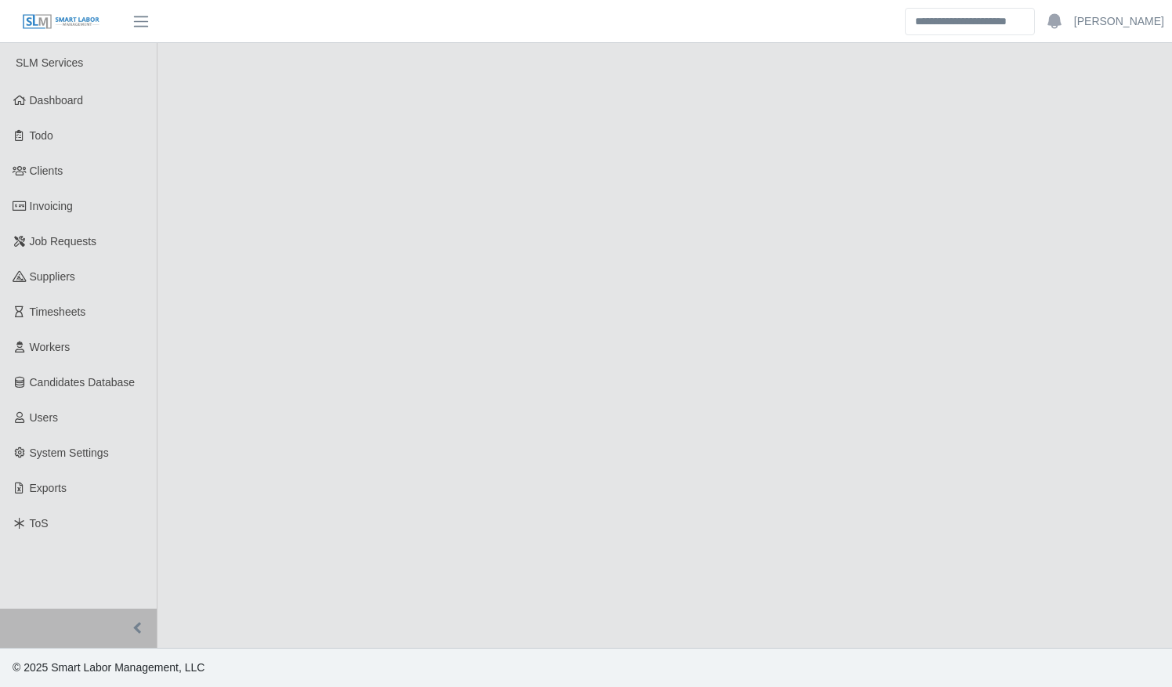
select select "****"
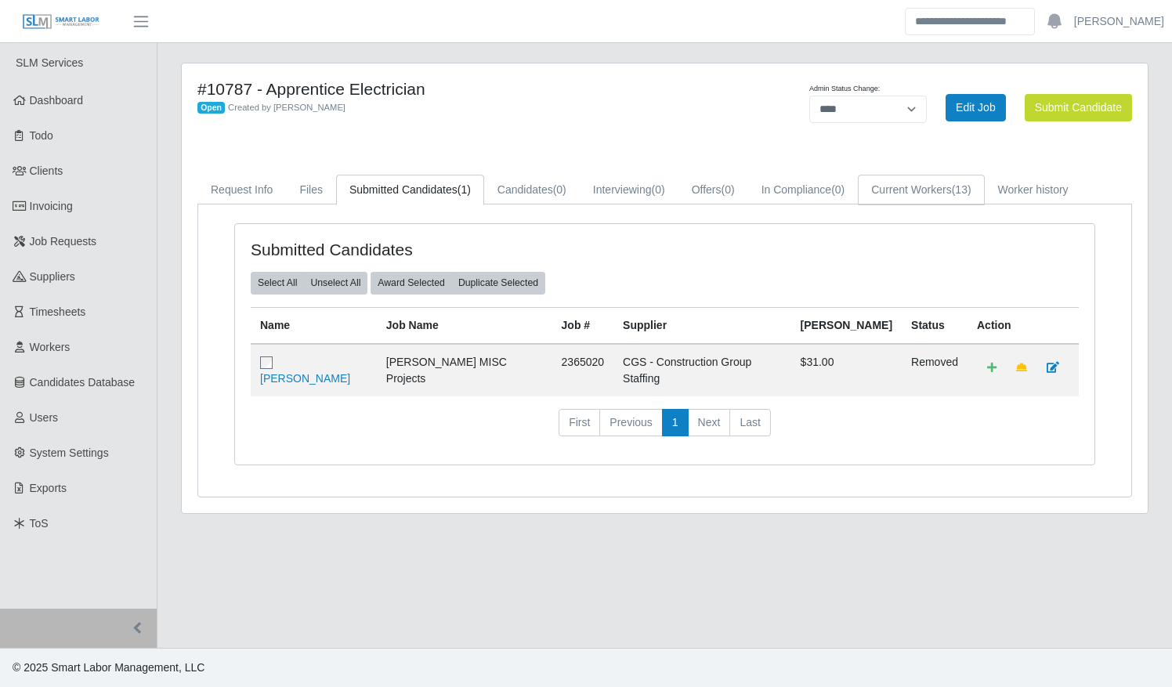
click at [899, 196] on link "Current Workers (13)" at bounding box center [921, 190] width 126 height 31
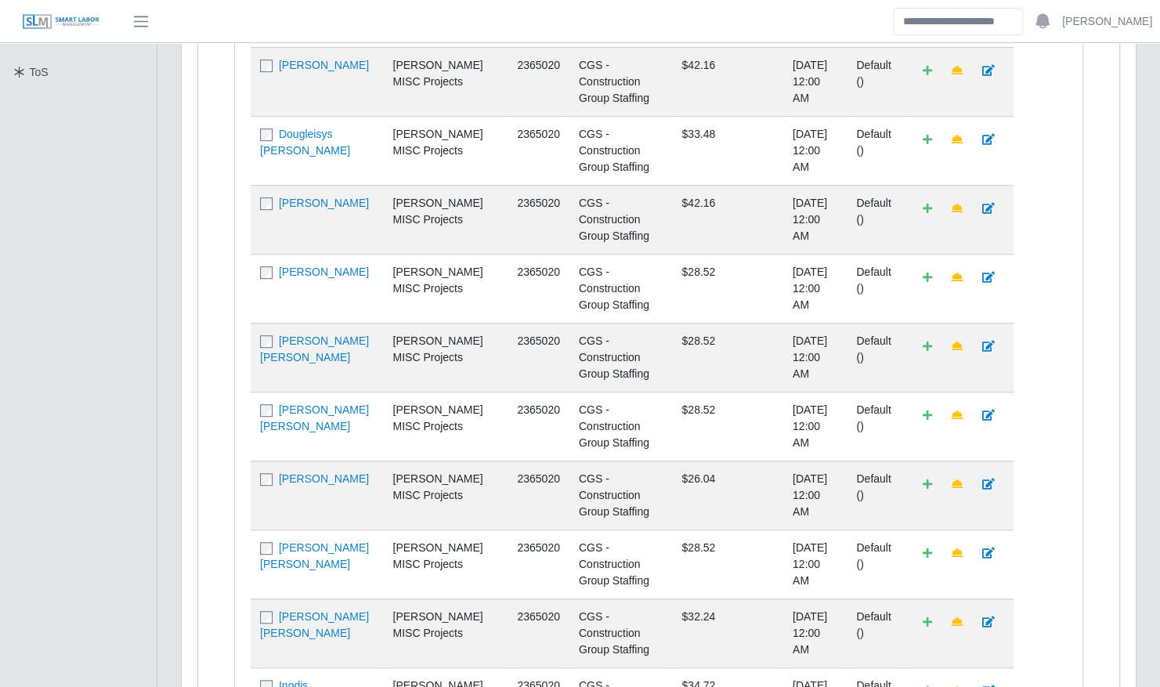
scroll to position [456, 0]
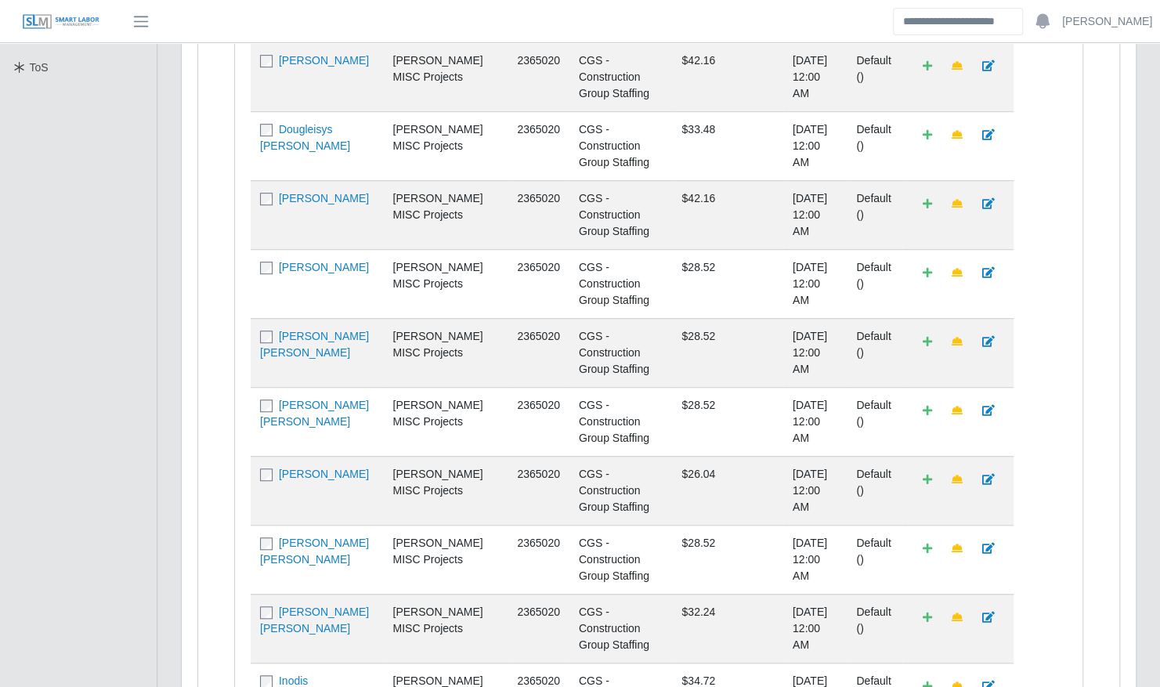
click at [264, 674] on span at bounding box center [268, 680] width 16 height 13
click at [266, 663] on td "Inodis [PERSON_NAME]" at bounding box center [317, 697] width 132 height 69
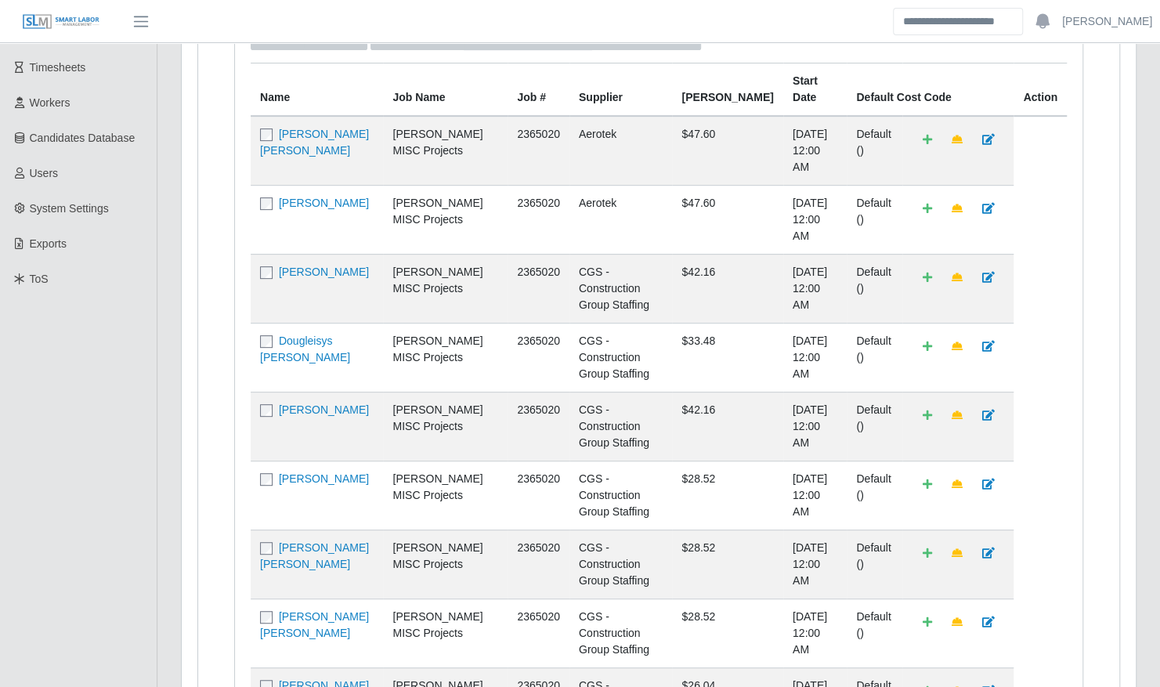
scroll to position [0, 0]
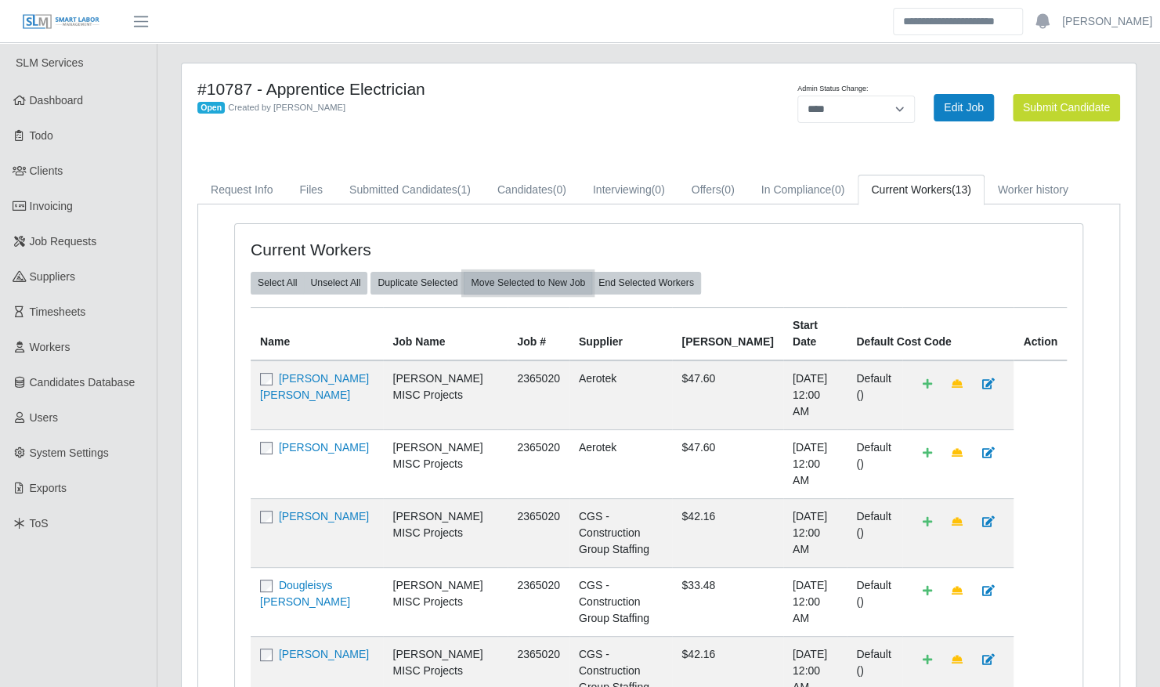
click at [534, 282] on button "Move Selected to New Job" at bounding box center [528, 283] width 128 height 22
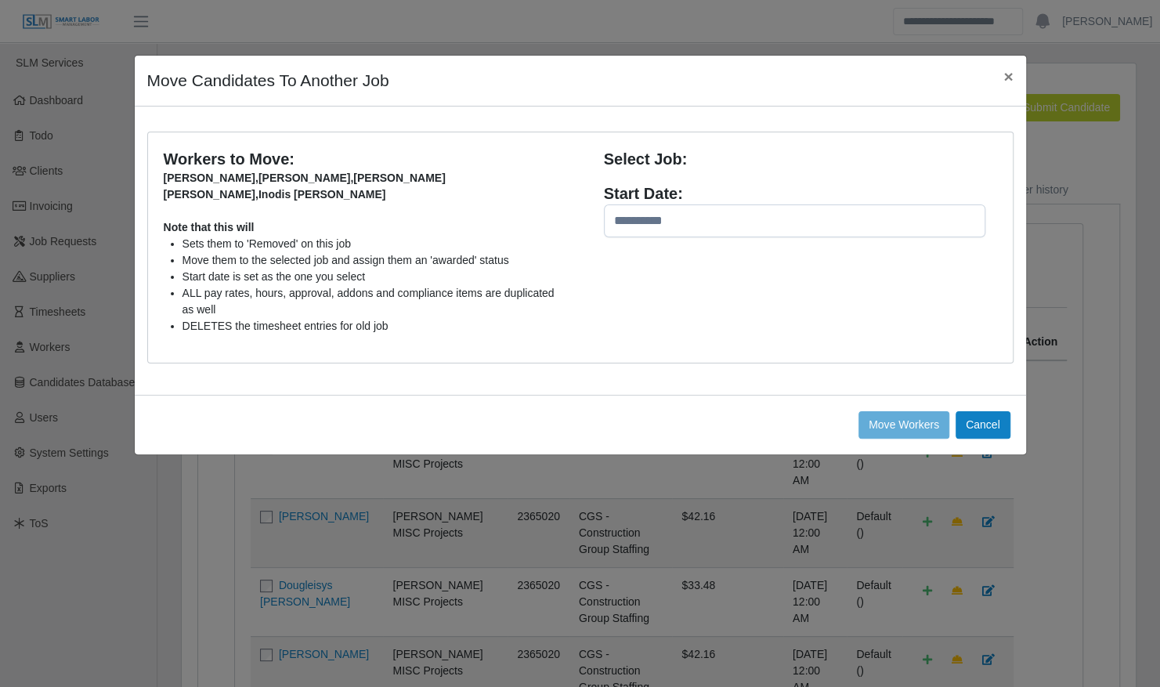
click at [705, 204] on div "Start Date:" at bounding box center [794, 193] width 381 height 22
click at [688, 182] on div "Choose Job" at bounding box center [779, 185] width 349 height 29
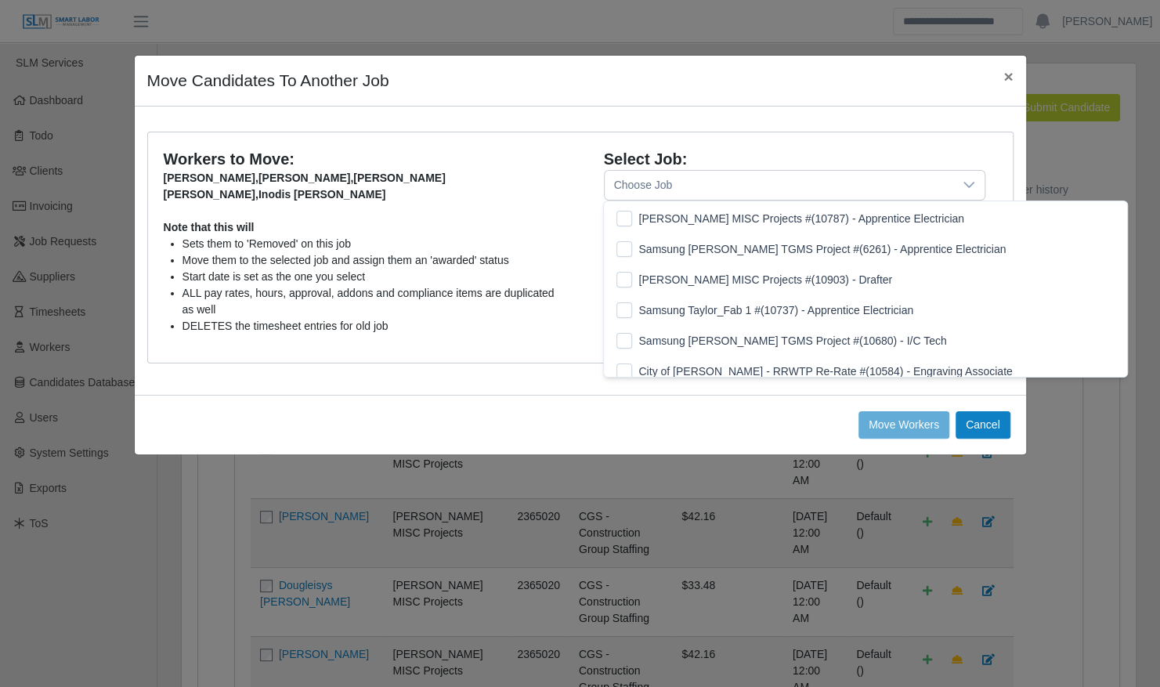
click at [968, 183] on icon at bounding box center [969, 185] width 13 height 13
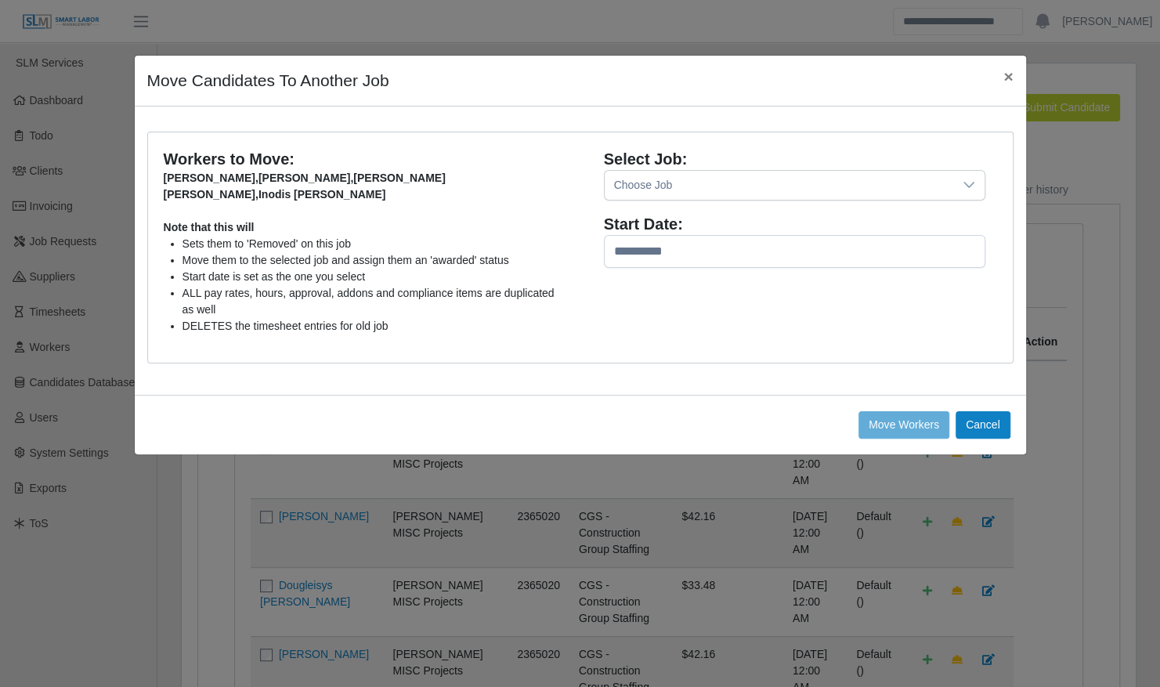
click at [968, 183] on icon at bounding box center [969, 185] width 13 height 13
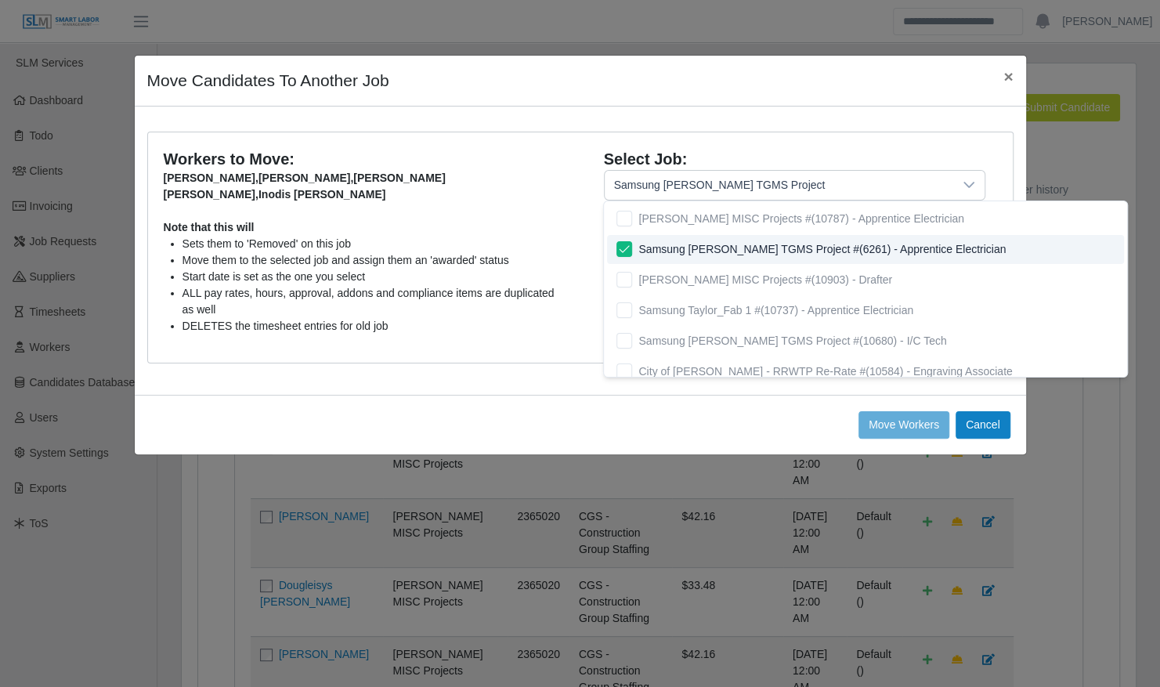
click at [567, 232] on div "Note that this will Sets them to 'Removed' on this job Move them to the selecte…" at bounding box center [366, 269] width 405 height 132
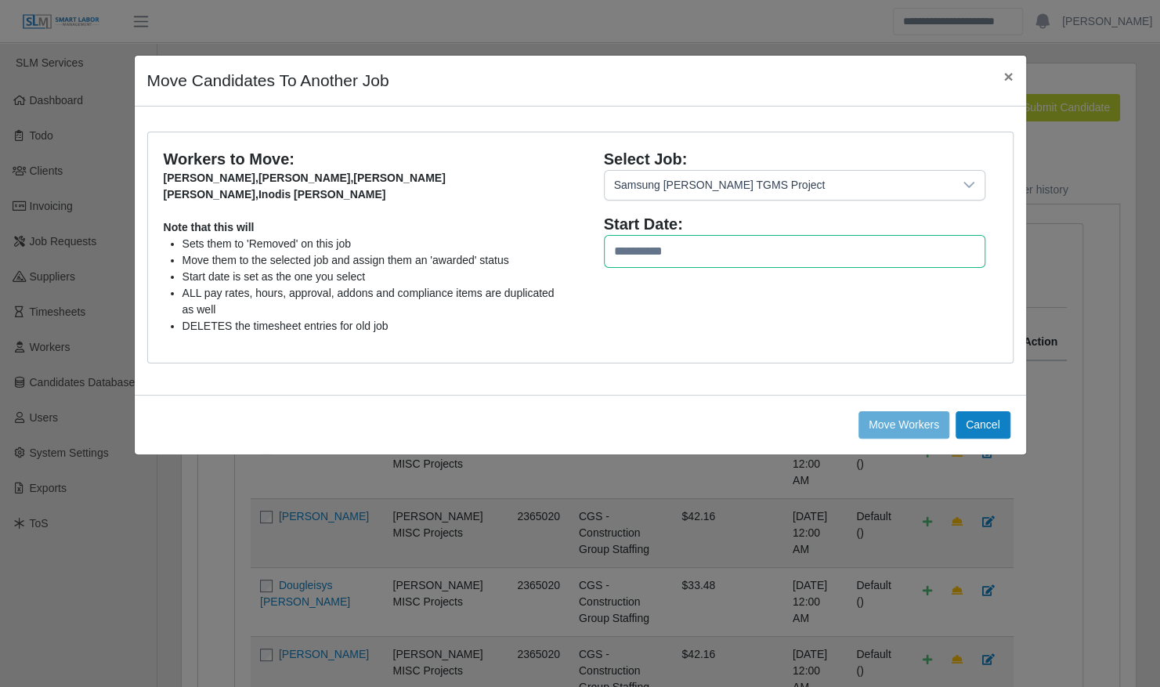
click at [634, 246] on input "text" at bounding box center [794, 251] width 381 height 33
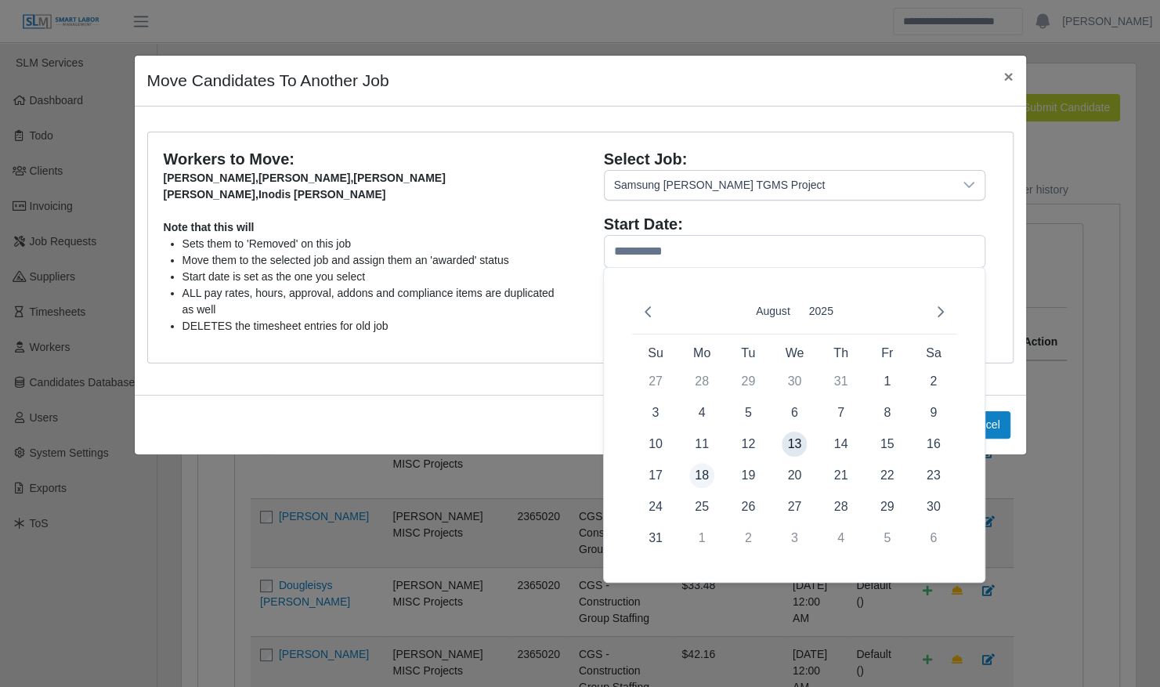
click at [700, 475] on span "18" at bounding box center [701, 475] width 25 height 25
type input "**********"
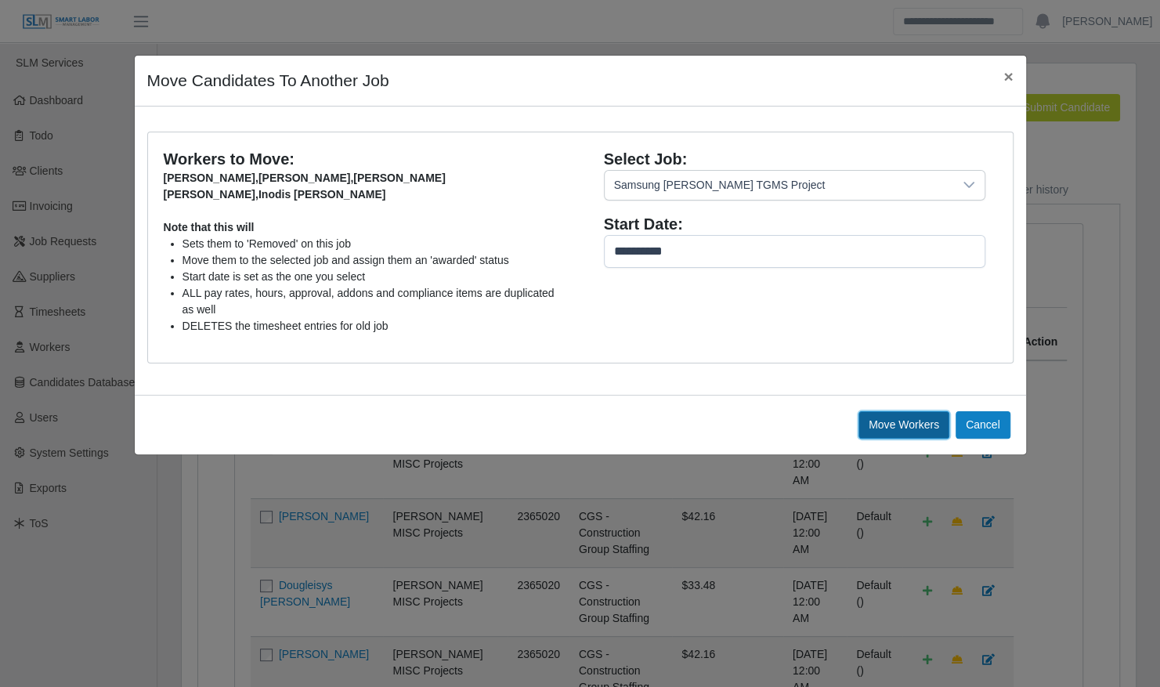
click at [956, 417] on button "Move Workers" at bounding box center [983, 424] width 55 height 27
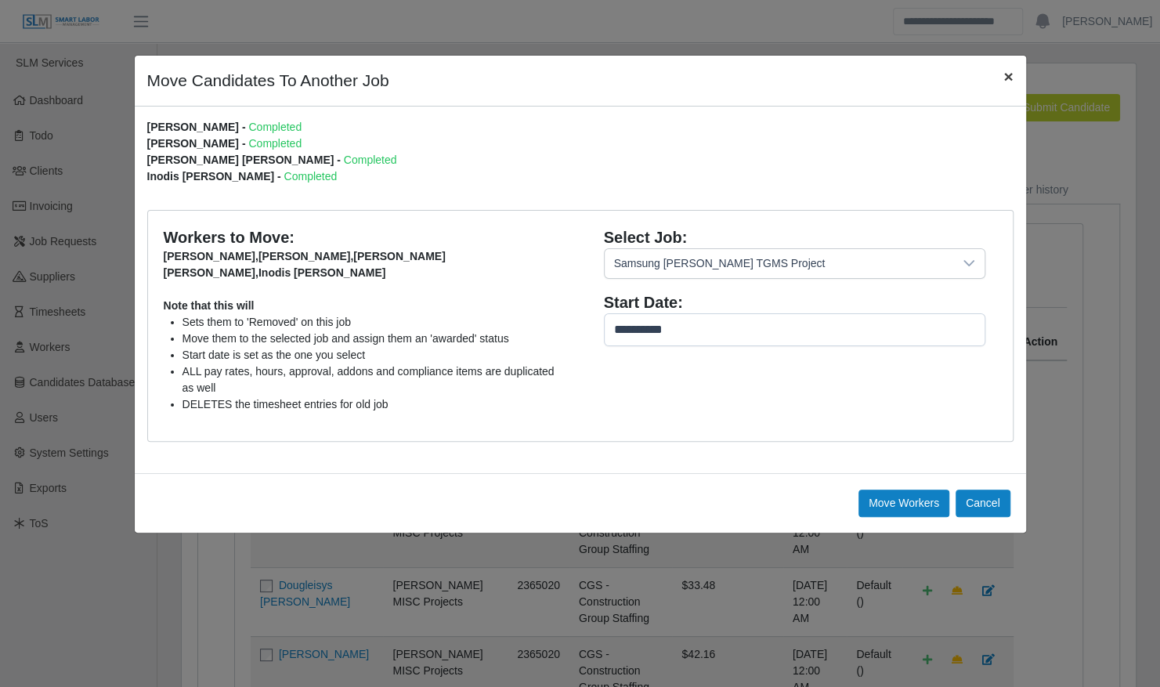
click at [1006, 81] on span "×" at bounding box center [1007, 76] width 9 height 18
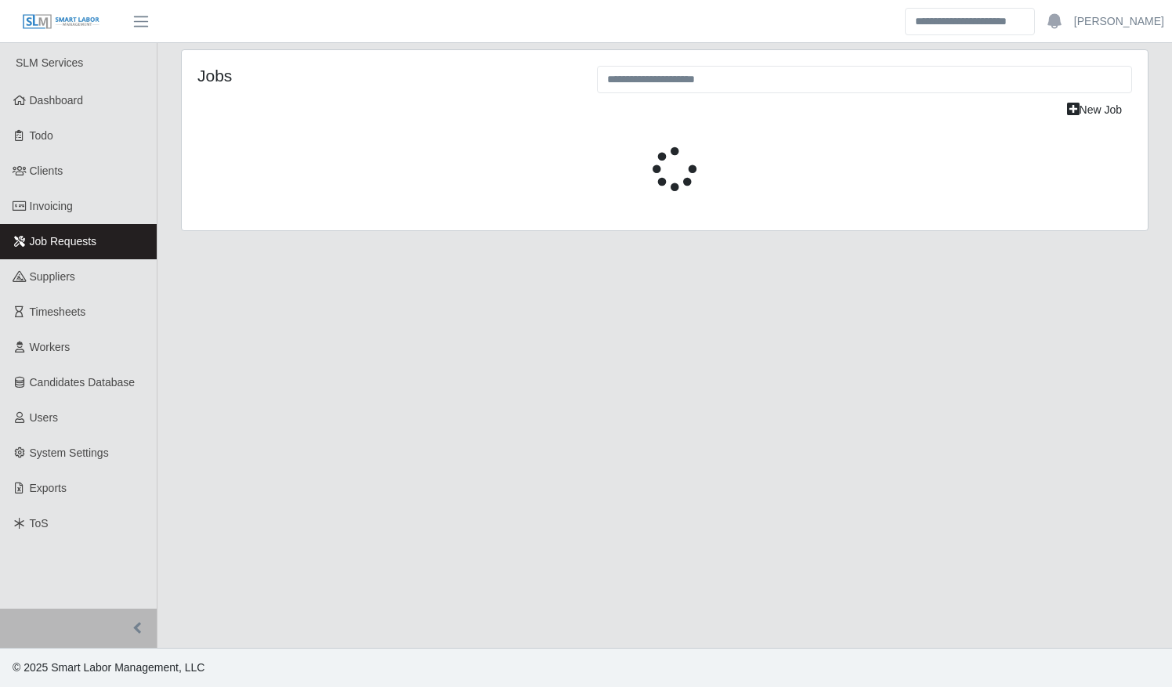
select select "****"
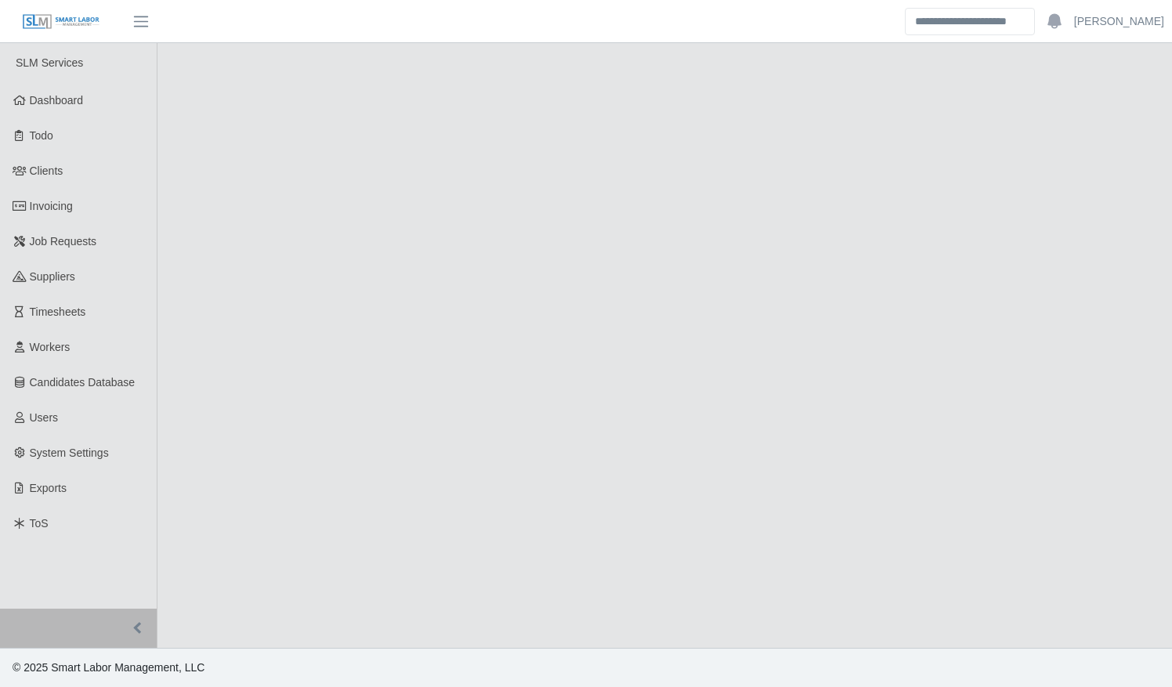
select select "****"
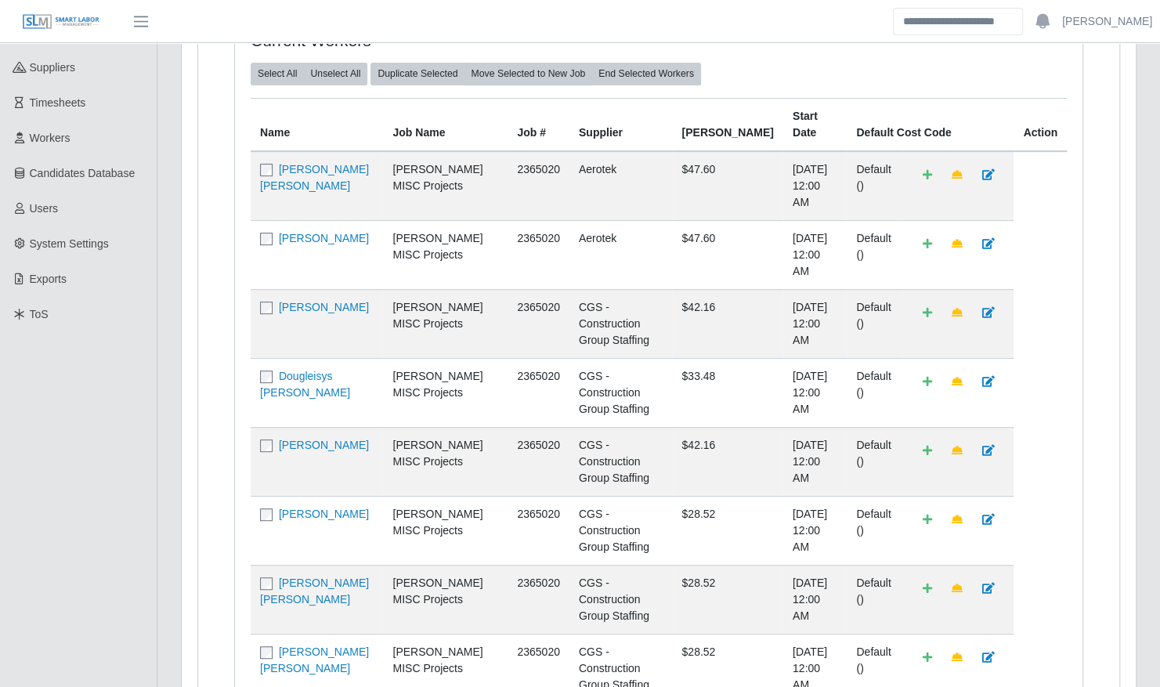
scroll to position [315, 0]
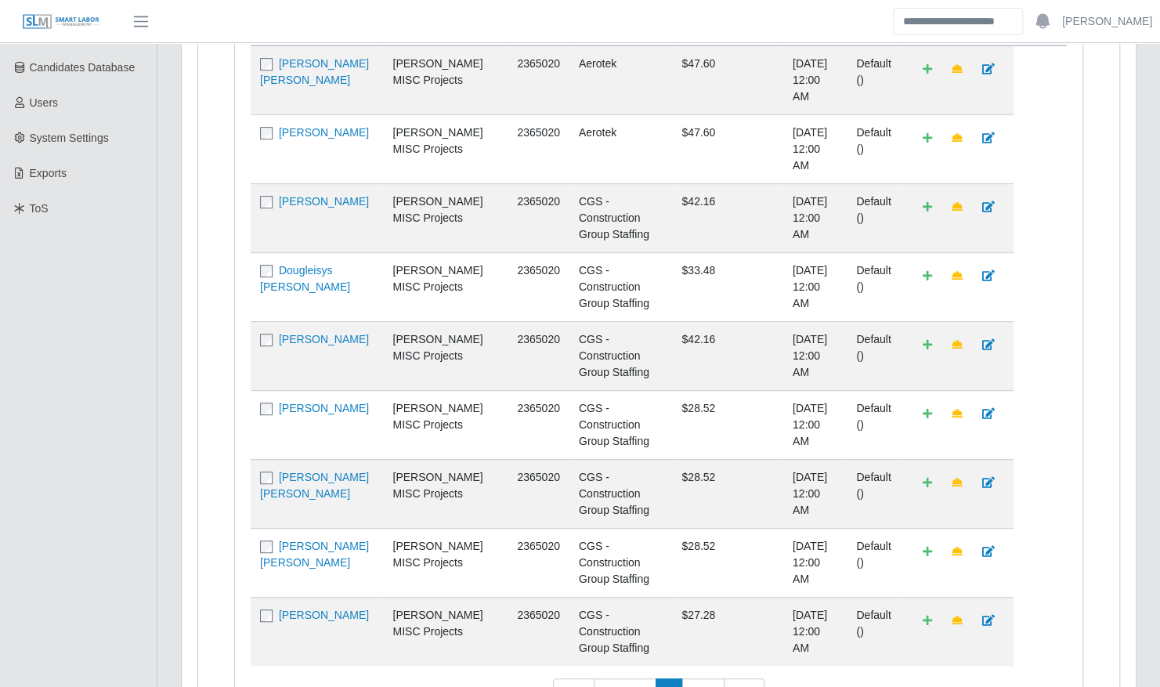
click at [229, 481] on div "Current Workers Select All Unselect All Duplicate Selected Move Selected to New…" at bounding box center [658, 330] width 872 height 845
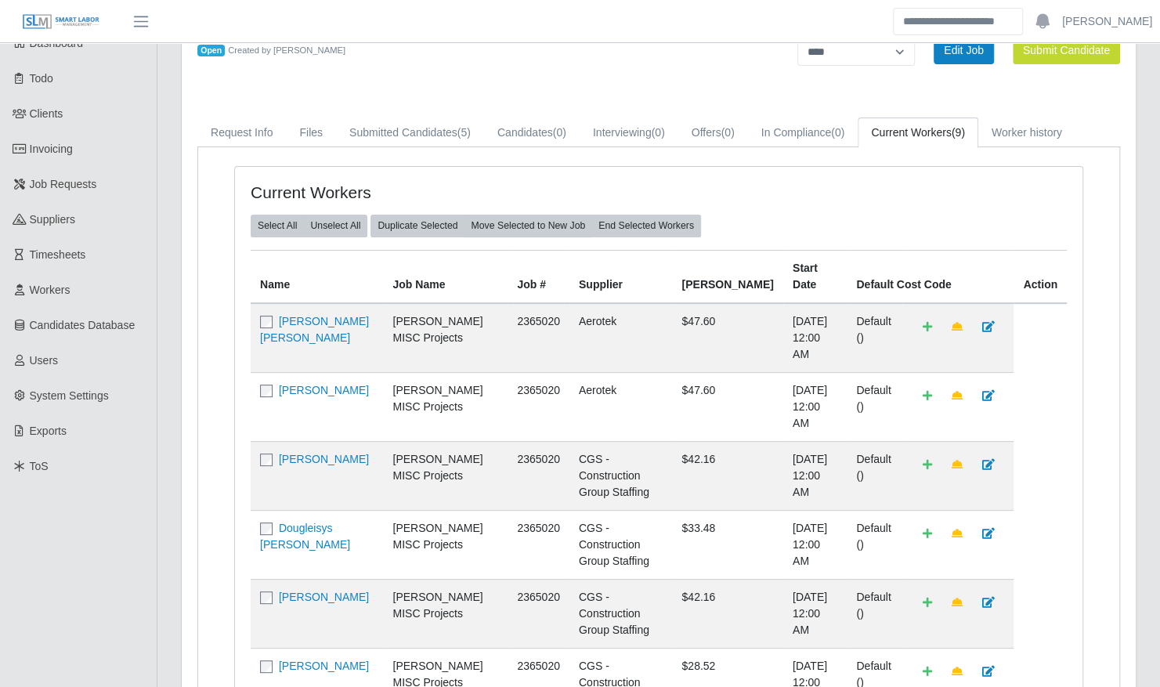
scroll to position [0, 0]
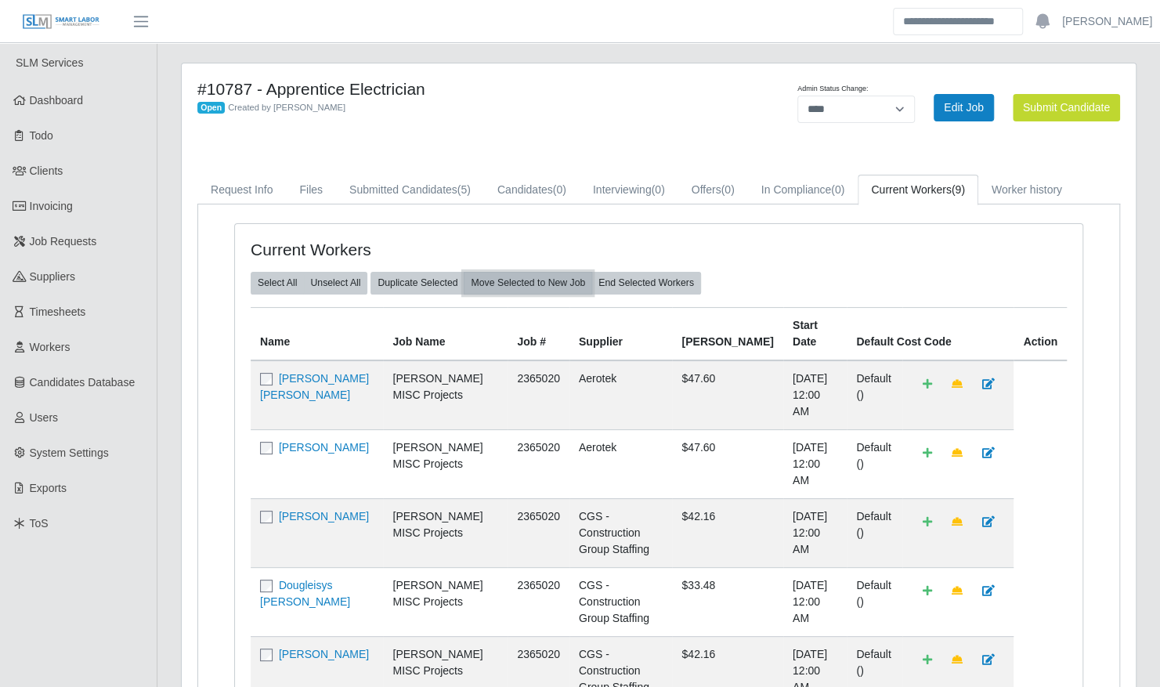
click at [508, 280] on button "Move Selected to New Job" at bounding box center [528, 283] width 128 height 22
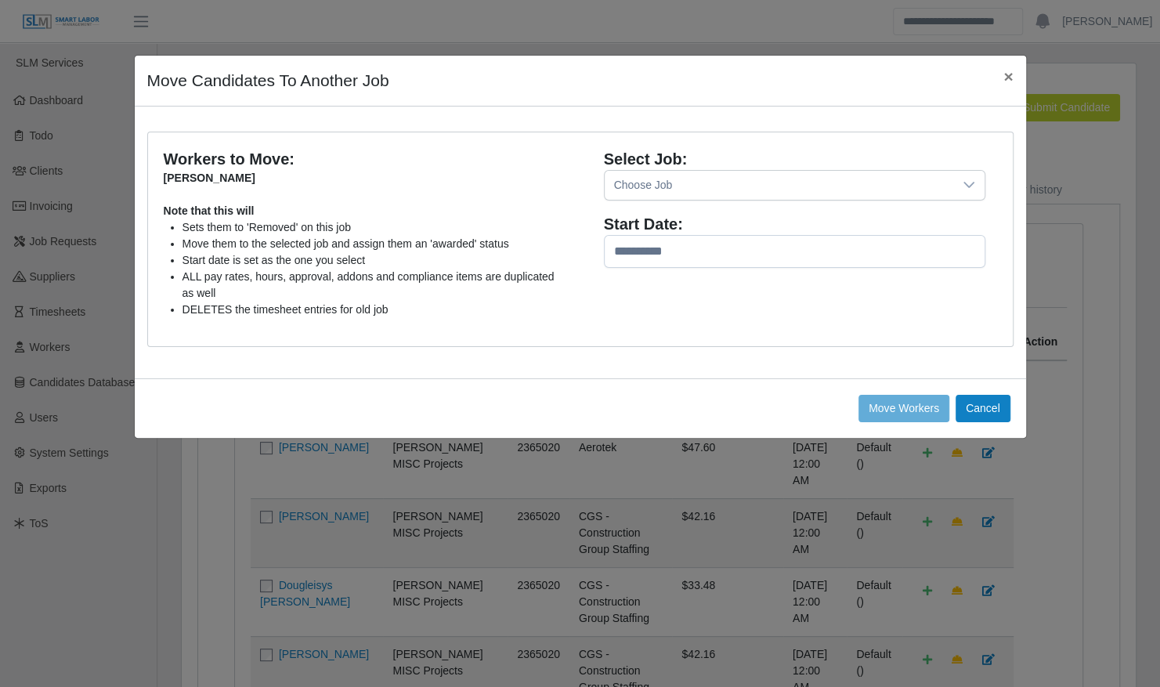
click at [630, 193] on div "Choose Job" at bounding box center [779, 185] width 349 height 29
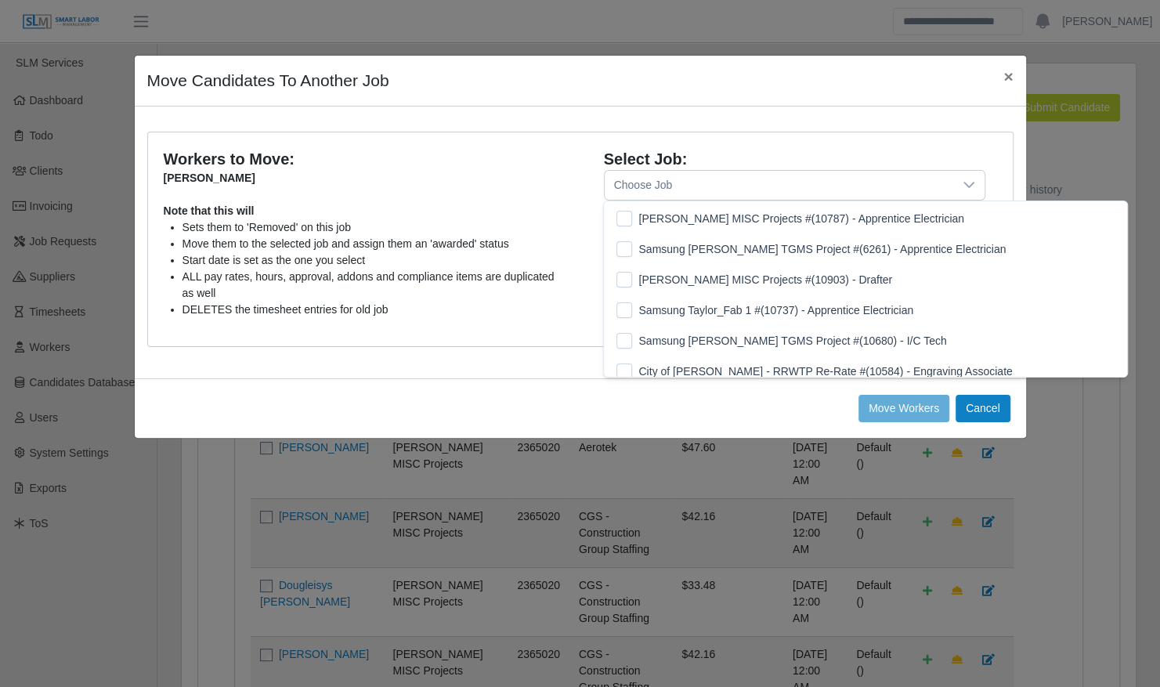
scroll to position [16, 9]
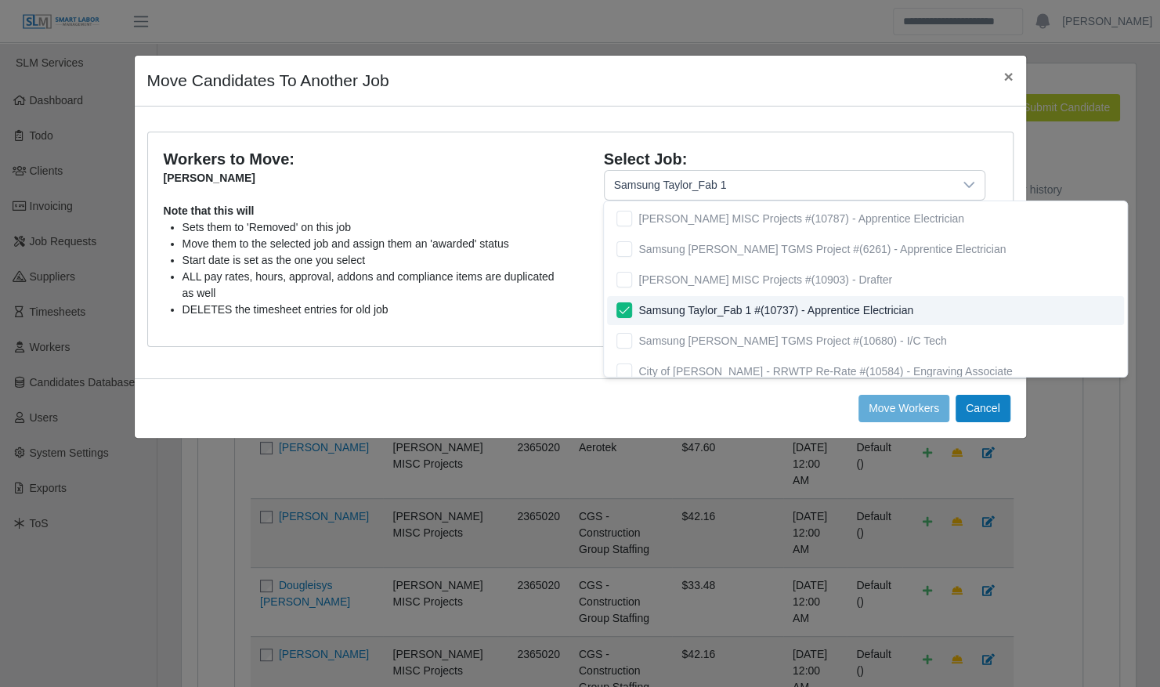
click at [544, 304] on li "DELETES the timesheet entries for old job" at bounding box center [375, 310] width 386 height 16
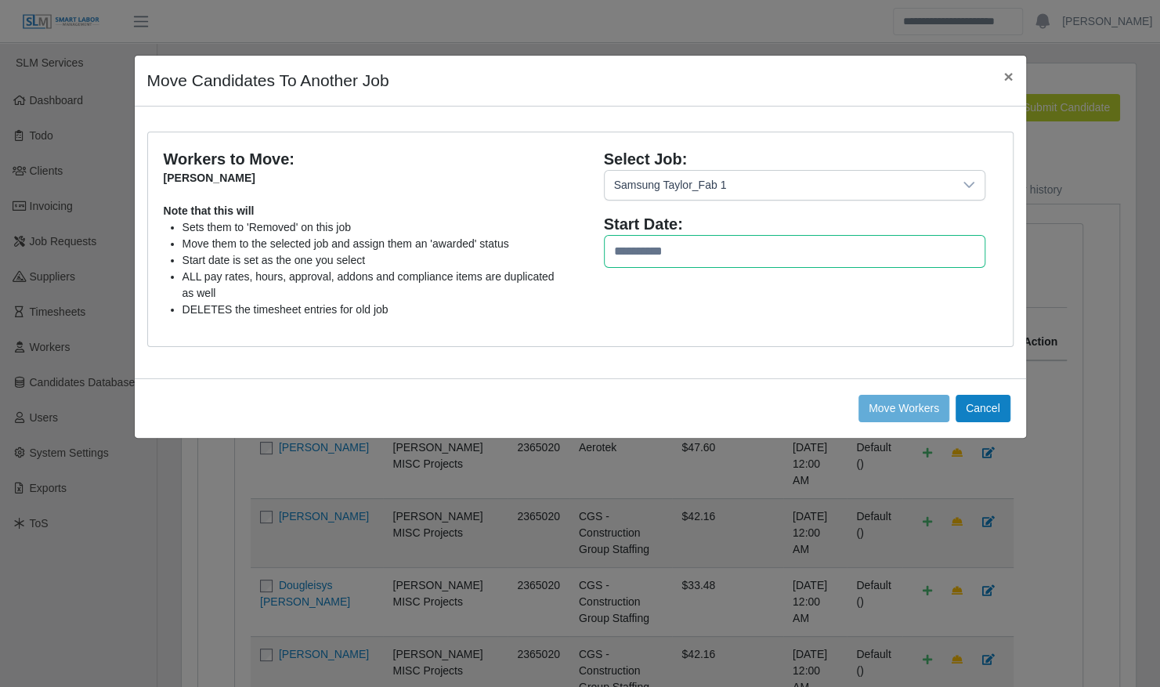
click at [633, 241] on input "text" at bounding box center [794, 251] width 381 height 33
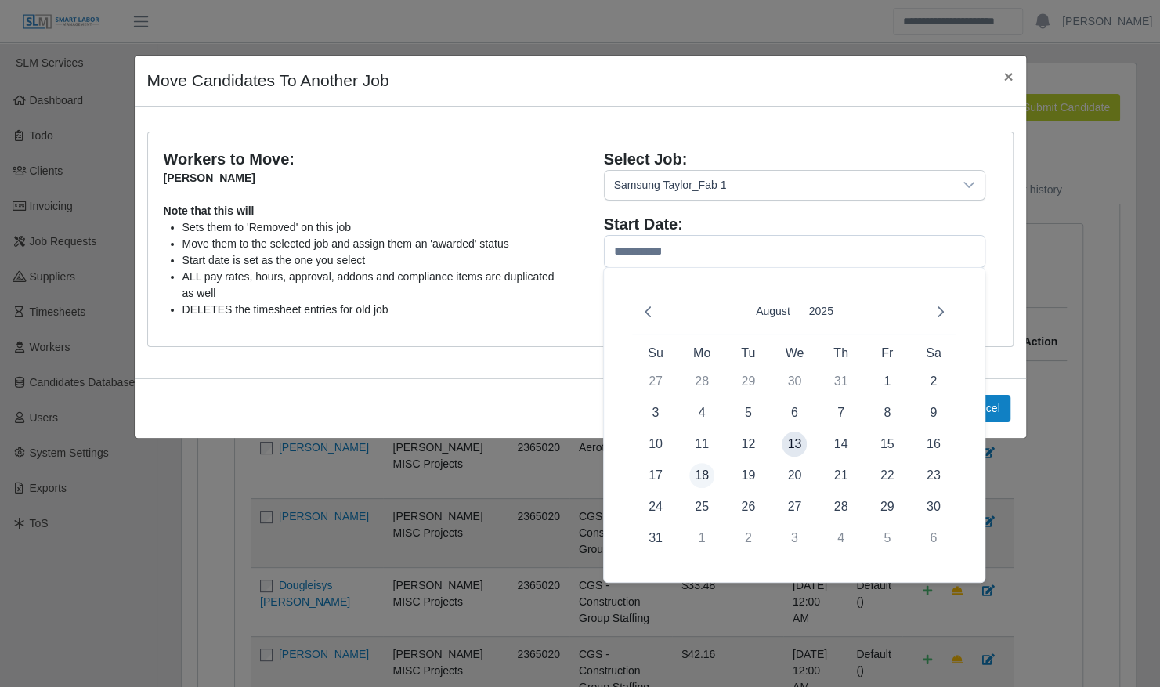
click at [702, 470] on span "18" at bounding box center [701, 475] width 25 height 25
type input "**********"
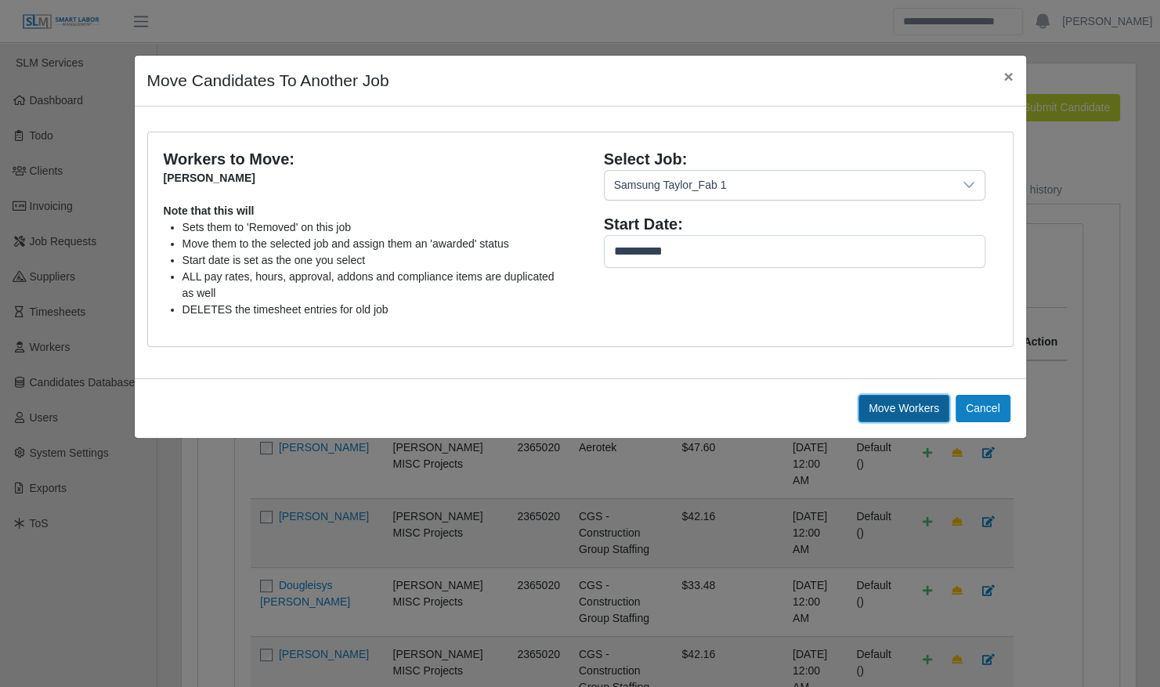
click at [956, 403] on button "Move Workers" at bounding box center [983, 408] width 55 height 27
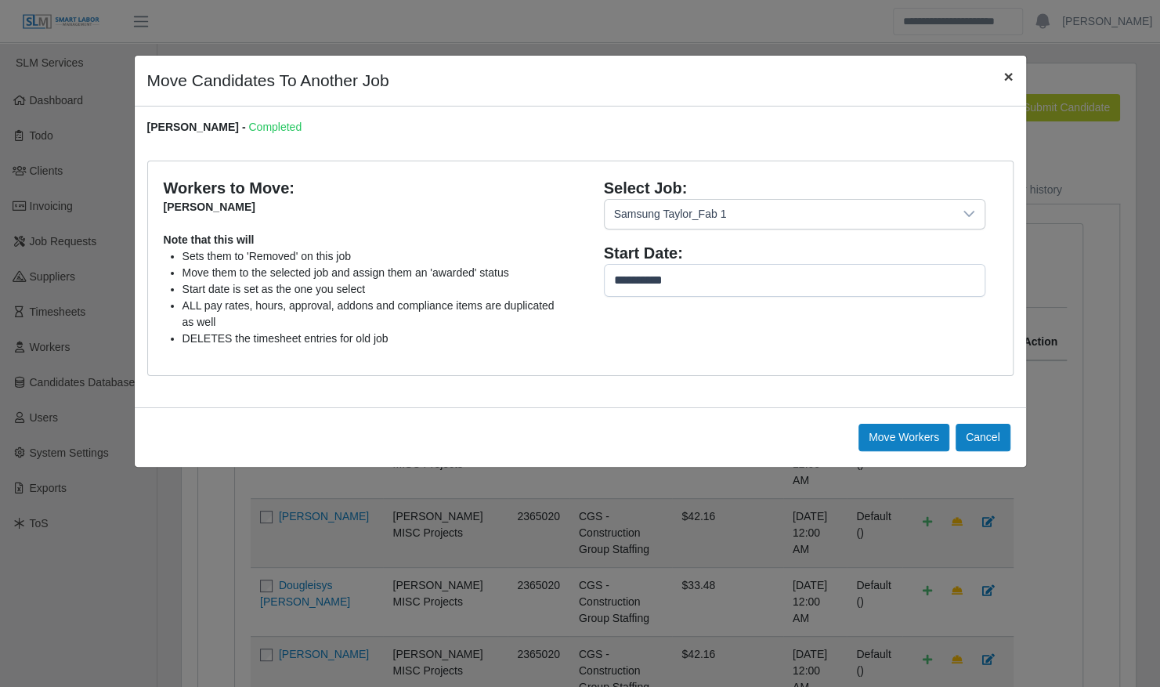
click at [999, 74] on button "×" at bounding box center [1008, 77] width 34 height 42
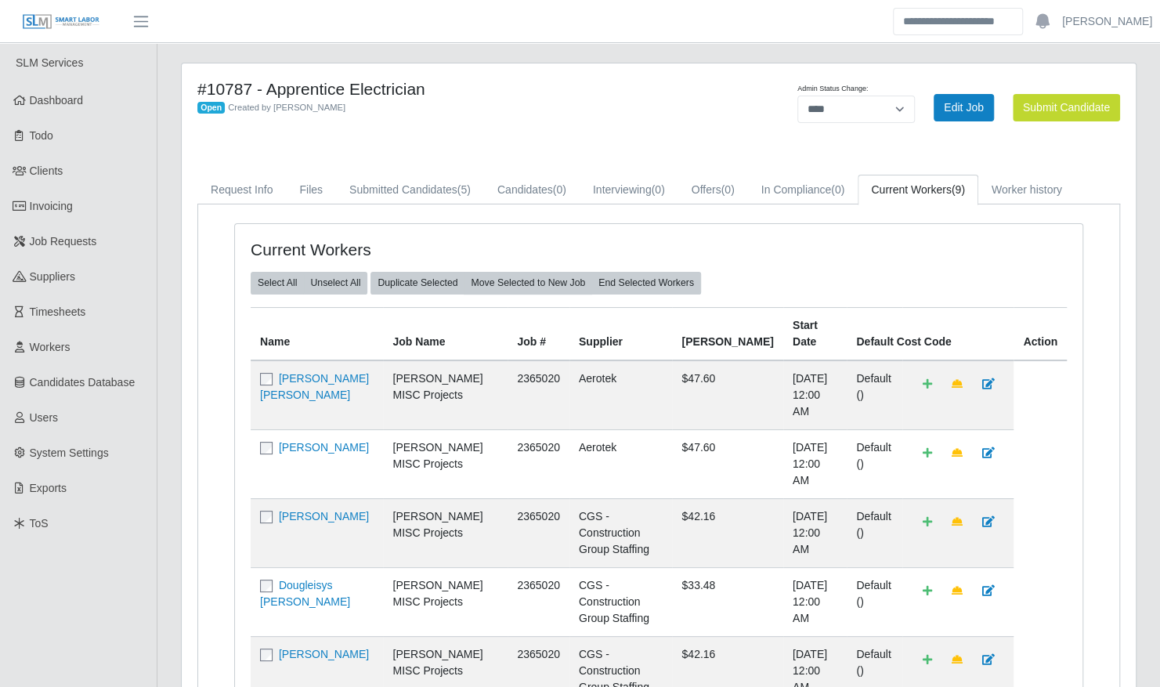
click at [188, 338] on div "Request Info Files Submitted Candidates (5) Candidates (0) Interviewing (0) Off…" at bounding box center [659, 628] width 946 height 907
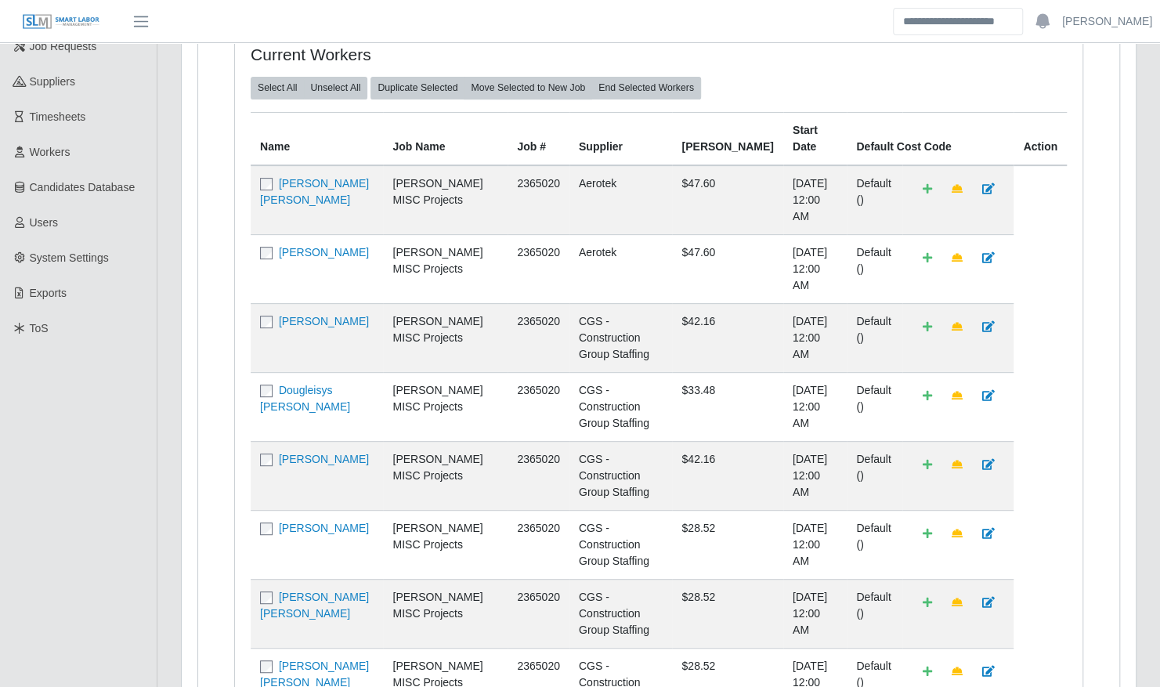
scroll to position [315, 0]
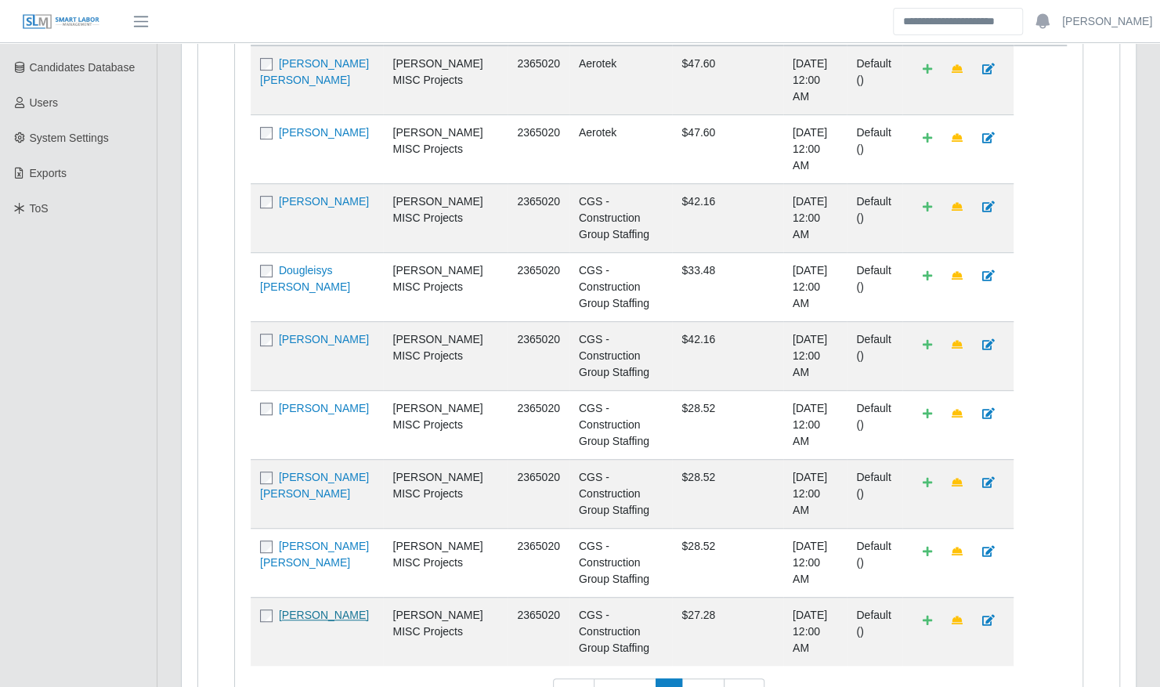
click at [304, 609] on link "[PERSON_NAME]" at bounding box center [324, 615] width 90 height 13
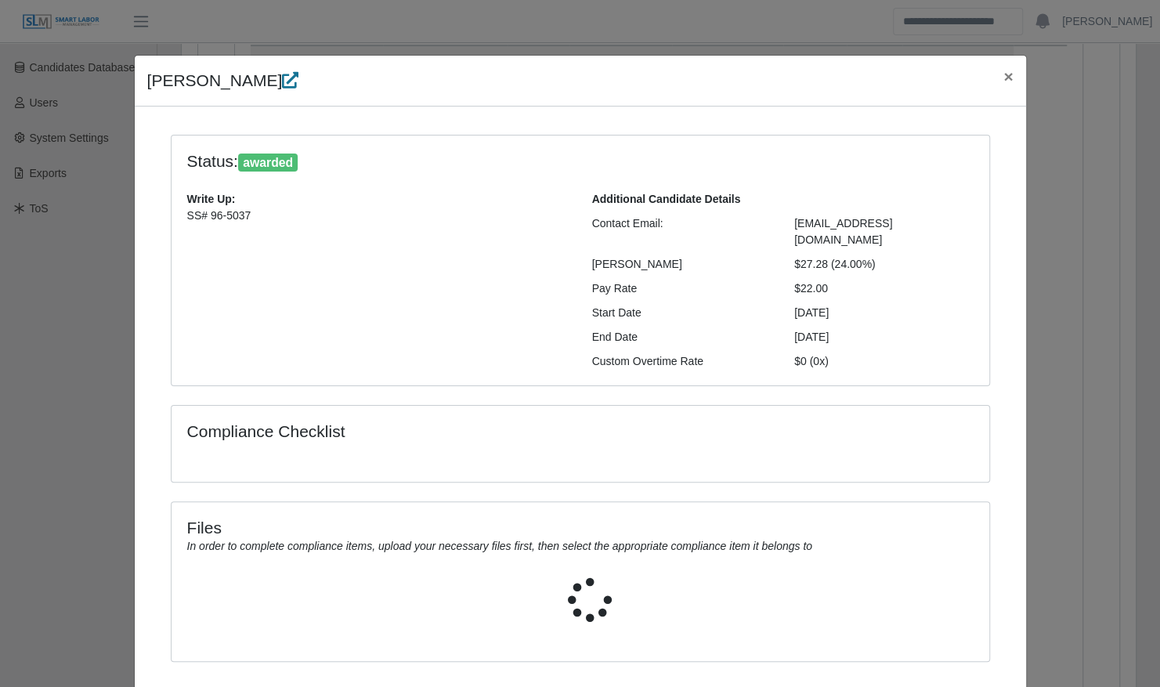
click at [282, 83] on icon at bounding box center [290, 80] width 16 height 16
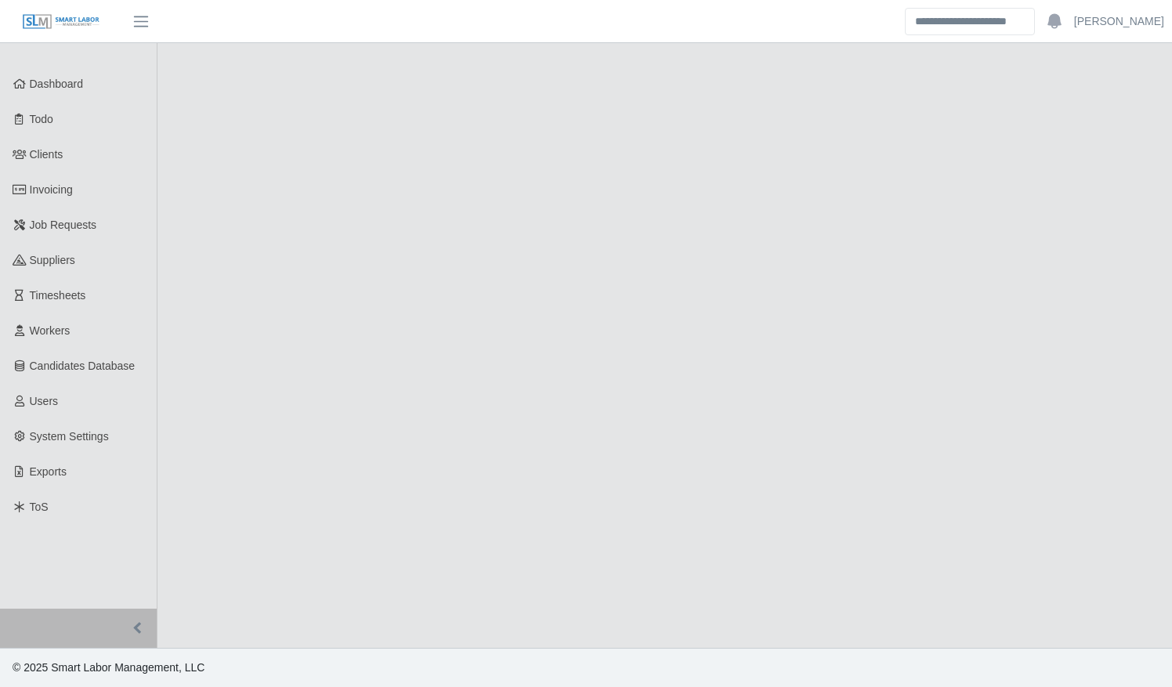
select select "****"
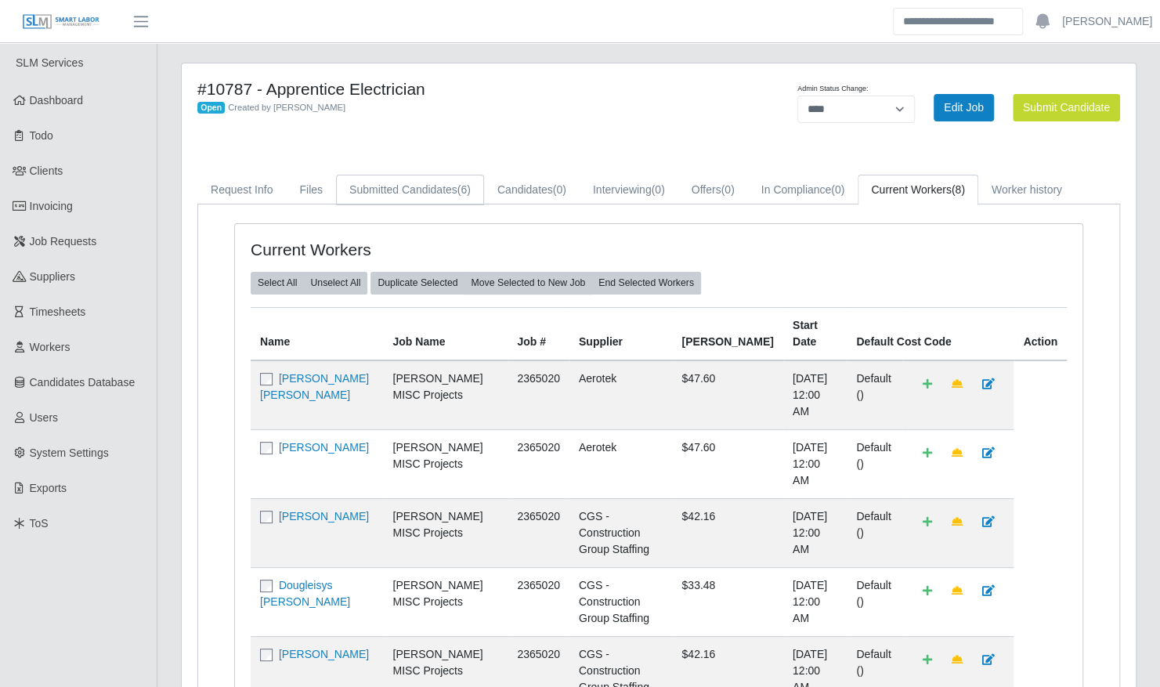
click at [425, 191] on link "Submitted Candidates (6)" at bounding box center [410, 190] width 148 height 31
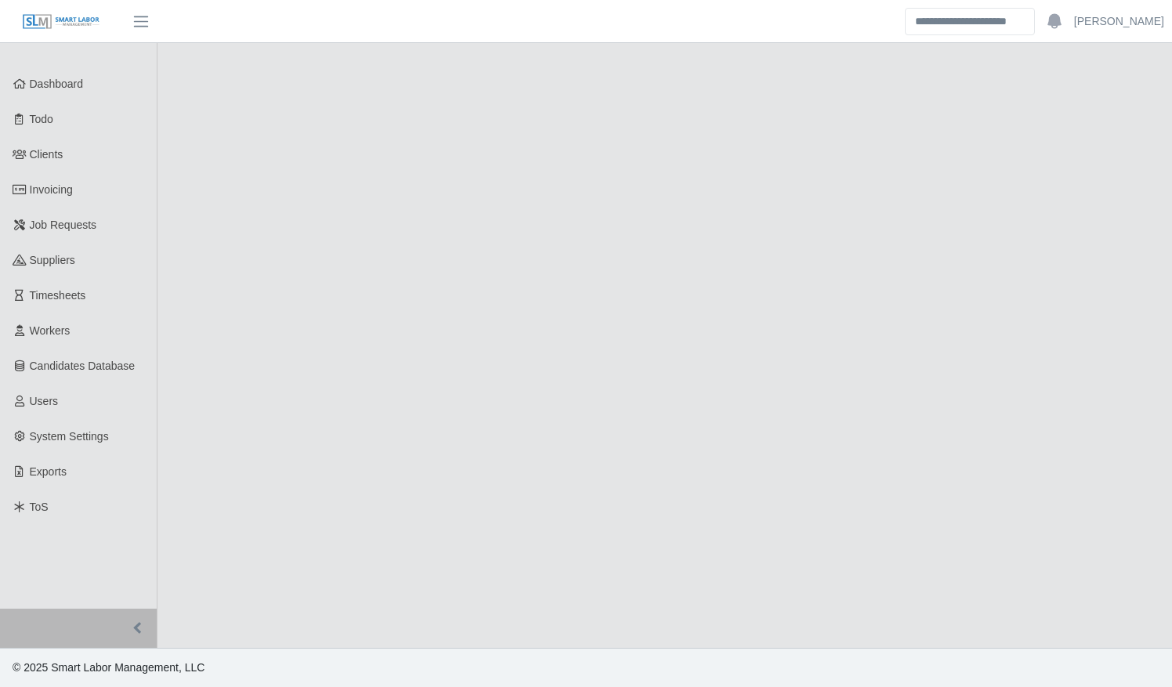
select select "****"
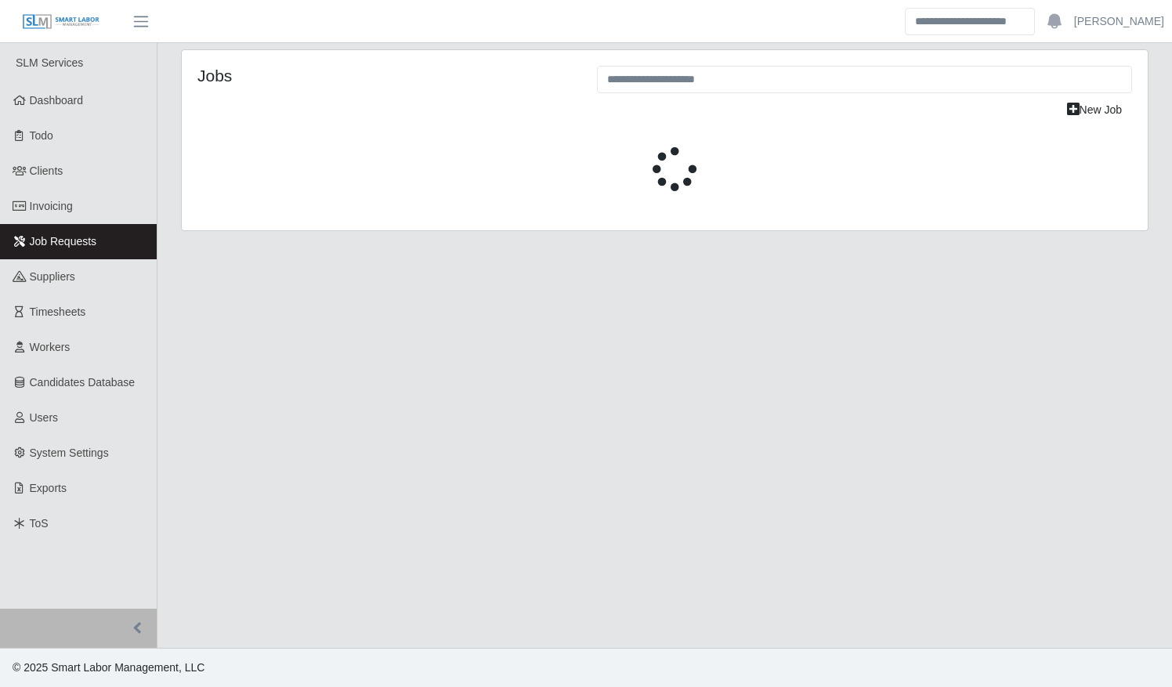
select select "****"
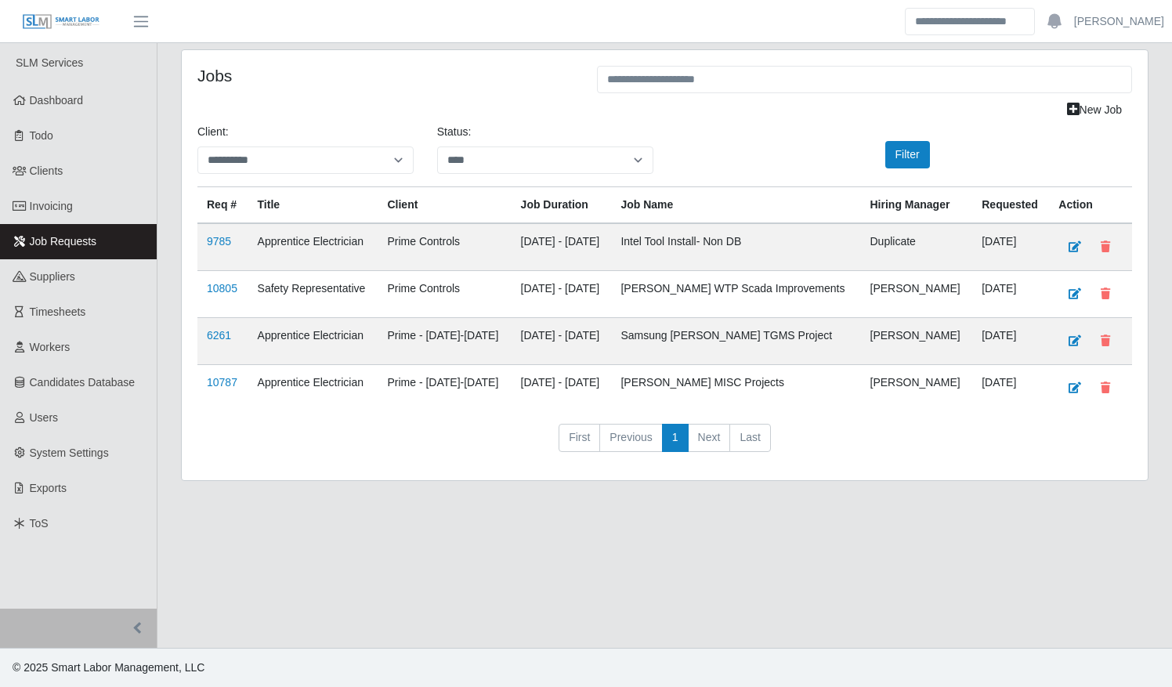
click at [1133, 307] on div "**********" at bounding box center [665, 265] width 966 height 430
click at [851, 562] on main "**********" at bounding box center [664, 345] width 1014 height 605
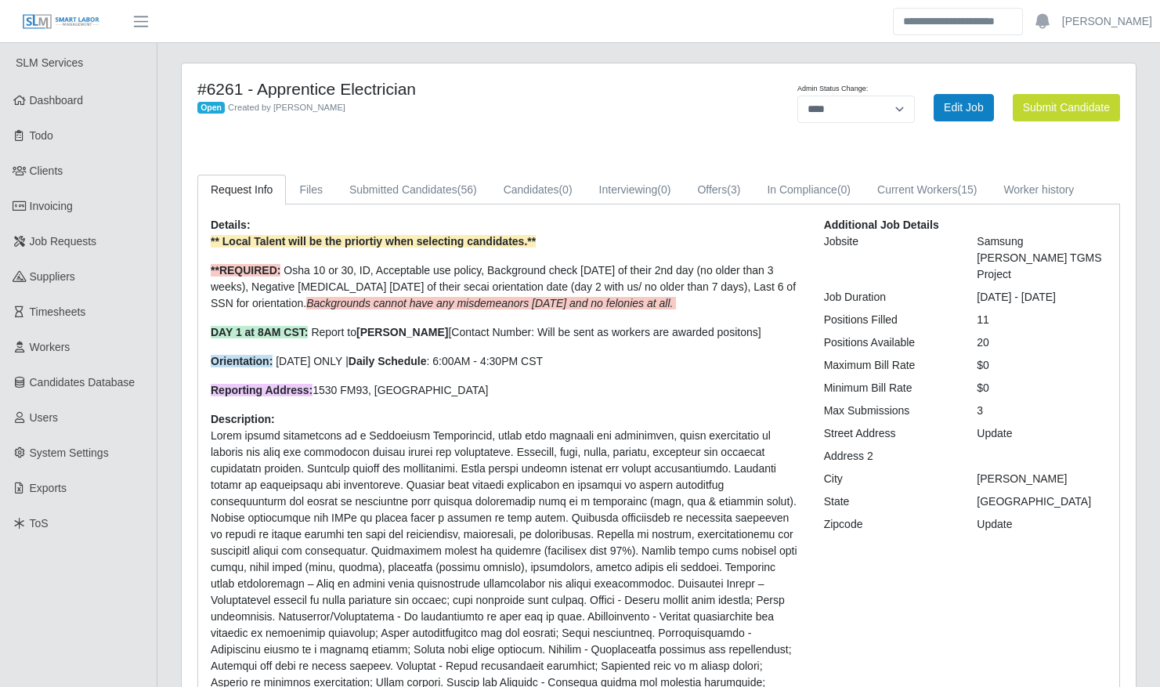
select select "****"
click at [421, 191] on link "Submitted Candidates (56)" at bounding box center [413, 190] width 154 height 31
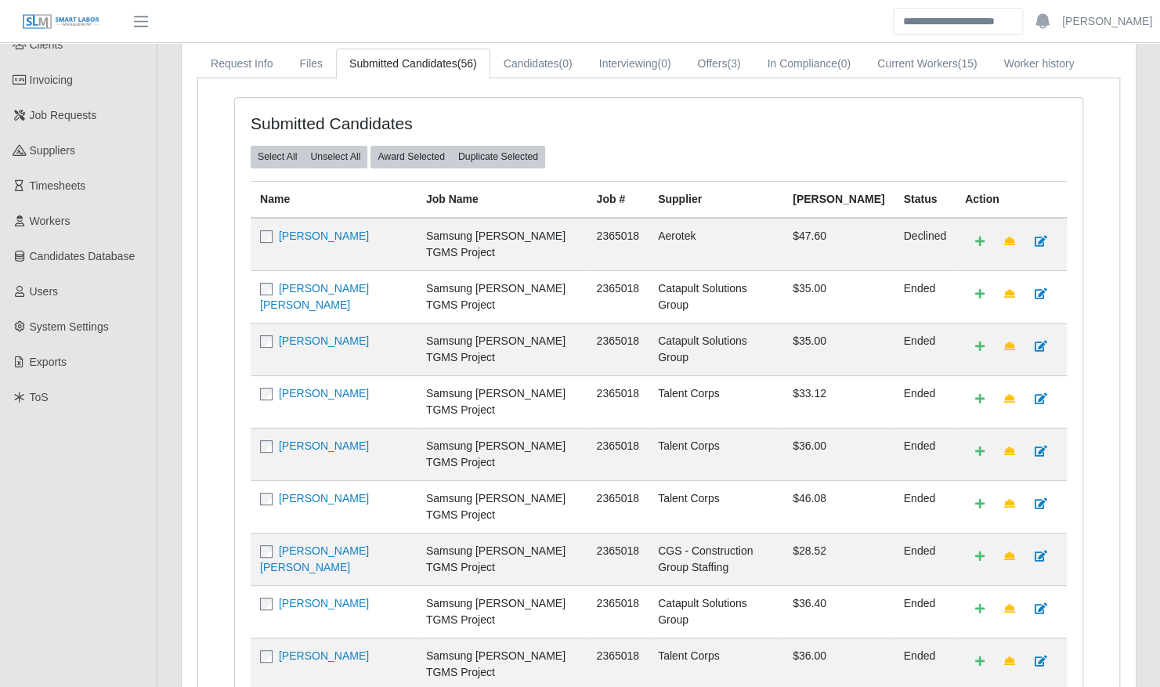
scroll to position [522, 0]
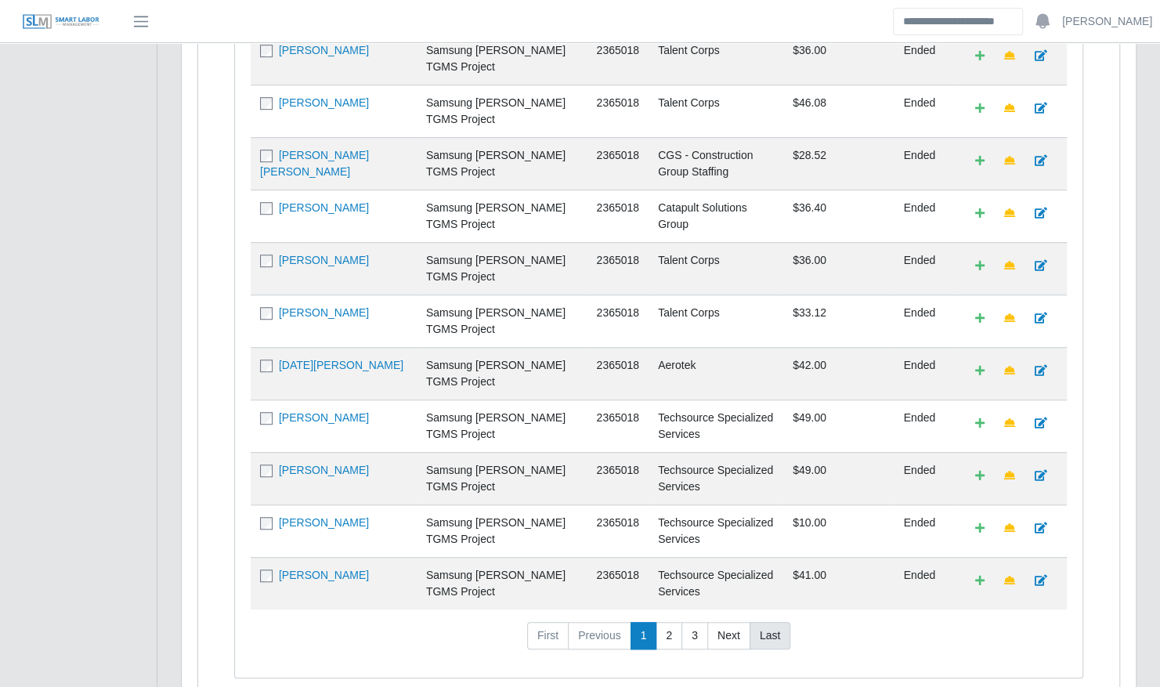
click at [766, 622] on link "Last" at bounding box center [770, 636] width 41 height 28
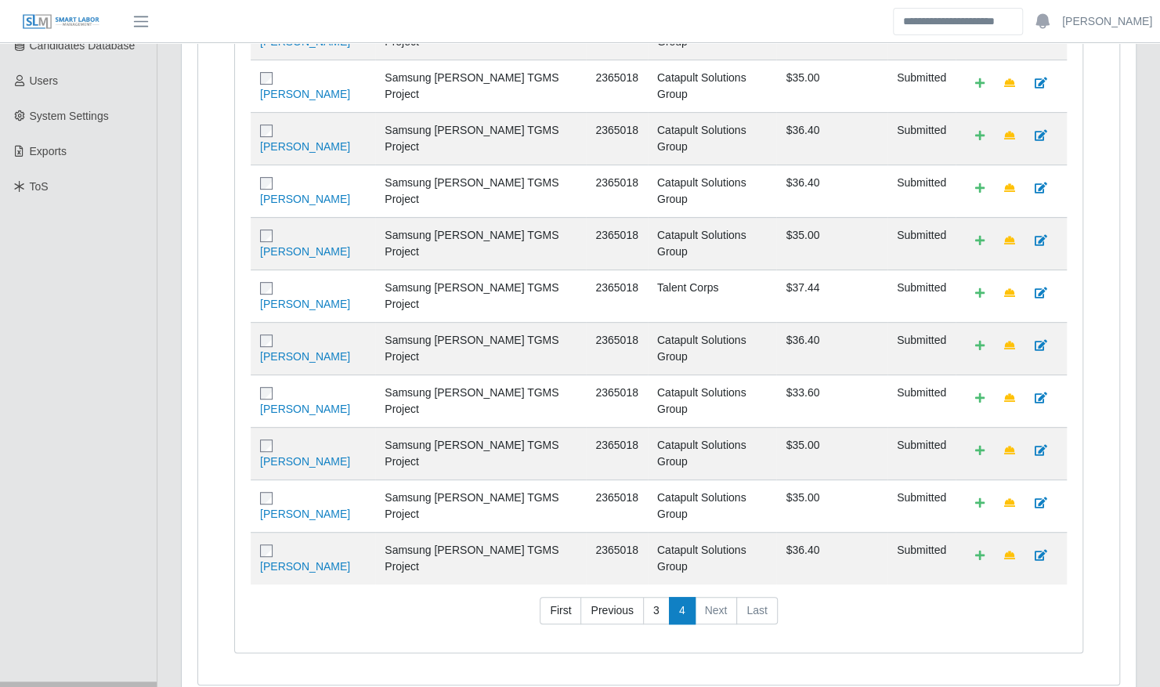
scroll to position [0, 0]
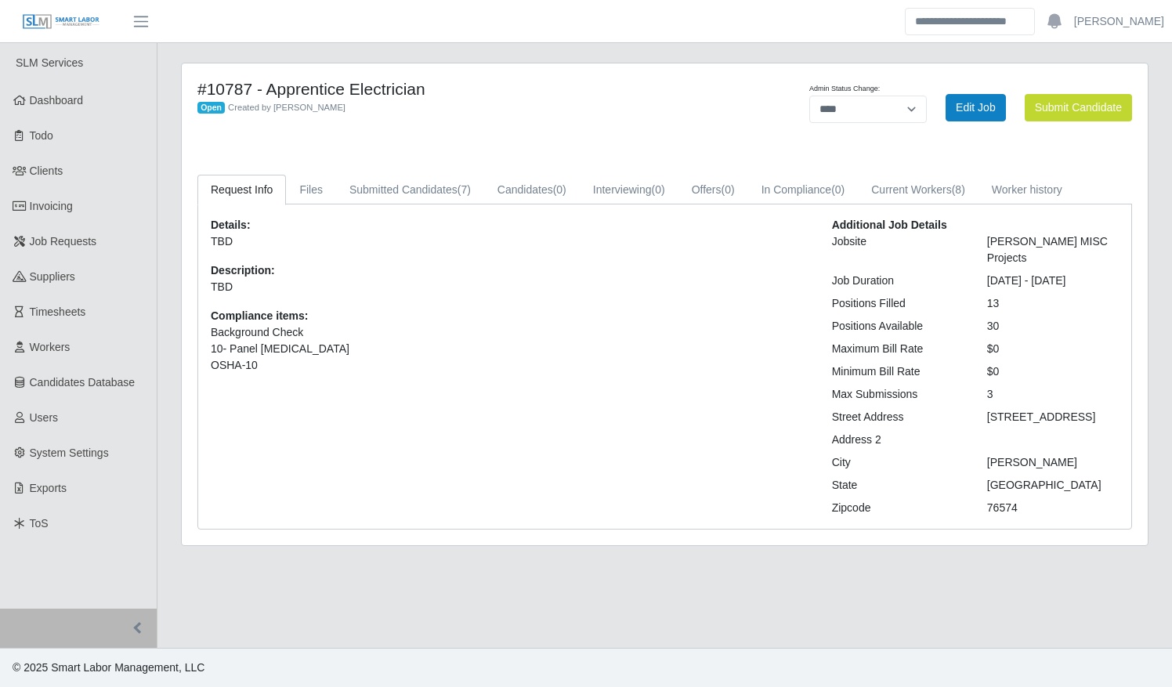
select select "****"
click at [417, 190] on link "Submitted Candidates (7)" at bounding box center [410, 190] width 148 height 31
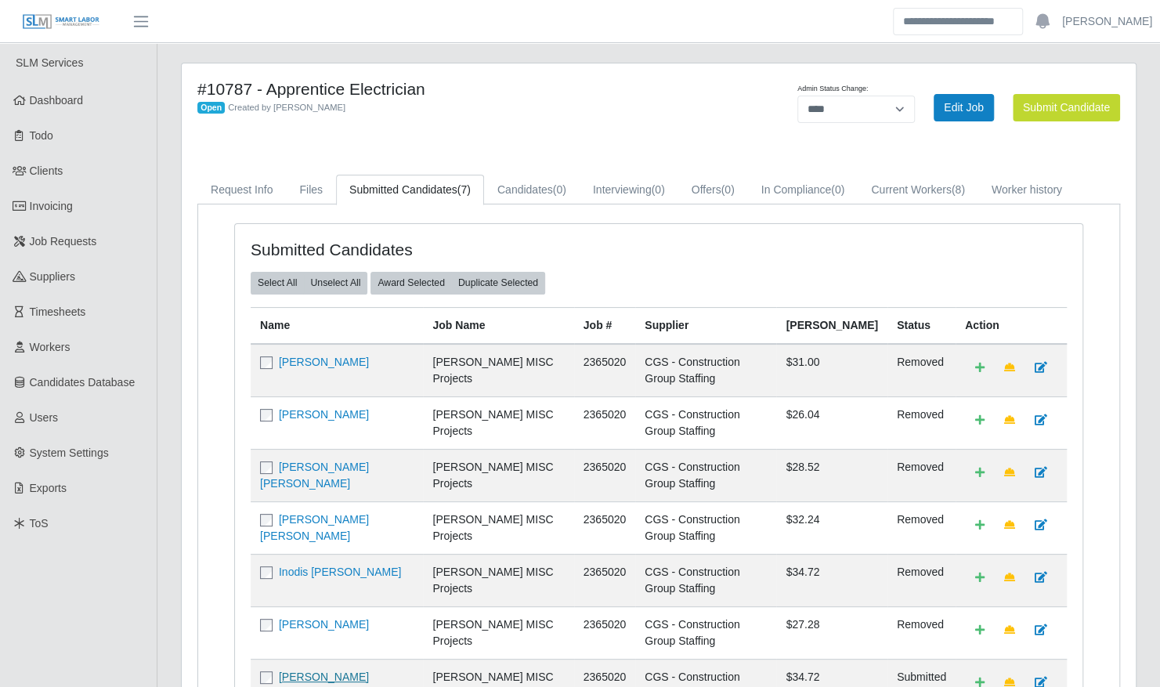
click at [340, 670] on link "[PERSON_NAME] [PERSON_NAME]" at bounding box center [314, 684] width 109 height 29
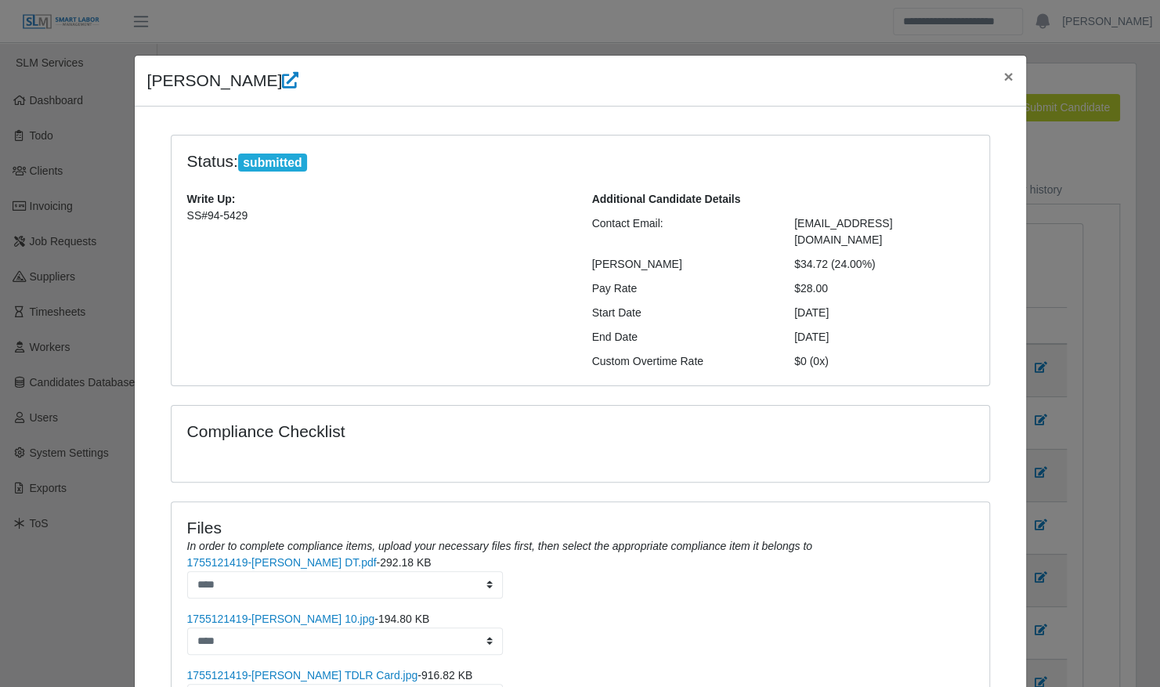
click at [552, 611] on li "1755121419-Zenon Colina DT.pdf - 292.18 KB ****" at bounding box center [580, 633] width 786 height 44
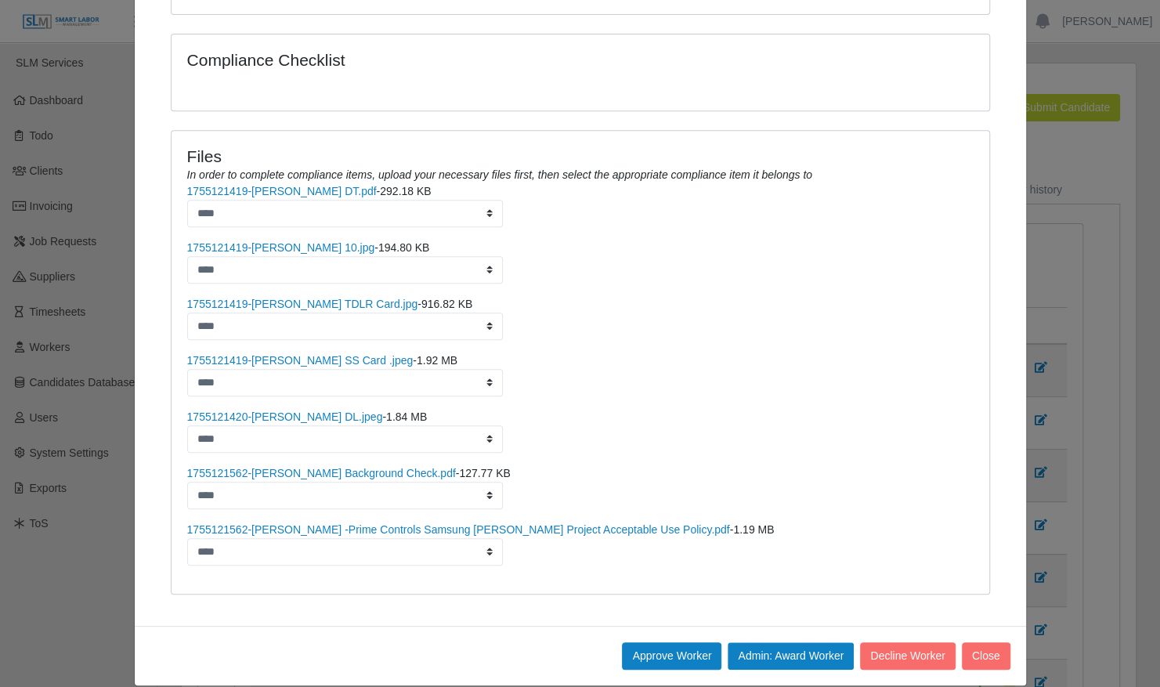
scroll to position [371, 0]
click at [301, 185] on link "1755121419-Zenon Colina DT.pdf" at bounding box center [282, 191] width 190 height 13
click at [285, 241] on link "1755121419-Zenon Colina OSHA 10.jpg" at bounding box center [281, 247] width 188 height 13
click at [338, 298] on link "1755121419-Zenon Colina TDLR Card.jpg" at bounding box center [302, 304] width 231 height 13
click at [326, 354] on link "1755121419-Zenon Colina SS Card .jpeg" at bounding box center [300, 360] width 226 height 13
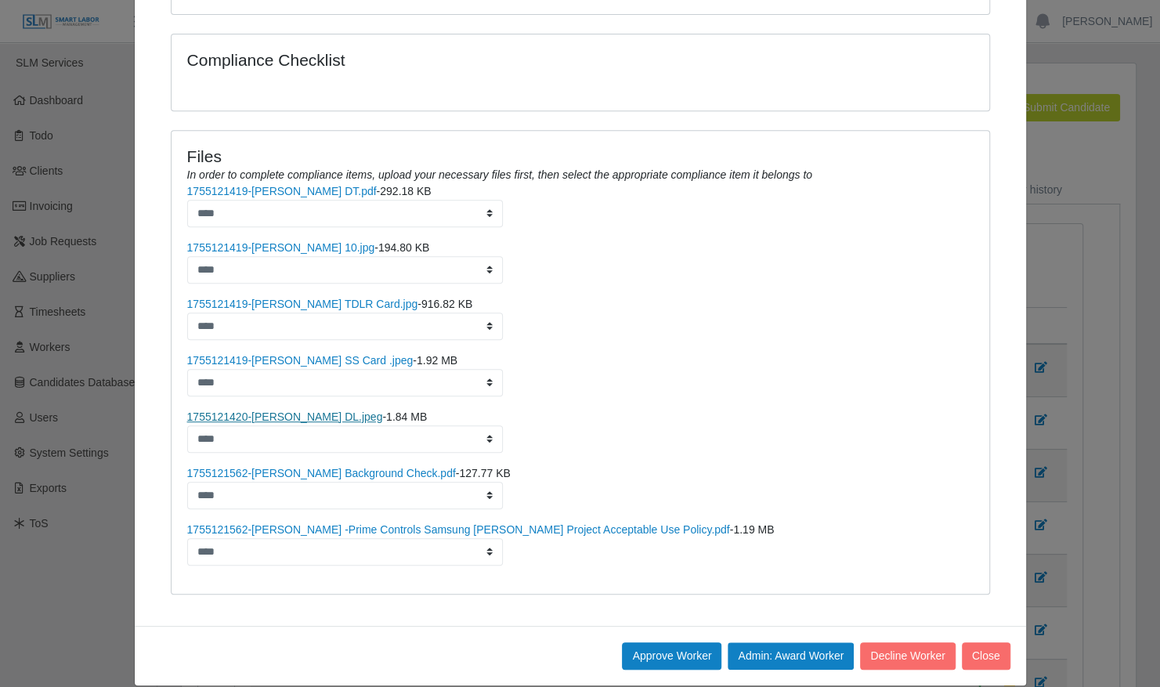
click at [306, 410] on link "1755121420-Zenon Colina DL.jpeg" at bounding box center [285, 416] width 196 height 13
click at [327, 467] on link "1755121562-Zenon Colina Background Check.pdf" at bounding box center [321, 473] width 269 height 13
click at [393, 523] on link "1755121562-Zenon Colina -Prime Controls Samsung Taylor Project Acceptable Use P…" at bounding box center [458, 529] width 543 height 13
click at [822, 465] on li "1755121420-Zenon Colina DL.jpeg - 1.84 MB ****" at bounding box center [580, 487] width 786 height 44
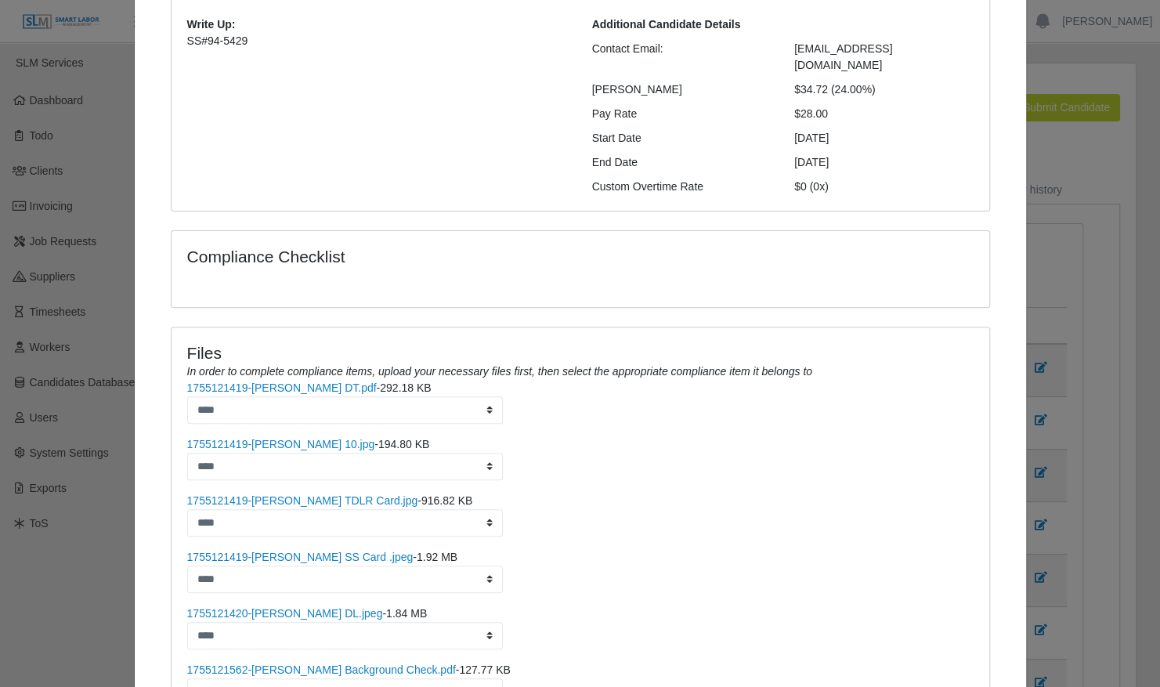
scroll to position [0, 0]
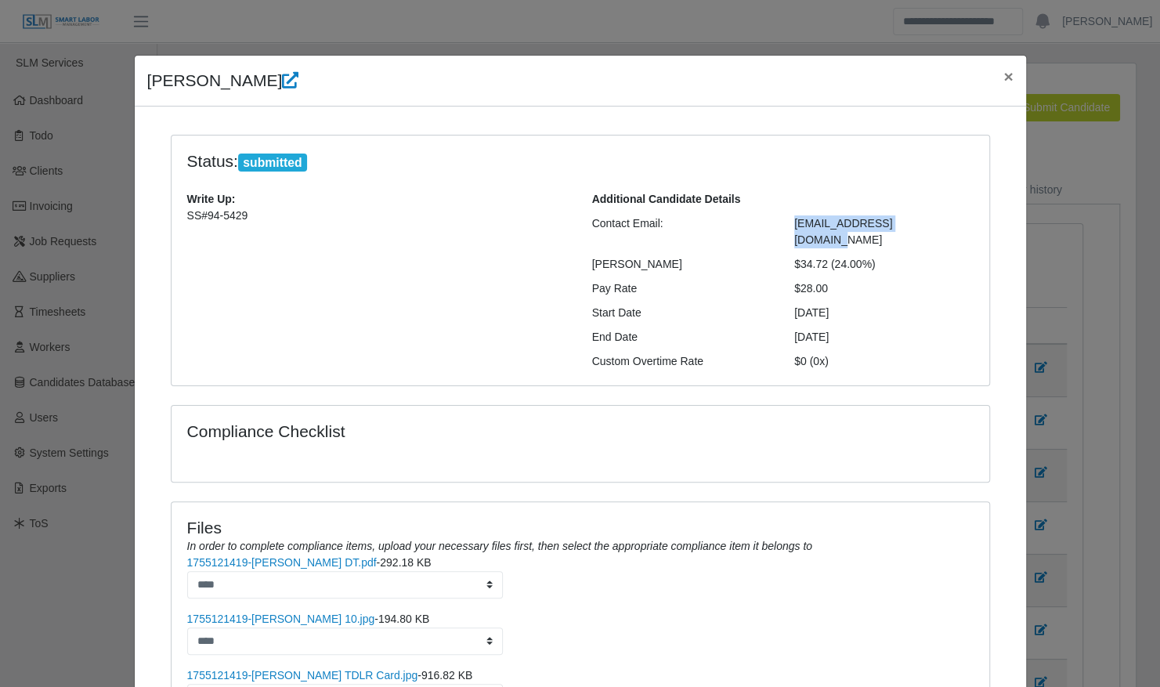
drag, startPoint x: 919, startPoint y: 224, endPoint x: 791, endPoint y: 222, distance: 128.5
click at [794, 222] on span "Zenoncolina63@gmail.com" at bounding box center [843, 231] width 98 height 29
copy span "Zenoncolina63@gmail.com"
click at [504, 313] on div "Write Up: SS#94-5429" at bounding box center [377, 280] width 405 height 179
drag, startPoint x: 920, startPoint y: 223, endPoint x: 786, endPoint y: 222, distance: 133.9
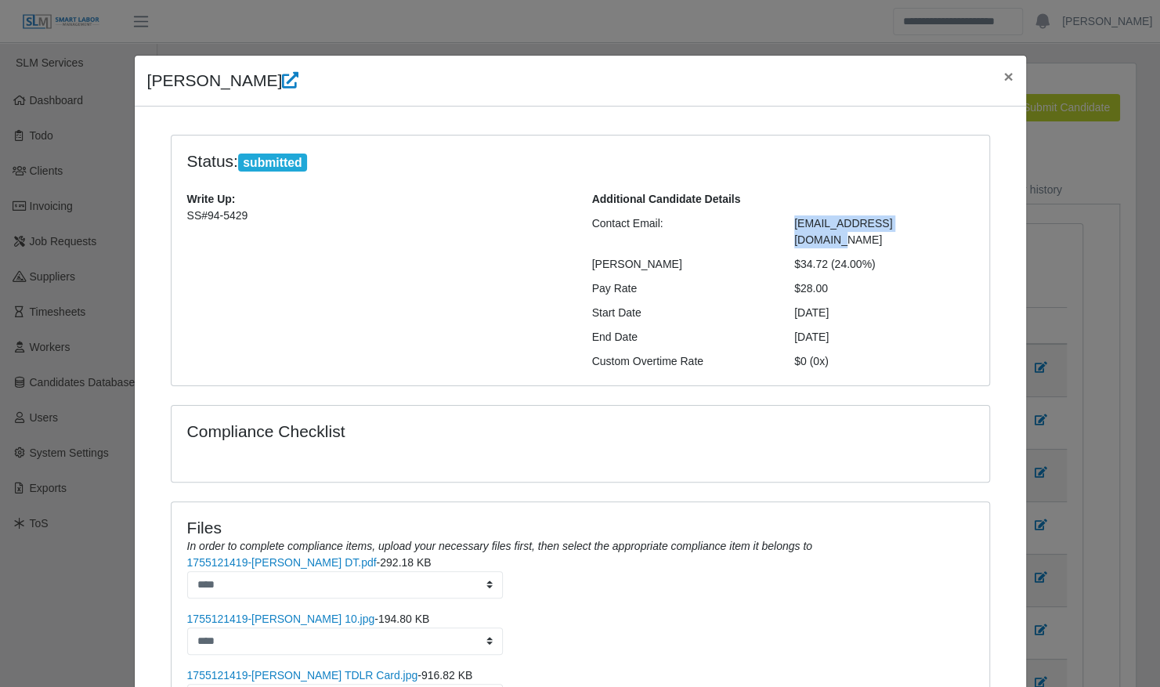
click at [786, 222] on div "Zenoncolina63@gmail.com" at bounding box center [883, 231] width 203 height 33
copy span "Zenoncolina63@gmail.com"
drag, startPoint x: 242, startPoint y: 213, endPoint x: 200, endPoint y: 214, distance: 41.5
click at [200, 214] on p "SS#94-5429" at bounding box center [377, 216] width 381 height 16
copy p "94-5429"
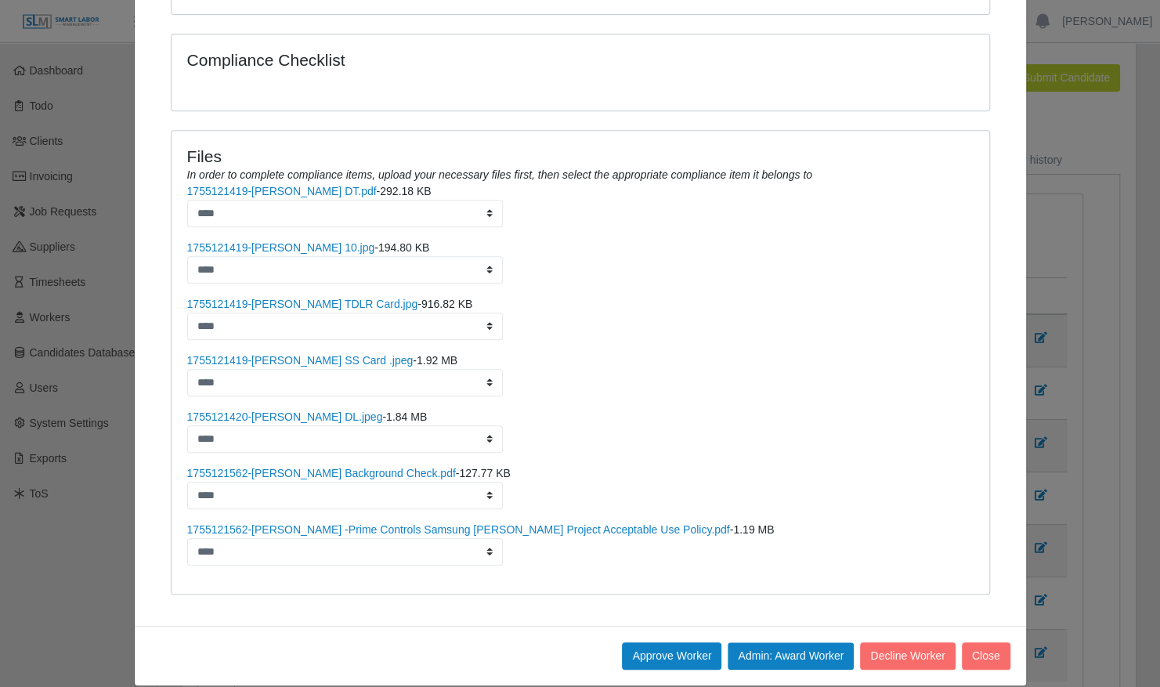
scroll to position [31, 0]
click at [797, 642] on button "Admin: Award Worker" at bounding box center [791, 655] width 126 height 27
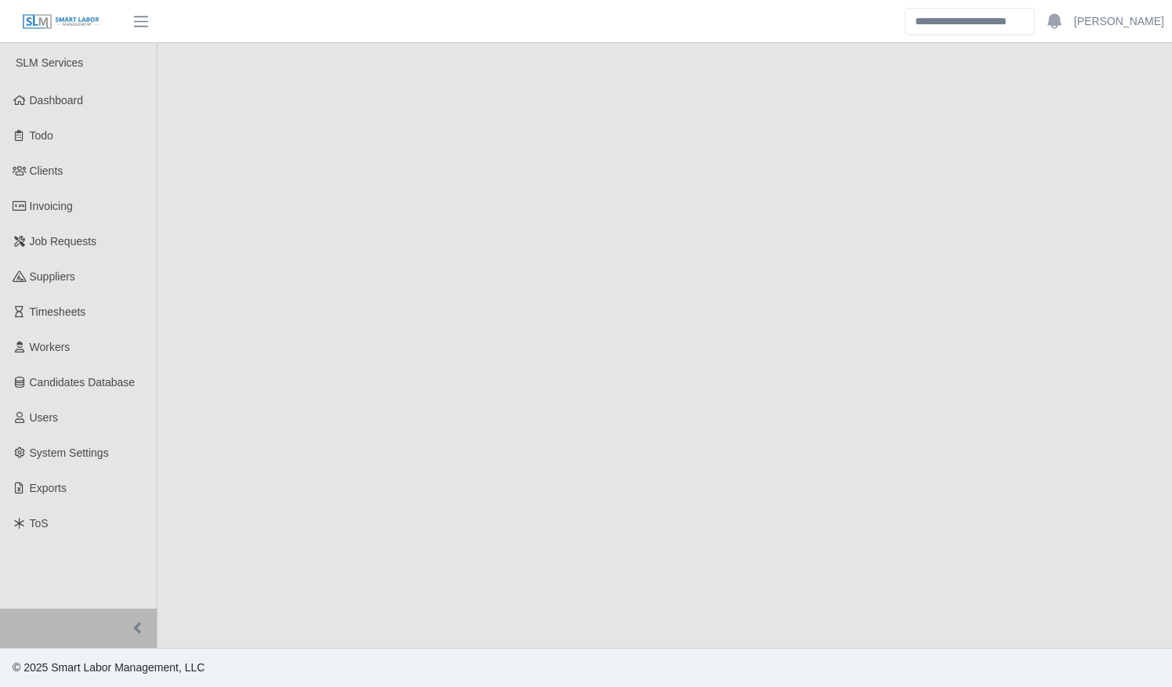
select select "****"
